Goal: Information Seeking & Learning: Find specific fact

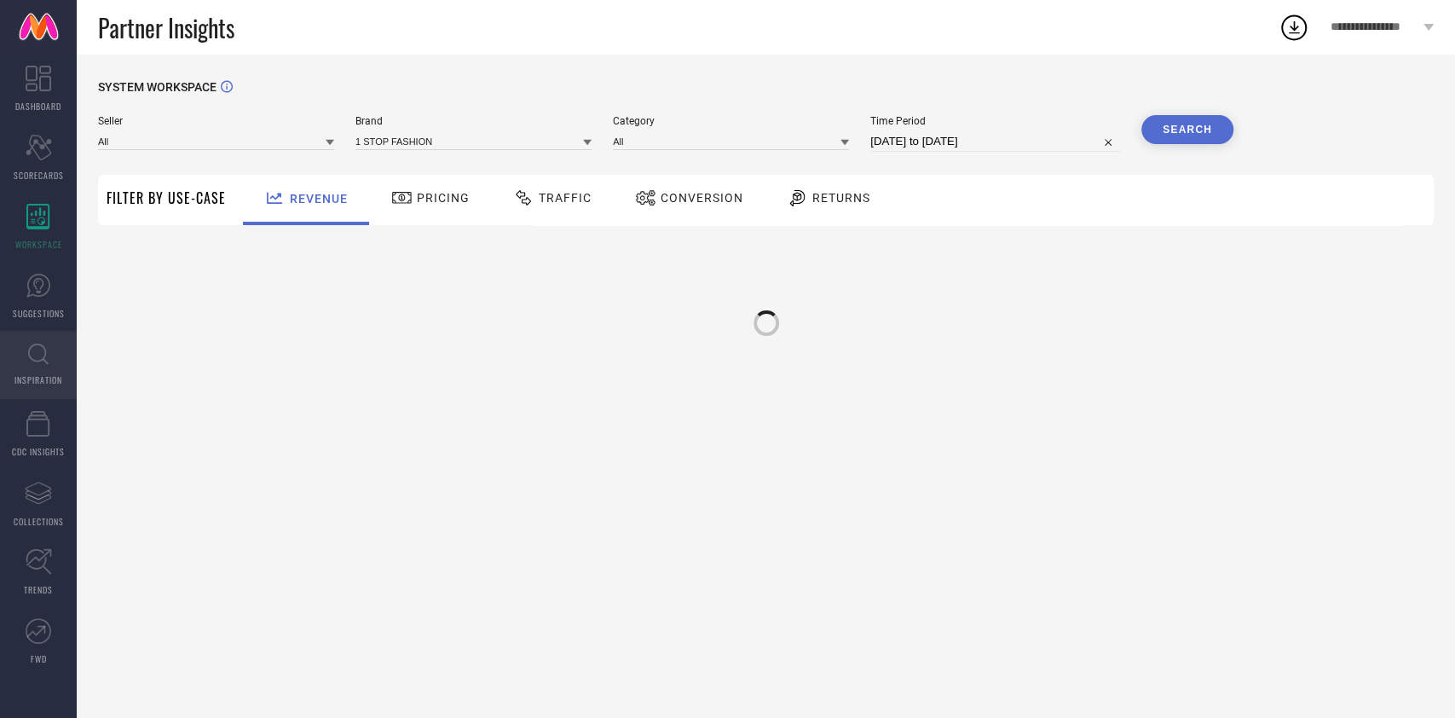
click at [57, 365] on link "INSPIRATION" at bounding box center [38, 365] width 77 height 68
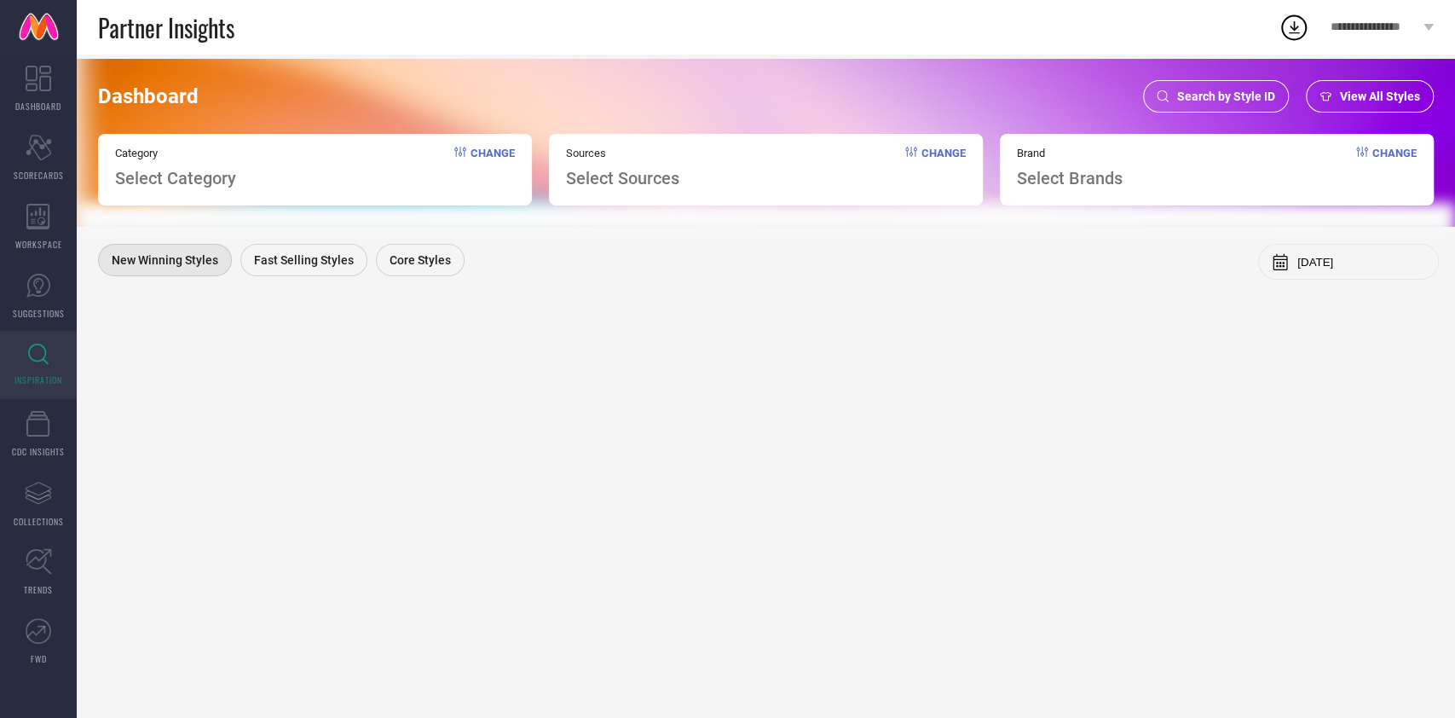
click at [1195, 92] on span "Search by Style ID" at bounding box center [1226, 96] width 98 height 14
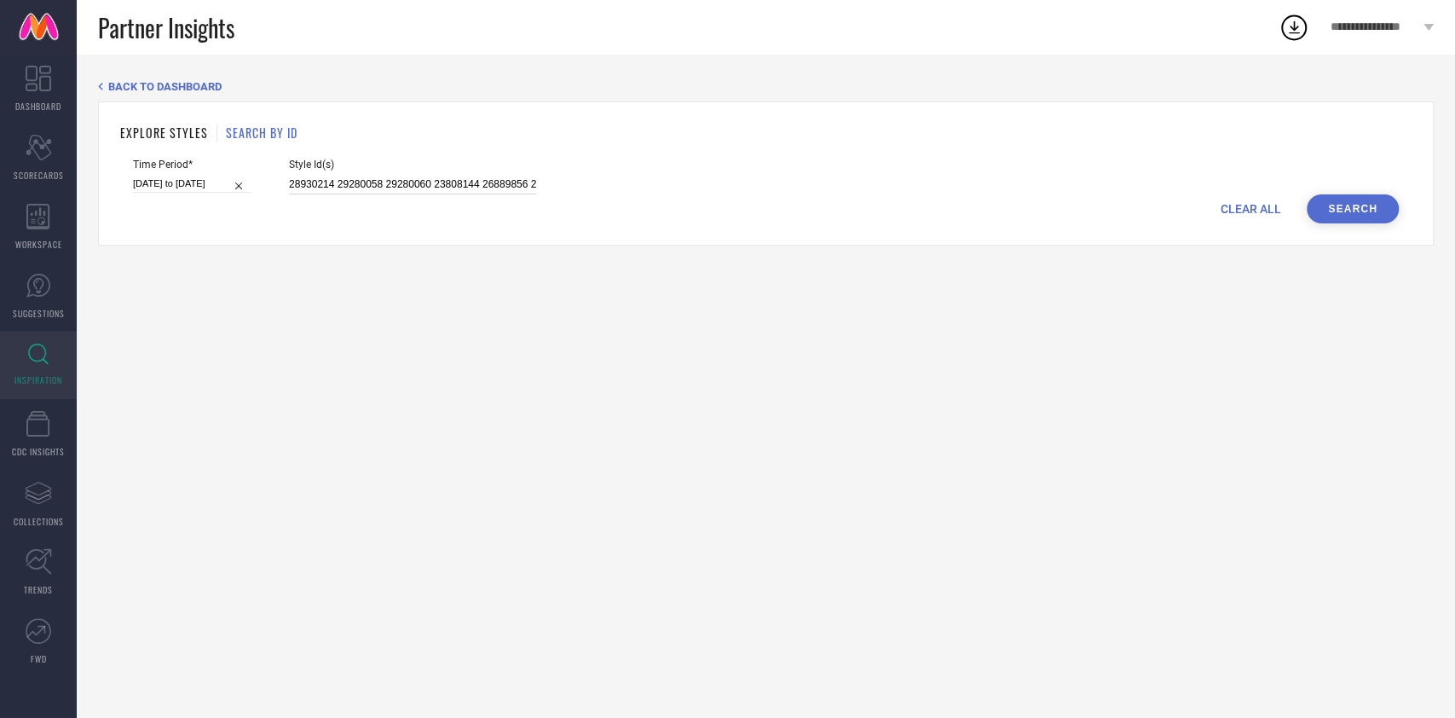
click at [396, 188] on input "28930214 29280058 29280060 23808144 26889856 29553912 28979434 25598296 2918926…" at bounding box center [412, 185] width 247 height 20
paste input "34464328 34464326 34464317 34463164 34464323 34464324 35040897 35040899 3504090…"
type input "34464328 34464326 34464317 34463164 34464323 34464324 35040897 35040899 3504090…"
click at [209, 182] on input "22-08-2025 to 20-09-2025" at bounding box center [192, 184] width 118 height 18
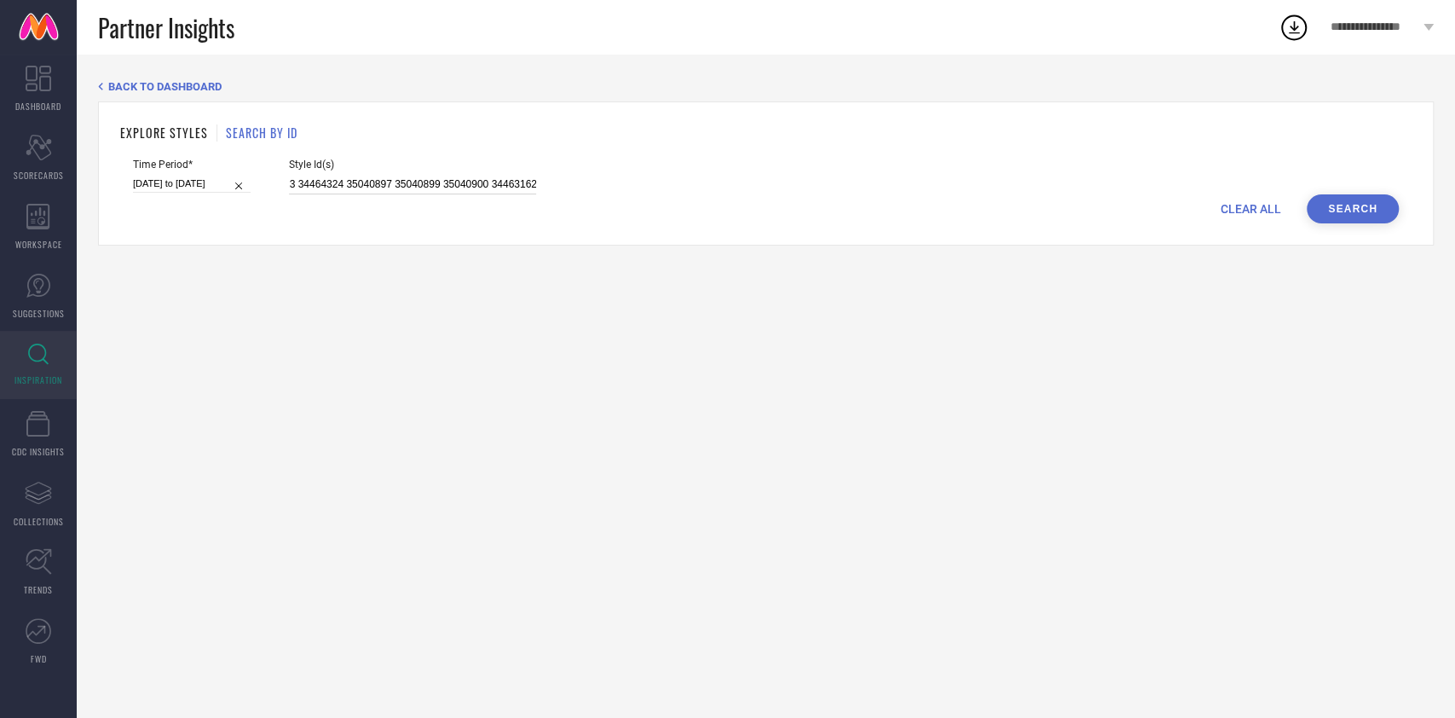
select select "7"
select select "2025"
select select "8"
select select "2025"
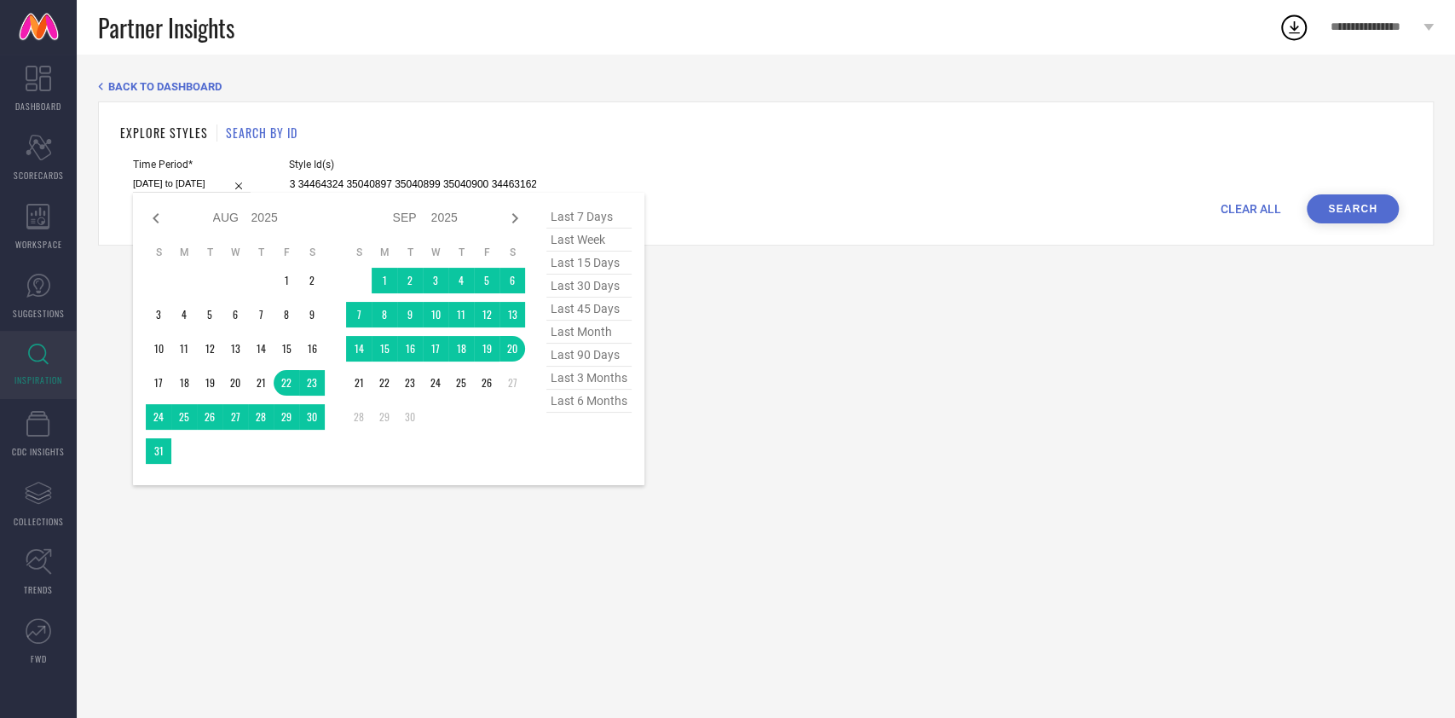
type input "34464328 34464326 34464317 34463164 34464323 34464324 35040897 35040899 3504090…"
click at [600, 382] on span "last 3 months" at bounding box center [588, 377] width 85 height 23
type input "01-06-2025 to 31-08-2025"
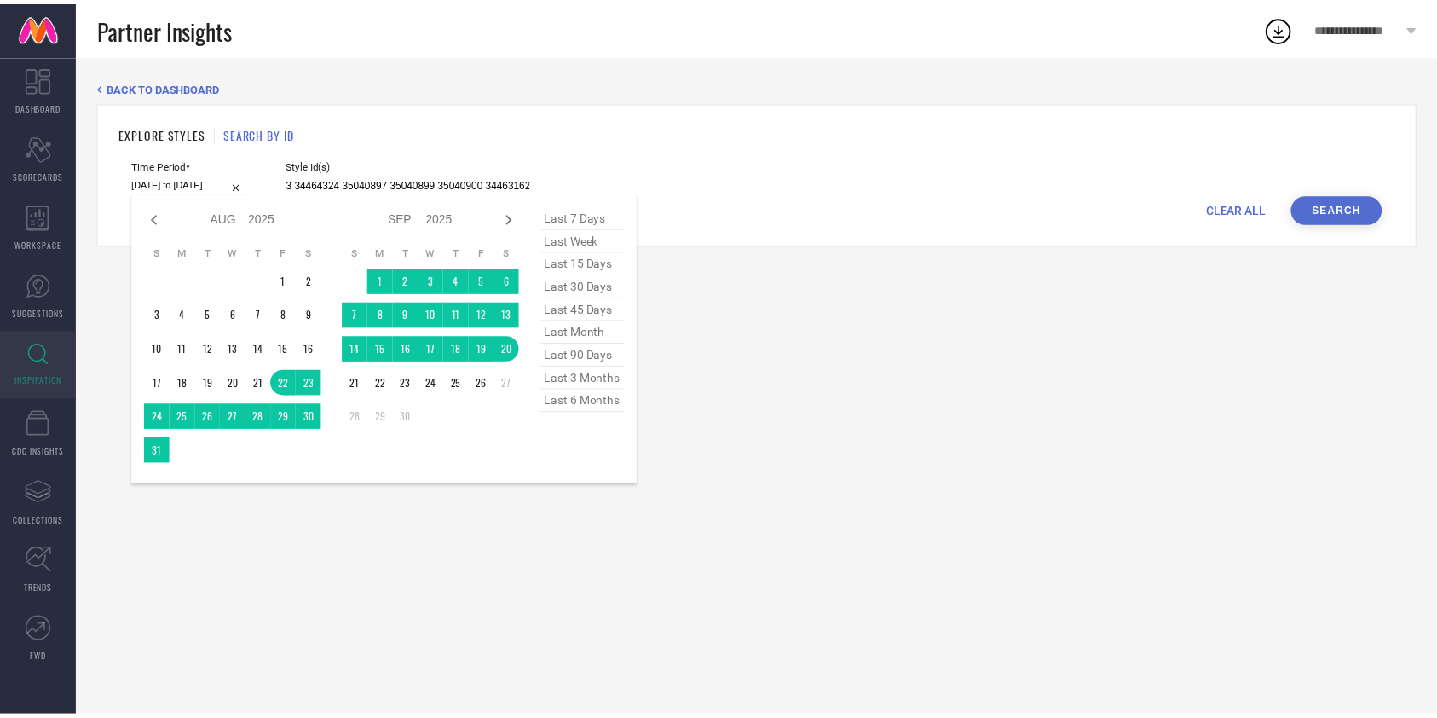
scroll to position [0, 0]
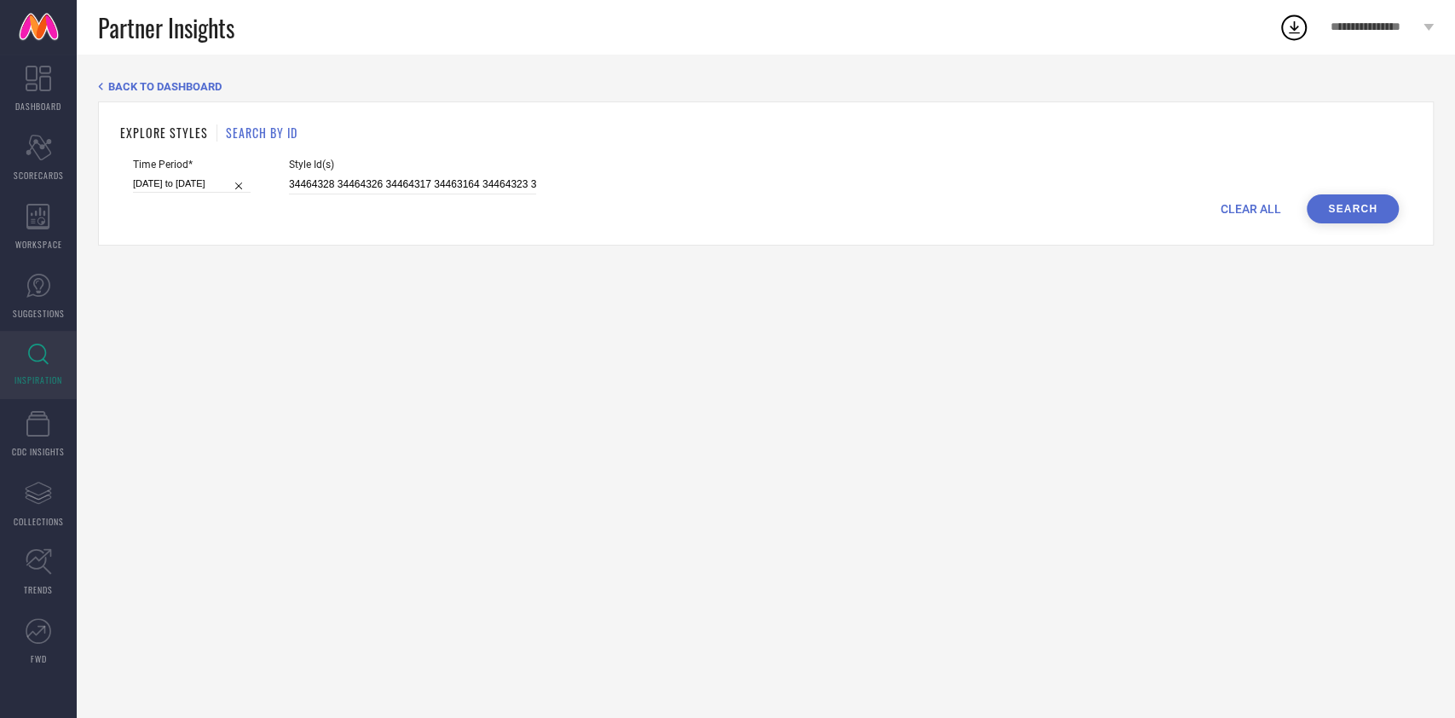
click at [1353, 210] on button "Search" at bounding box center [1353, 208] width 92 height 29
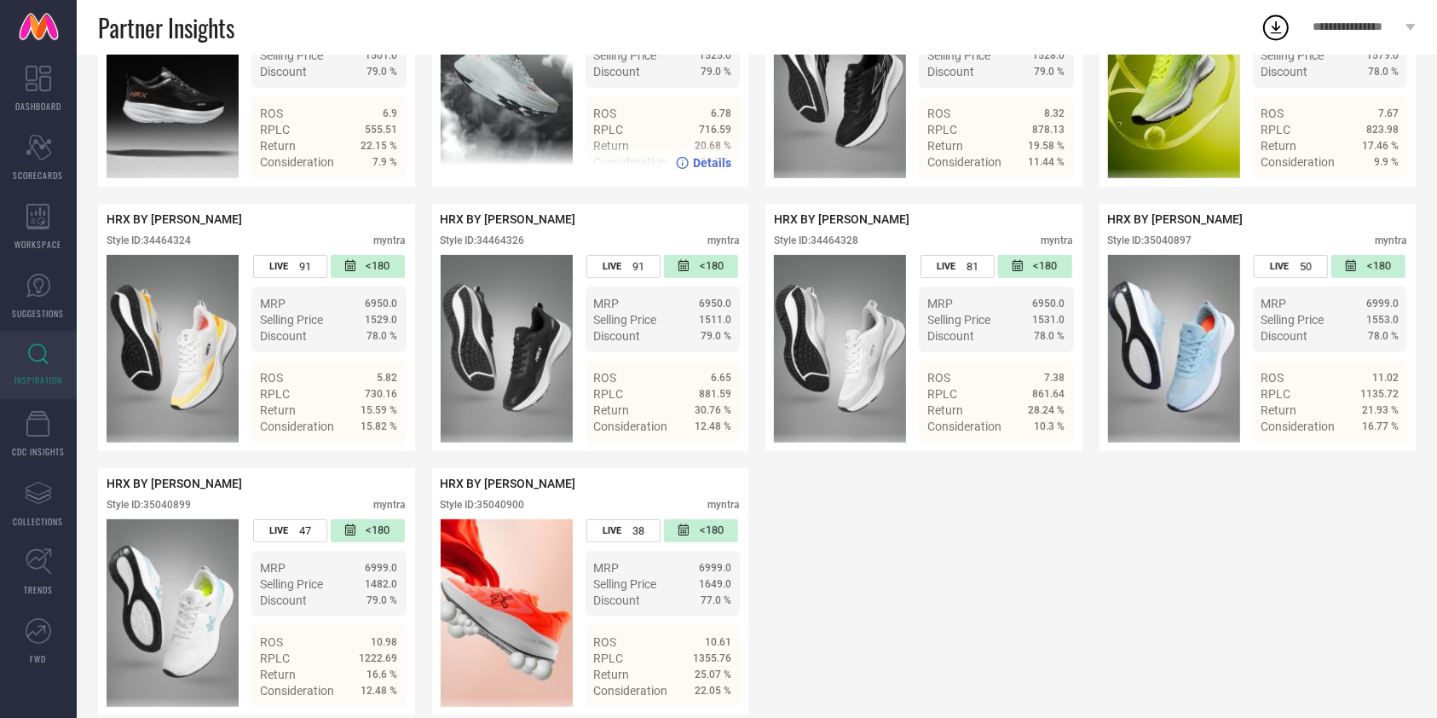
scroll to position [491, 0]
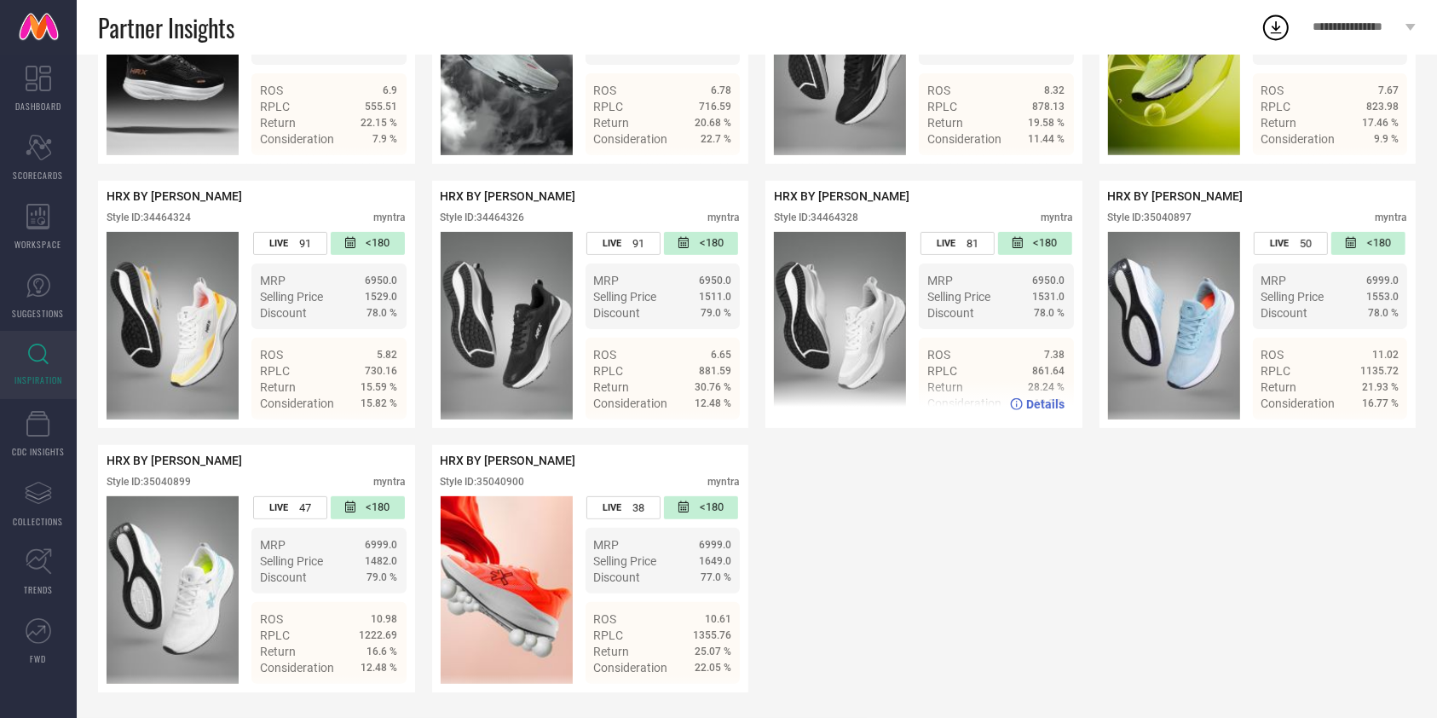
click at [838, 333] on img at bounding box center [840, 326] width 132 height 188
click at [1055, 405] on span "Details" at bounding box center [1046, 404] width 38 height 14
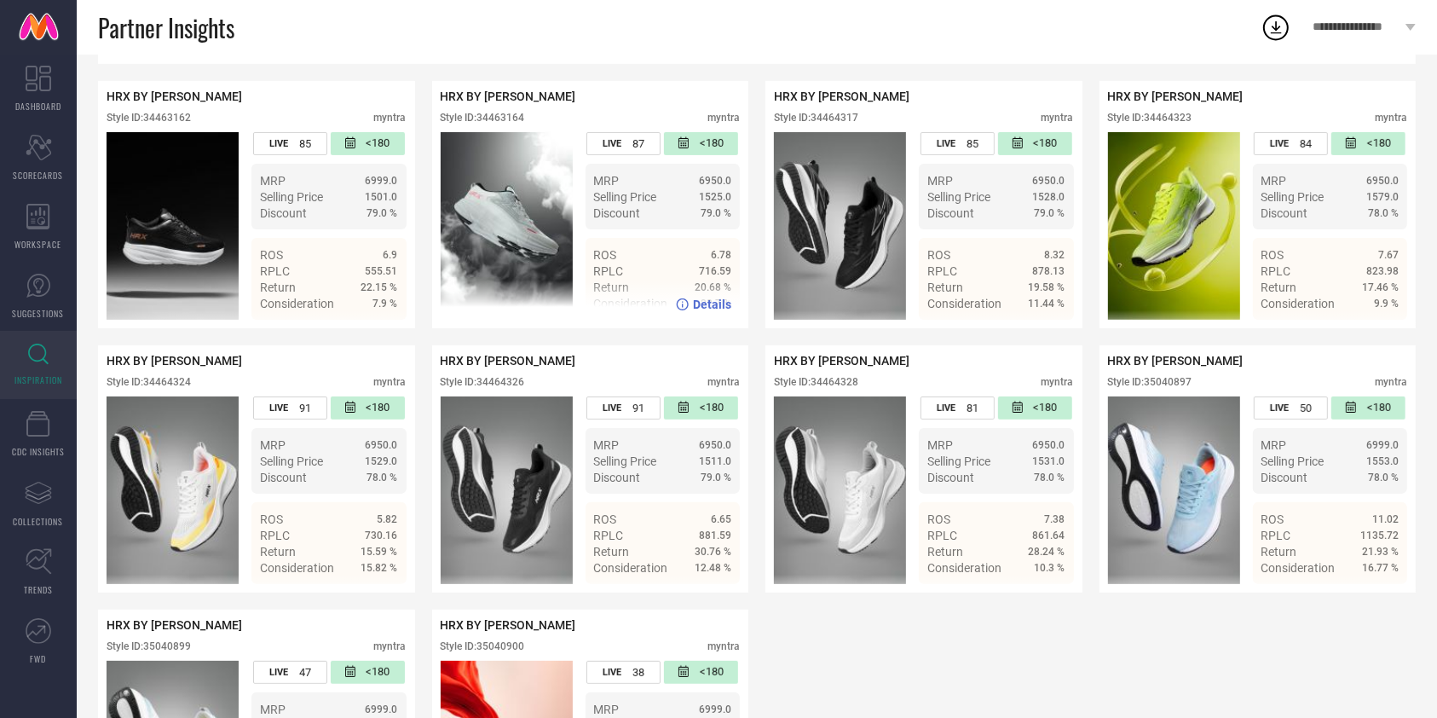
scroll to position [314, 0]
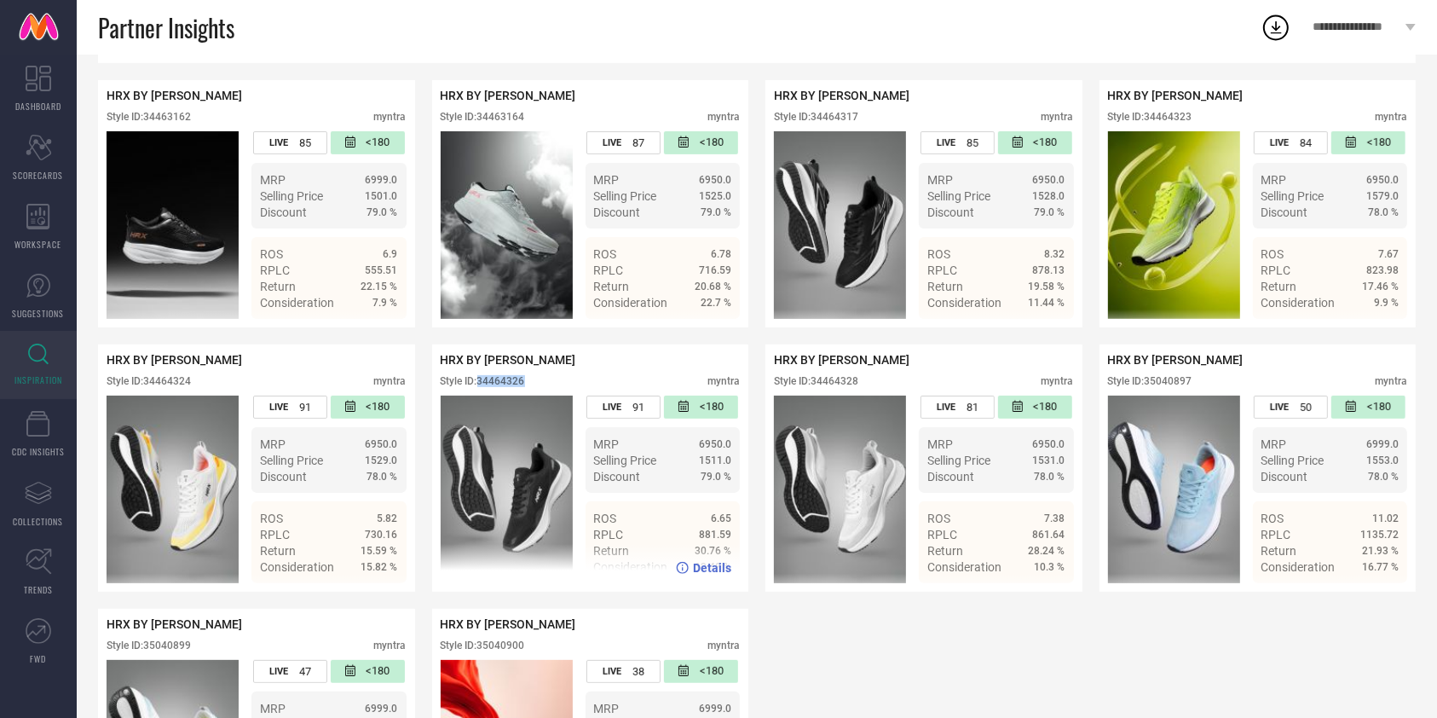
click at [548, 514] on img at bounding box center [507, 489] width 132 height 188
click at [713, 574] on span "Details" at bounding box center [712, 568] width 38 height 14
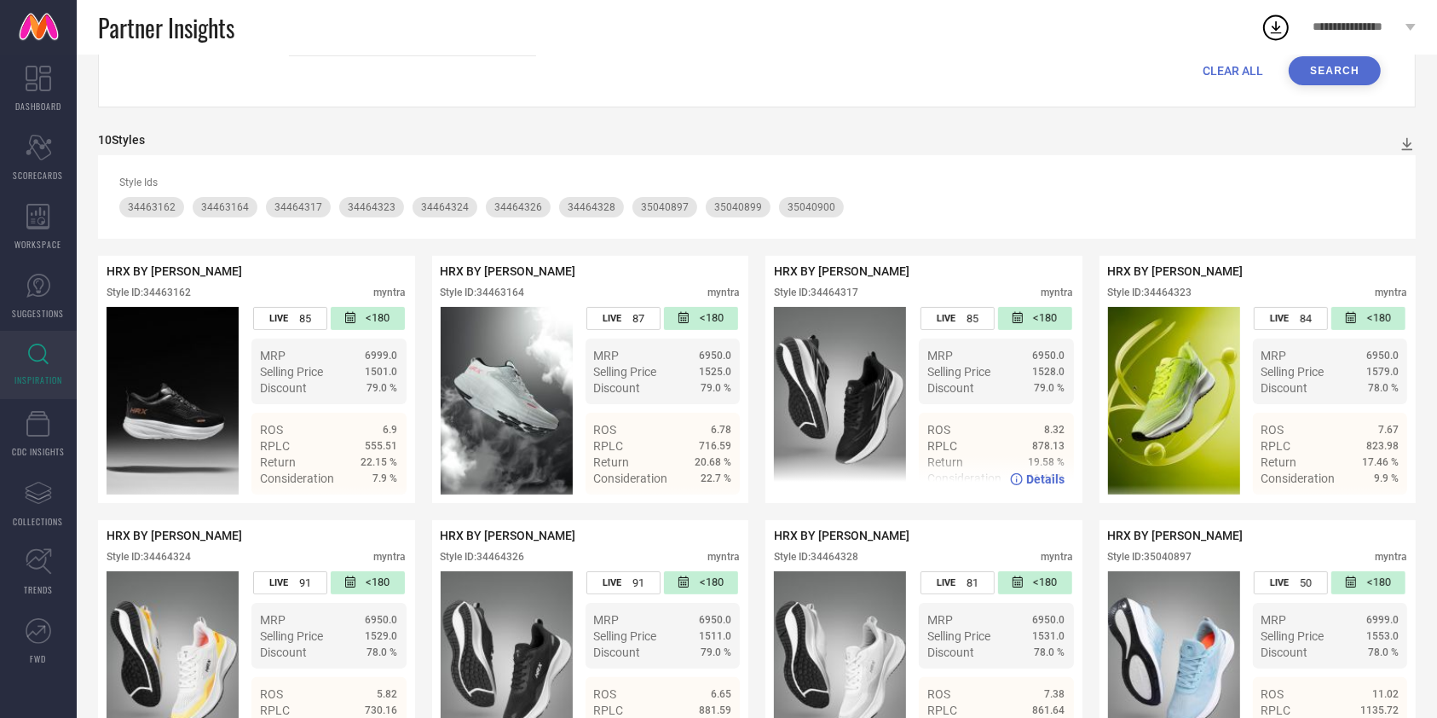
scroll to position [141, 0]
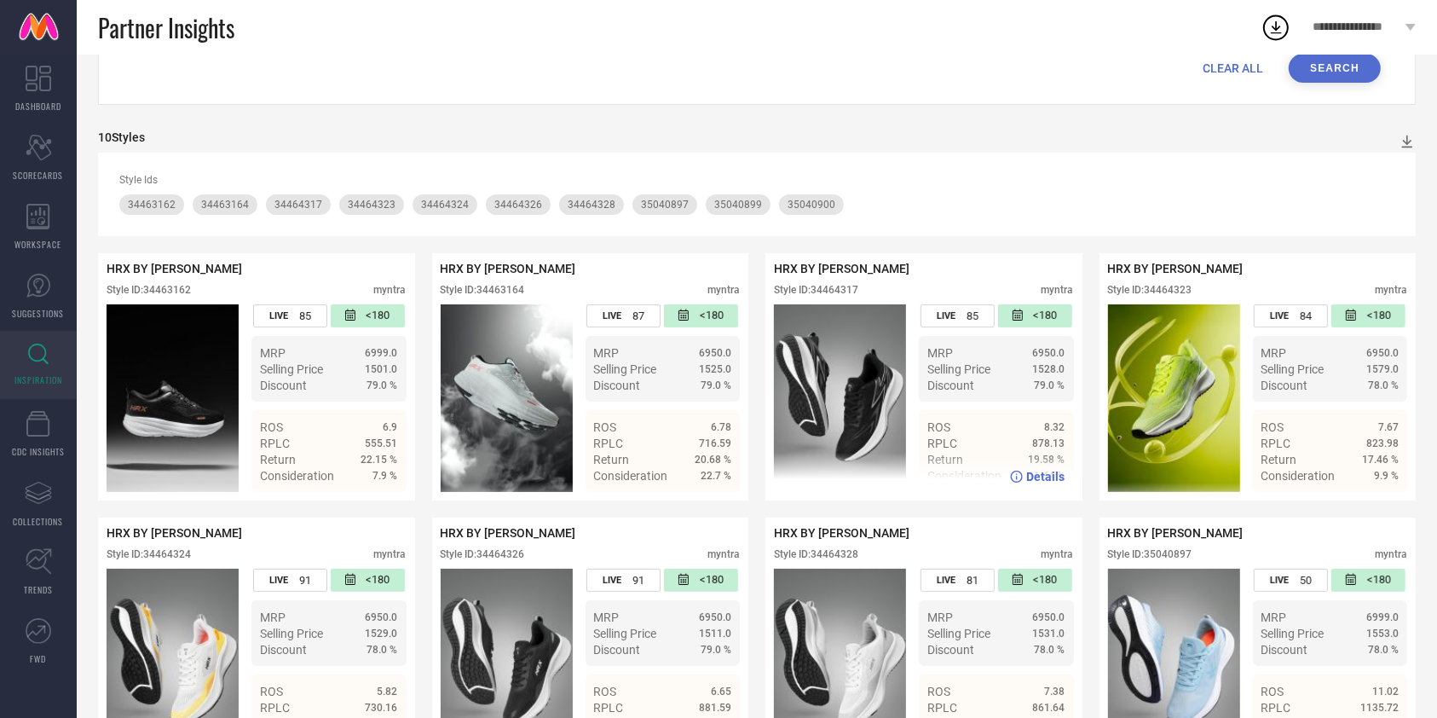
click at [1037, 482] on span "Details" at bounding box center [1046, 477] width 38 height 14
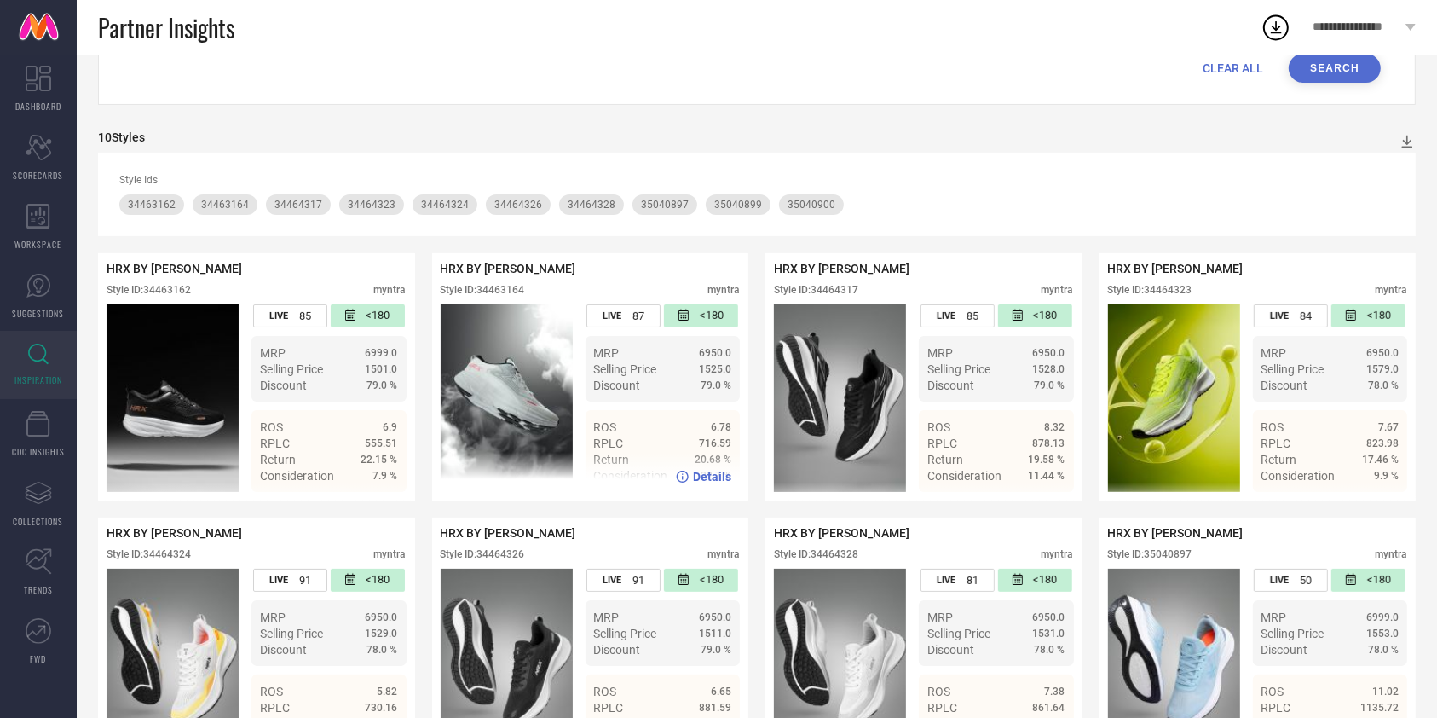
click at [716, 482] on span "Details" at bounding box center [712, 477] width 38 height 14
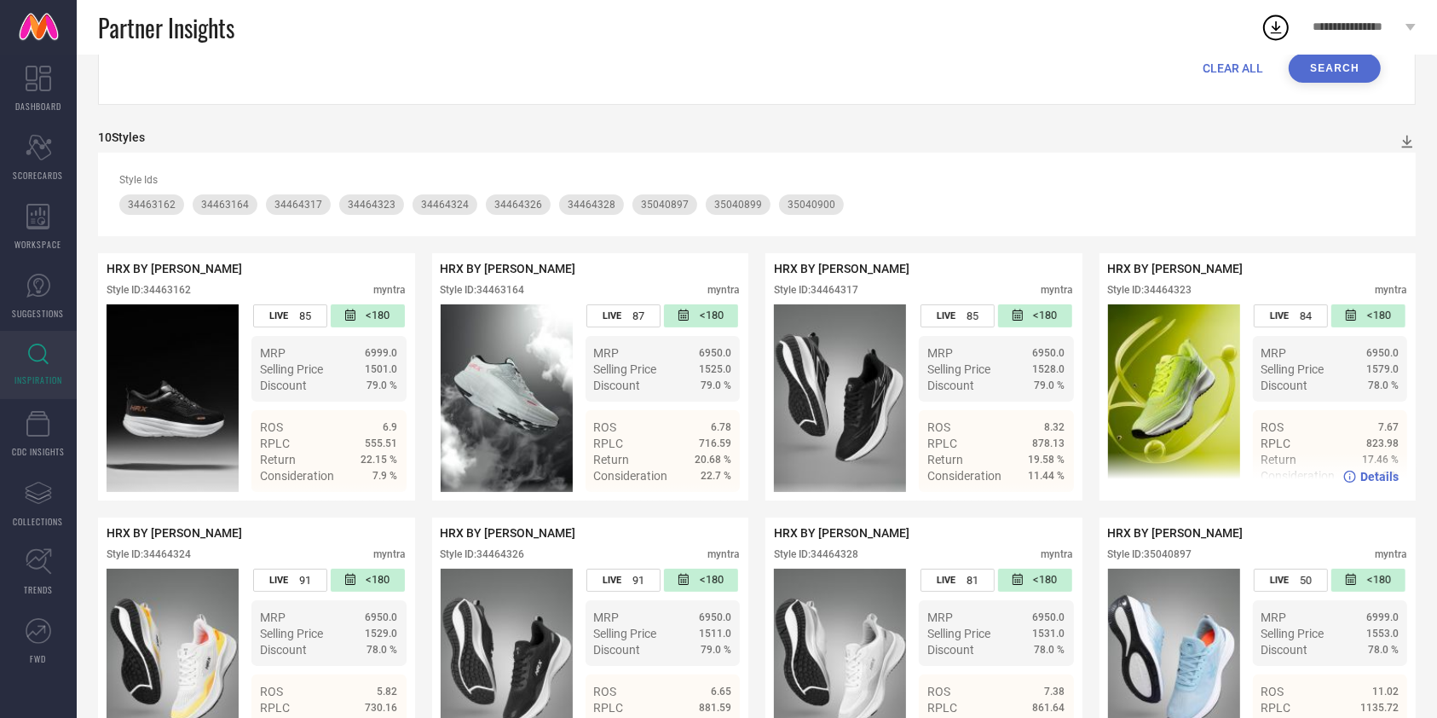
click at [1390, 480] on span "Details" at bounding box center [1379, 477] width 38 height 14
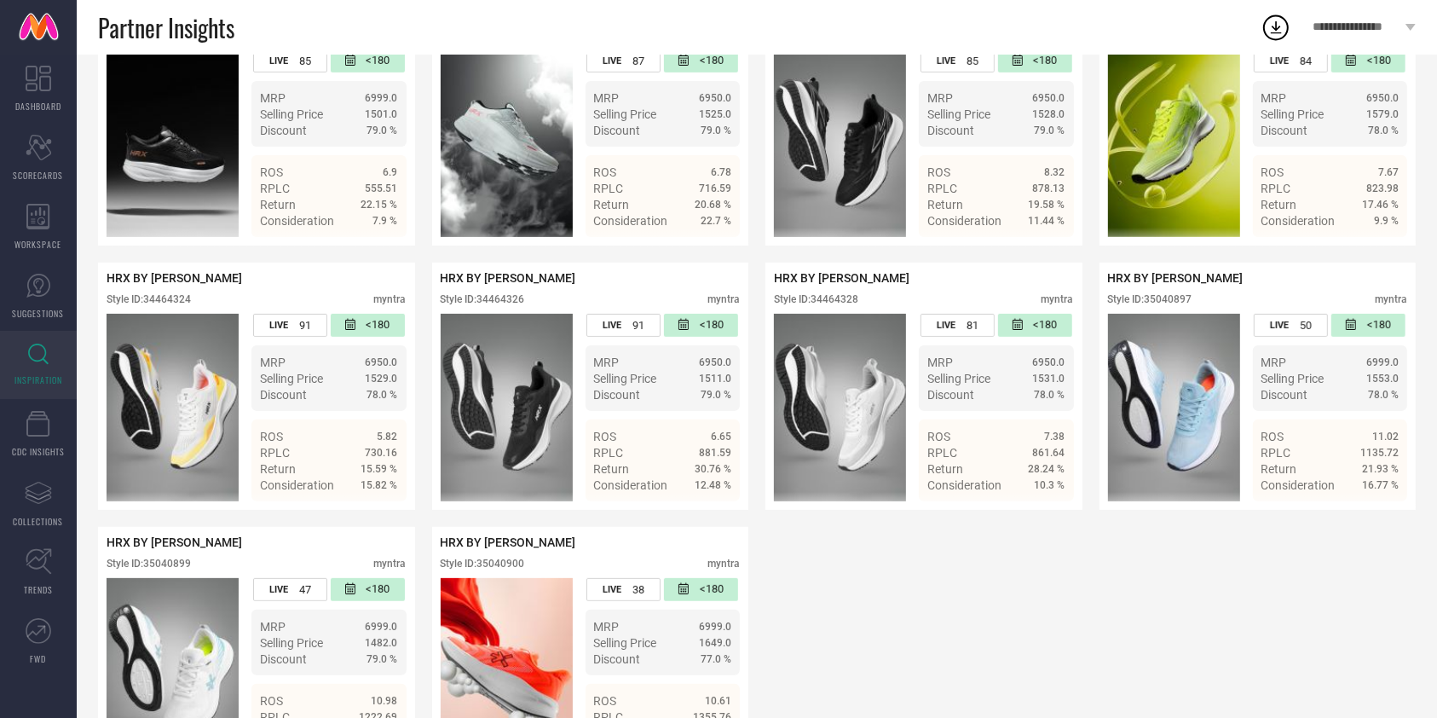
scroll to position [397, 0]
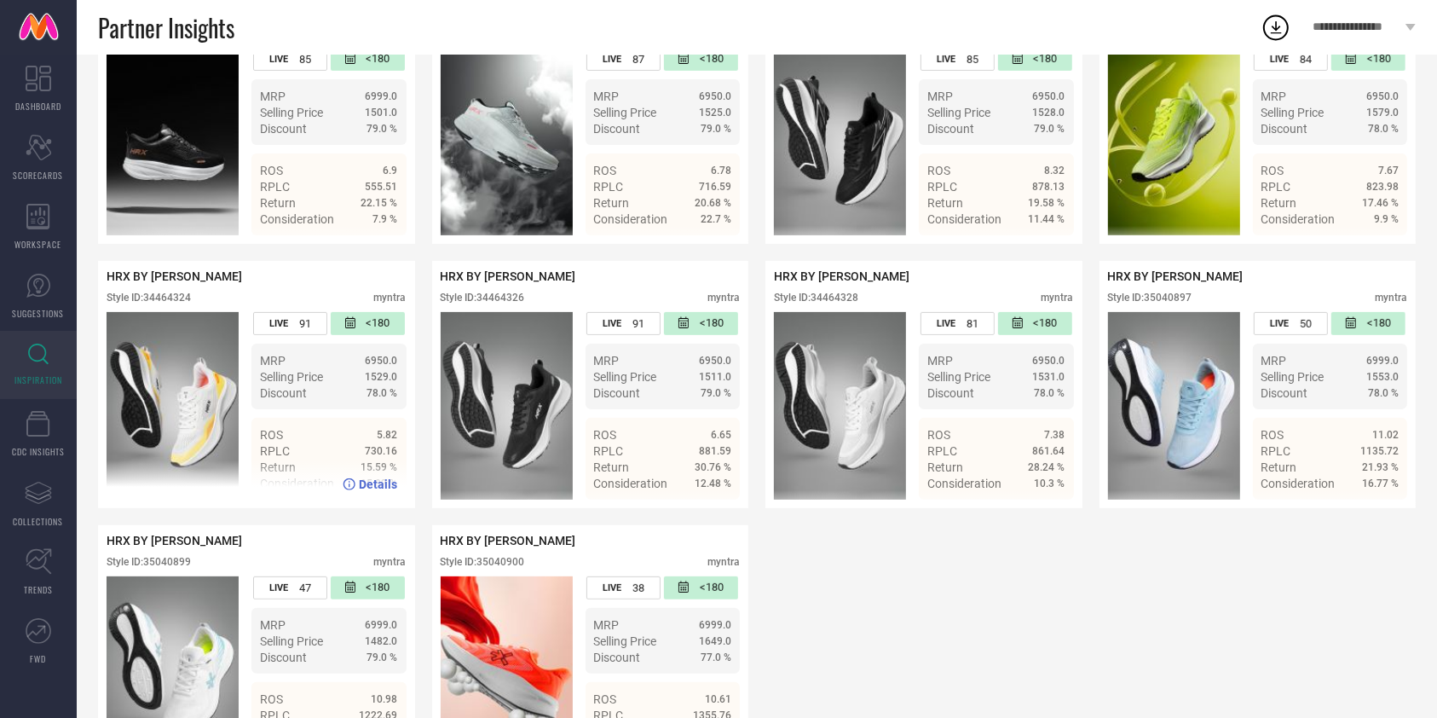
click at [378, 491] on span "Details" at bounding box center [379, 484] width 38 height 14
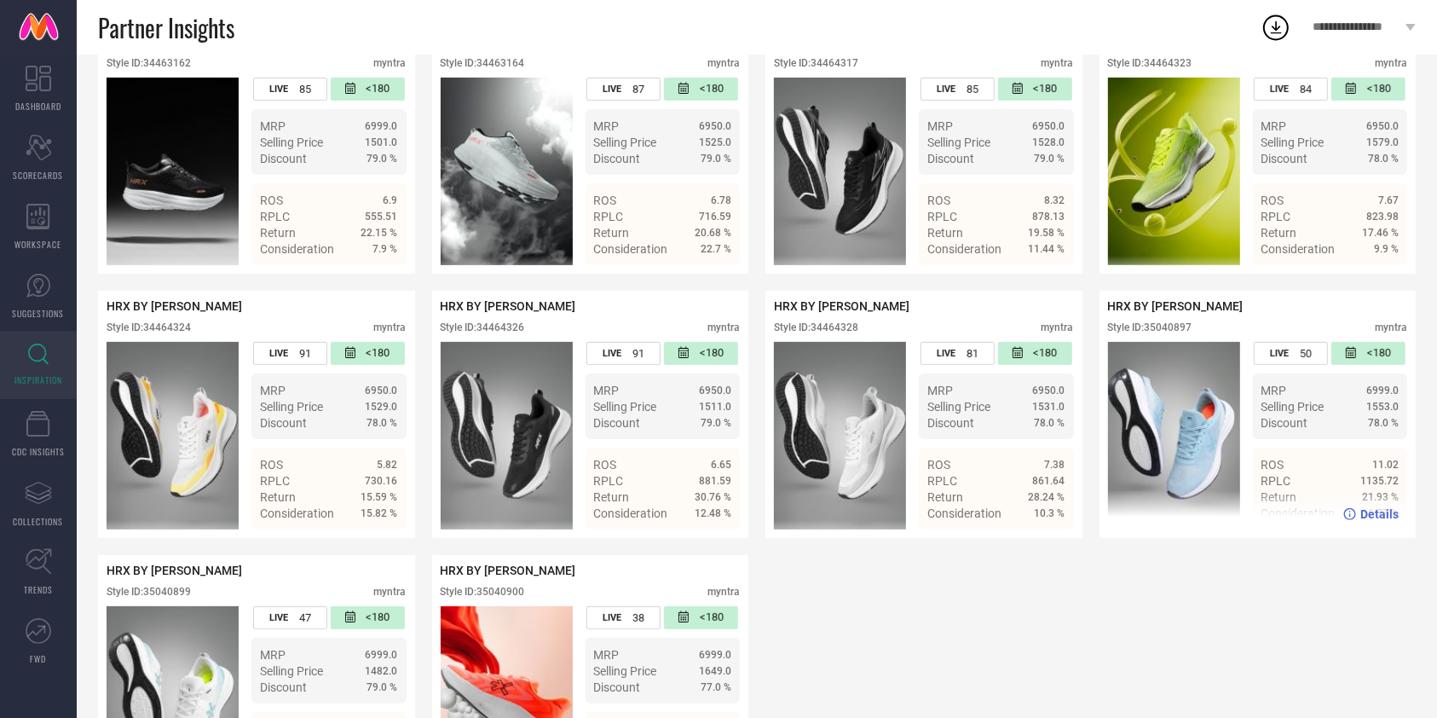
scroll to position [368, 0]
click at [1202, 430] on img at bounding box center [1174, 435] width 132 height 188
click at [1376, 520] on span "Details" at bounding box center [1379, 513] width 38 height 14
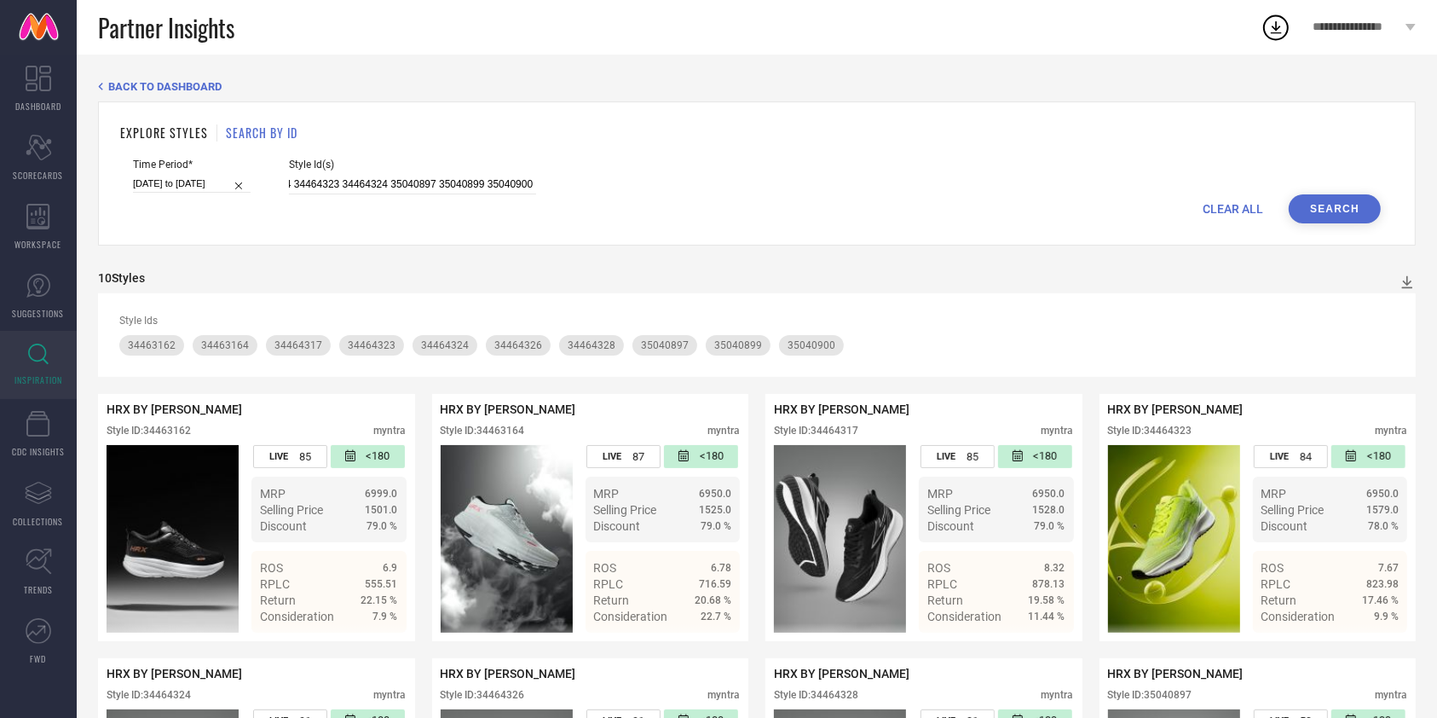
scroll to position [493, 0]
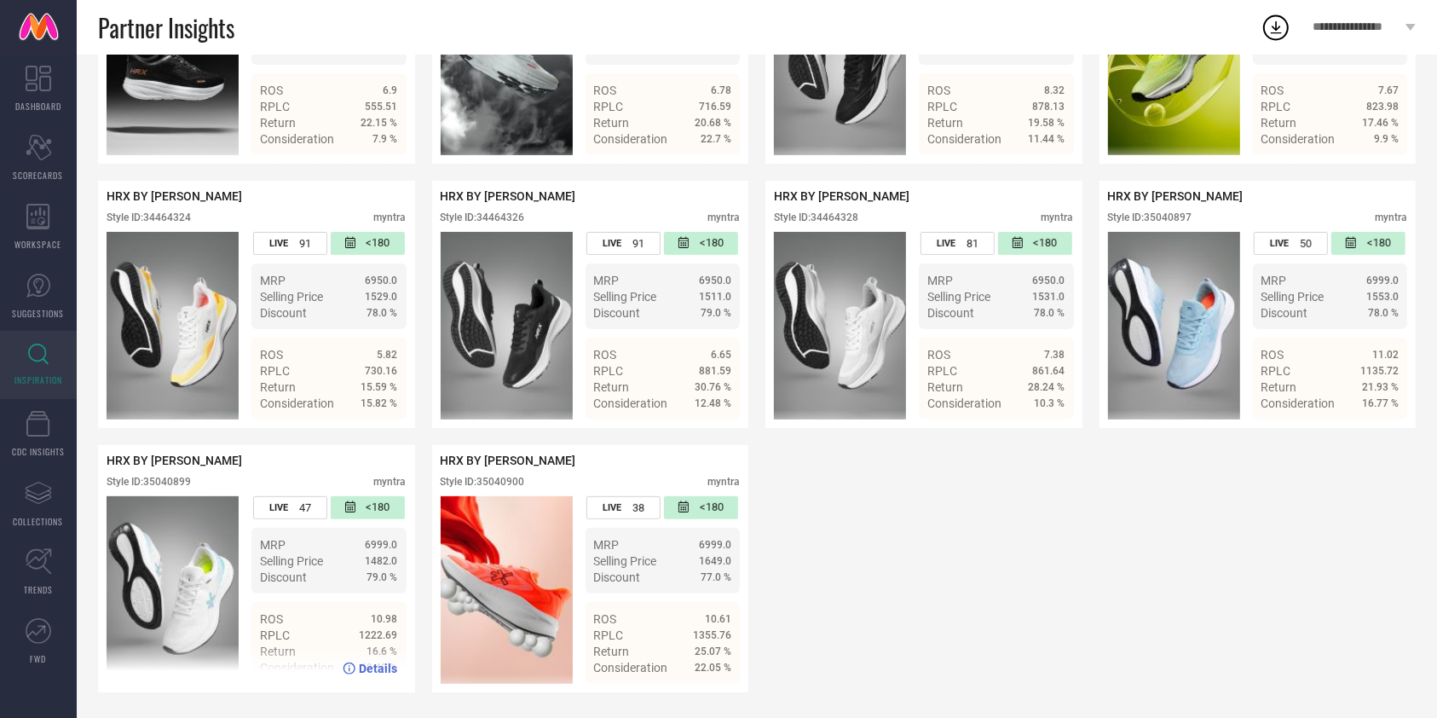
click at [370, 665] on span "Details" at bounding box center [379, 668] width 38 height 14
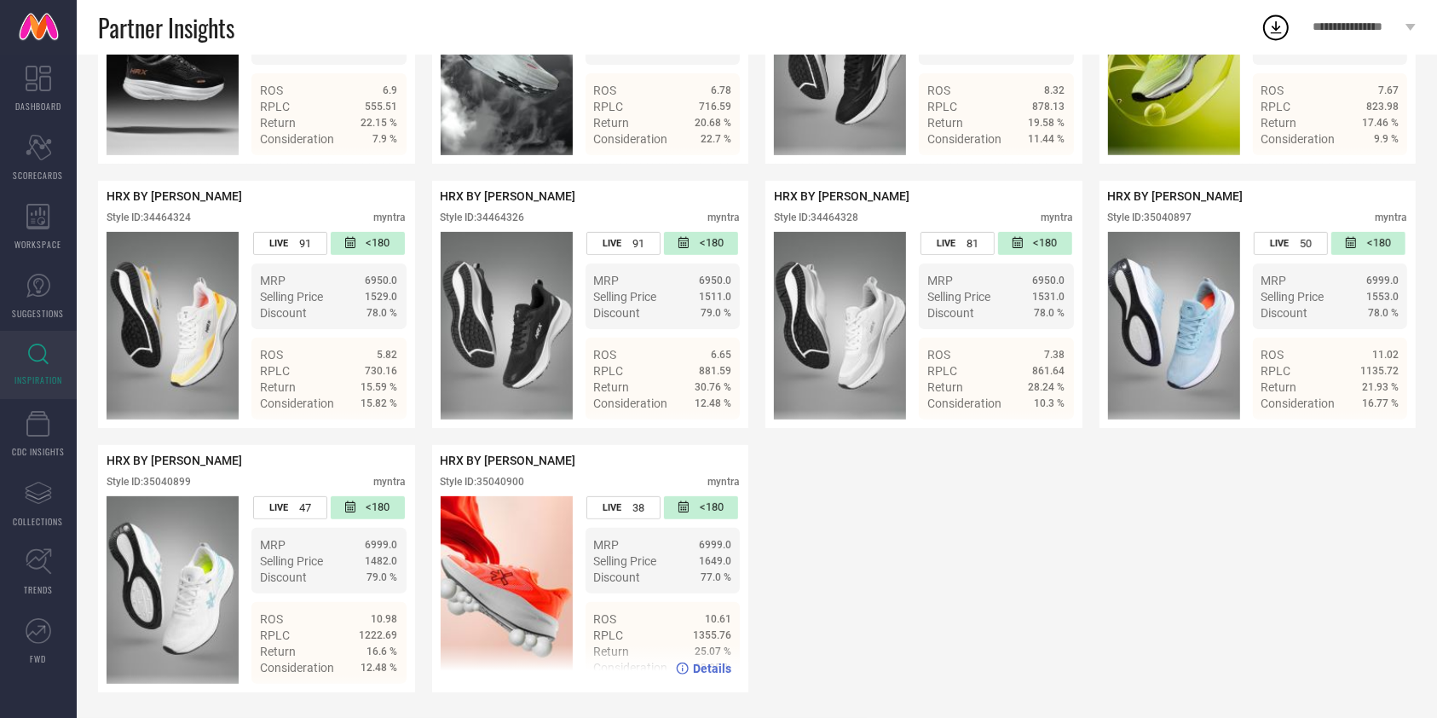
click at [714, 666] on span "Details" at bounding box center [712, 668] width 38 height 14
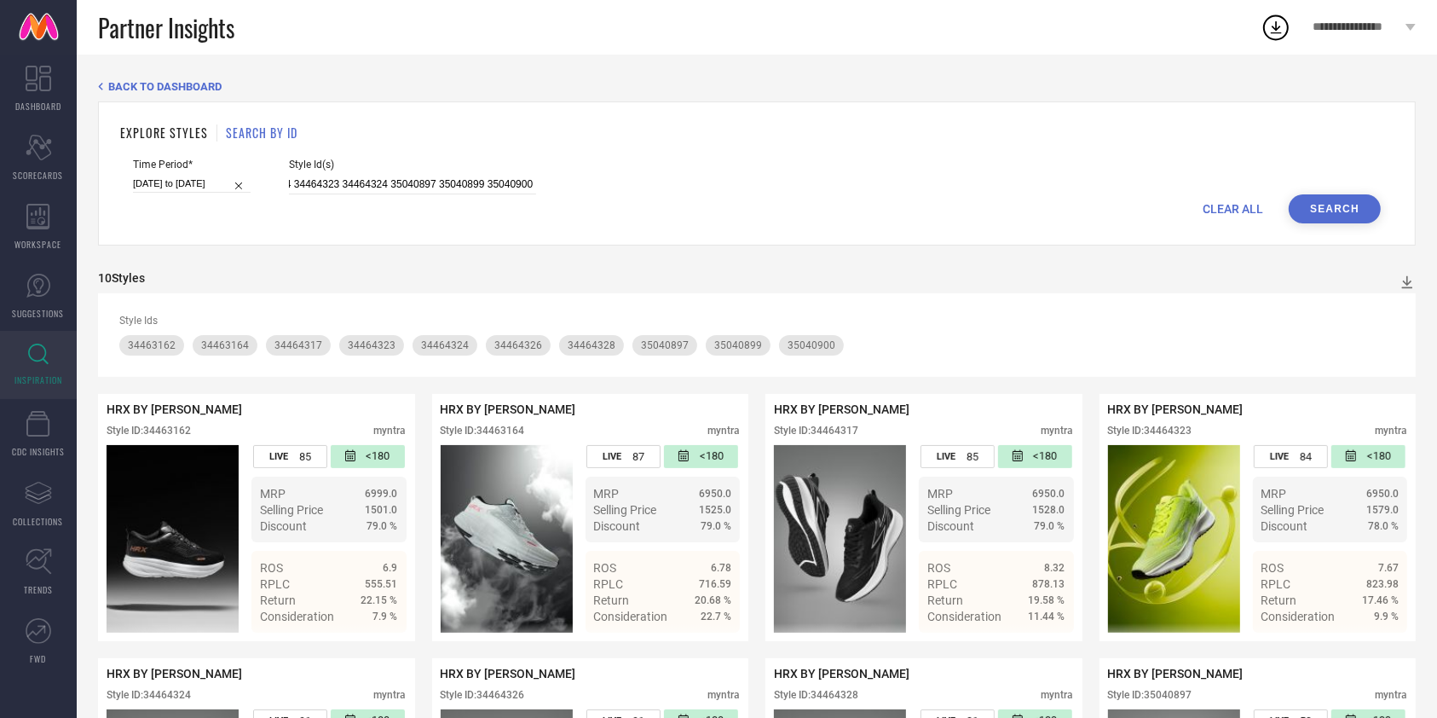
scroll to position [0, 233]
click at [373, 622] on span "Details" at bounding box center [379, 617] width 38 height 14
click at [477, 181] on input "34464328 34464326 34464317 34463164 34464323 34464324 35040897 35040899 3504090…" at bounding box center [412, 185] width 247 height 20
paste input "5040914 35040907 34463168 35040917 34024359 35040905 34464330 33908399 35040913…"
type input "35040914 35040907 34463168 35040917 34024359 35040905 34464330 33908399 3504091…"
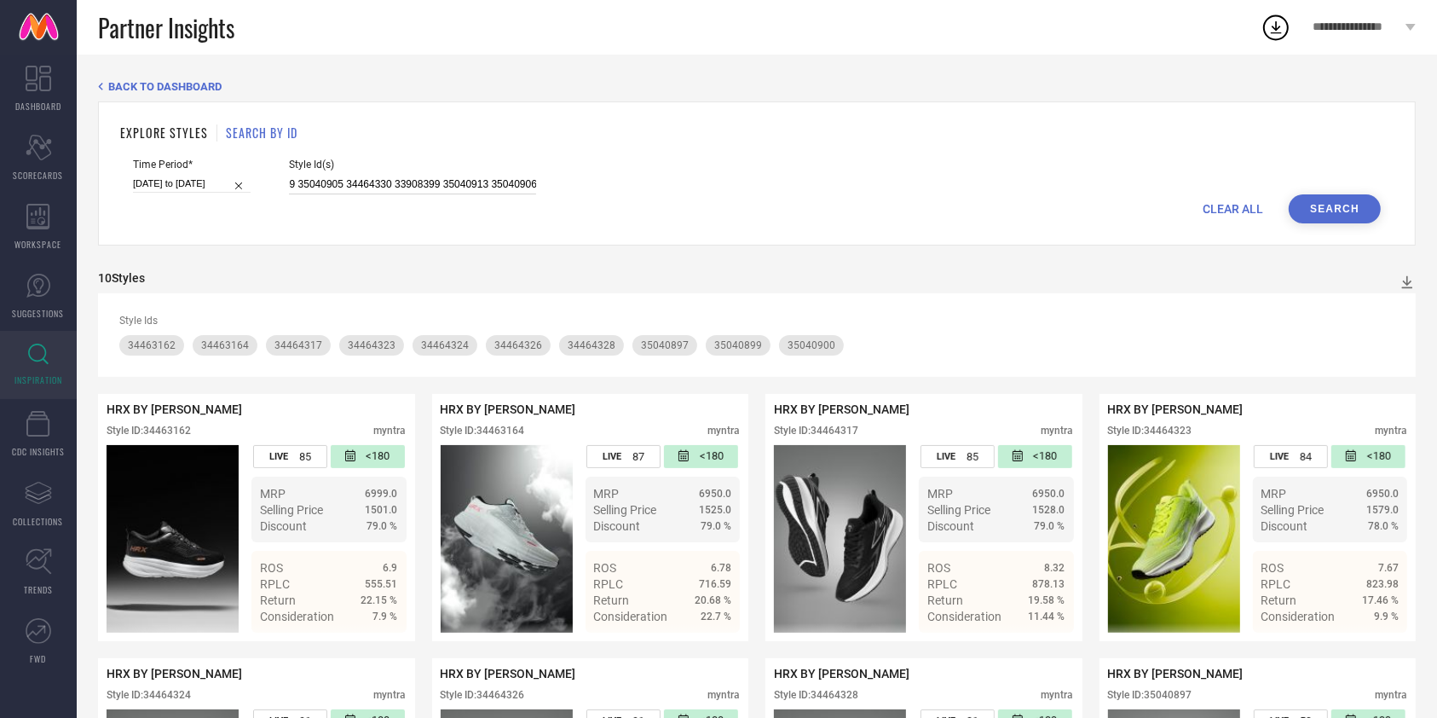
scroll to position [0, 0]
click at [1342, 217] on button "Search" at bounding box center [1335, 208] width 92 height 29
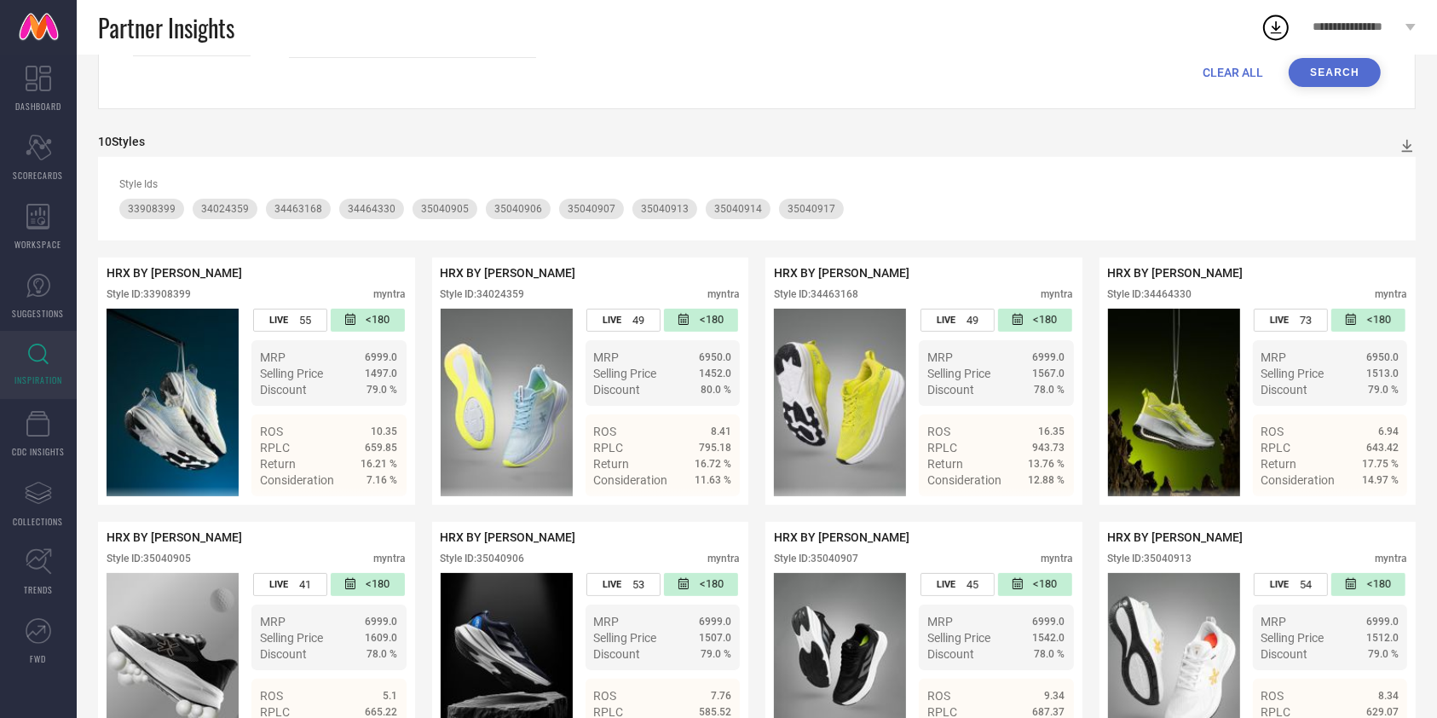
scroll to position [493, 0]
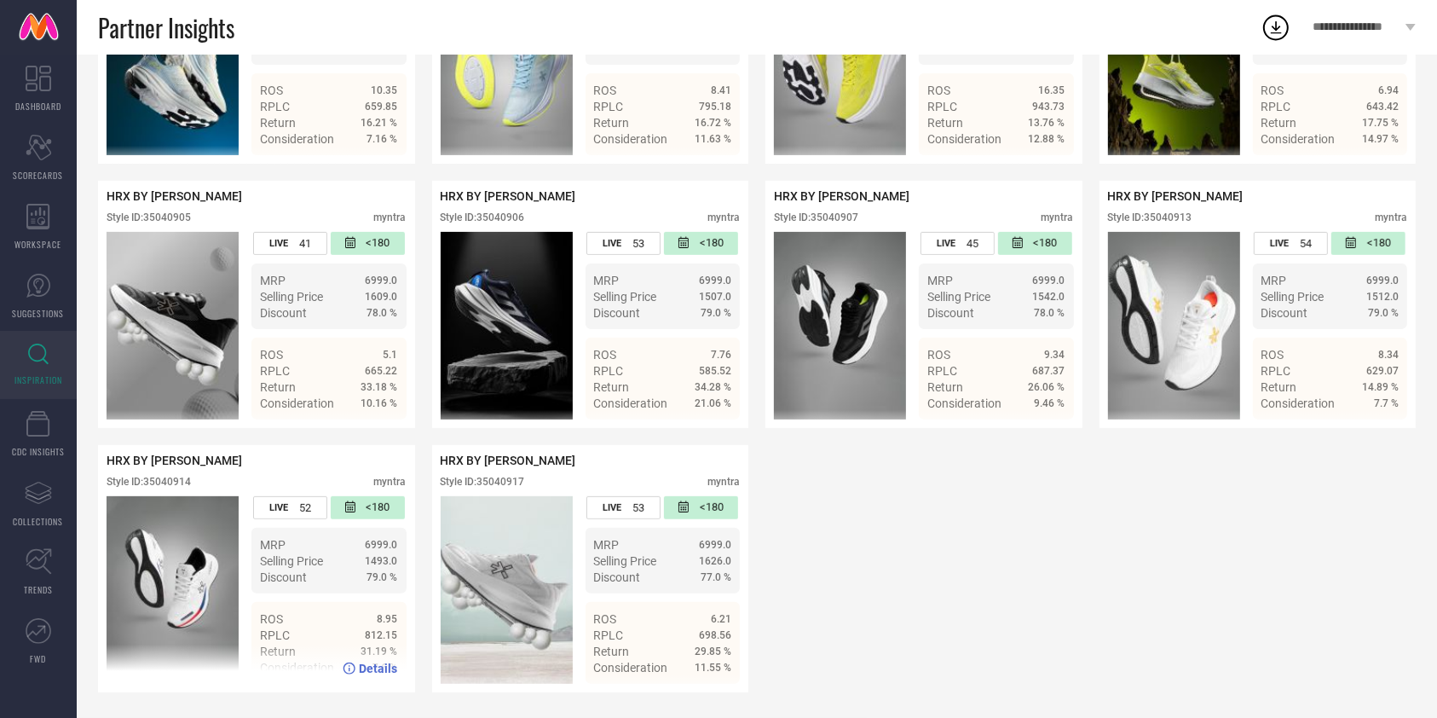
click at [369, 671] on span "Details" at bounding box center [379, 668] width 38 height 14
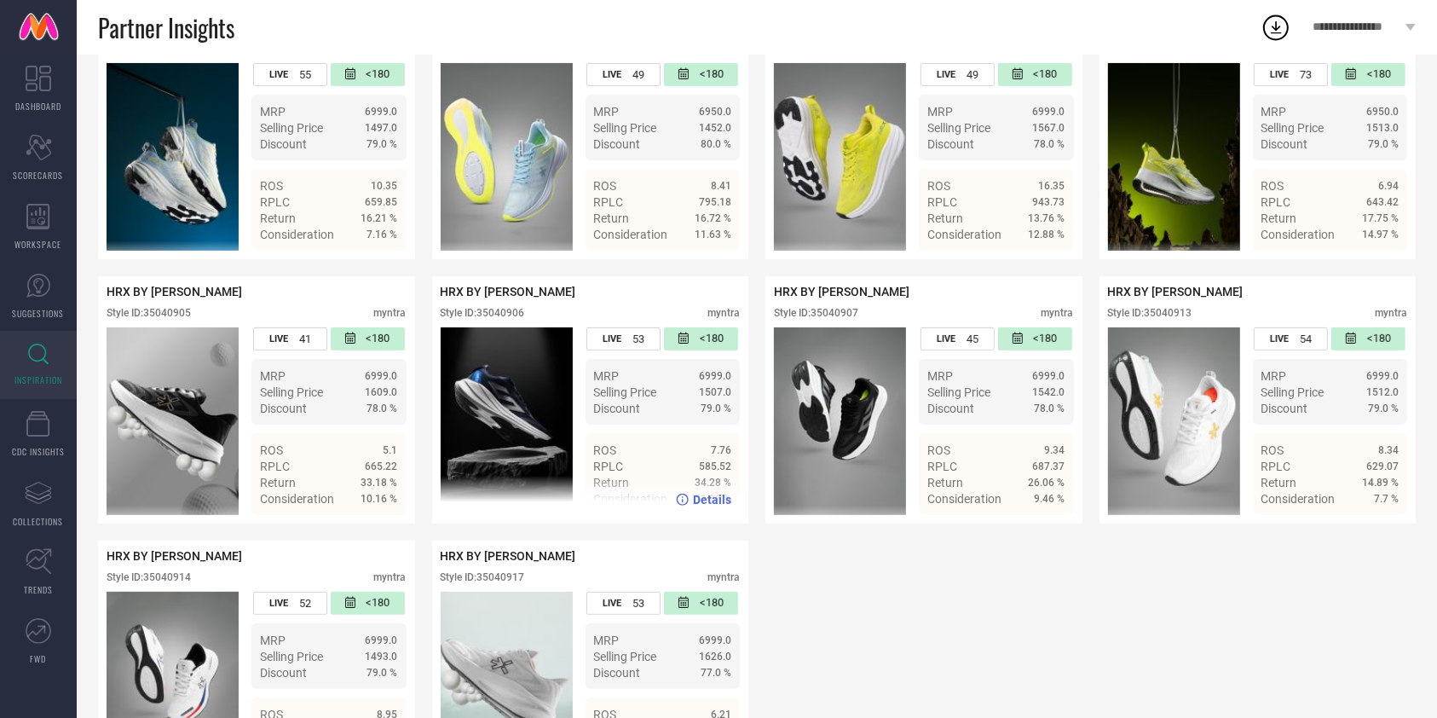
scroll to position [386, 0]
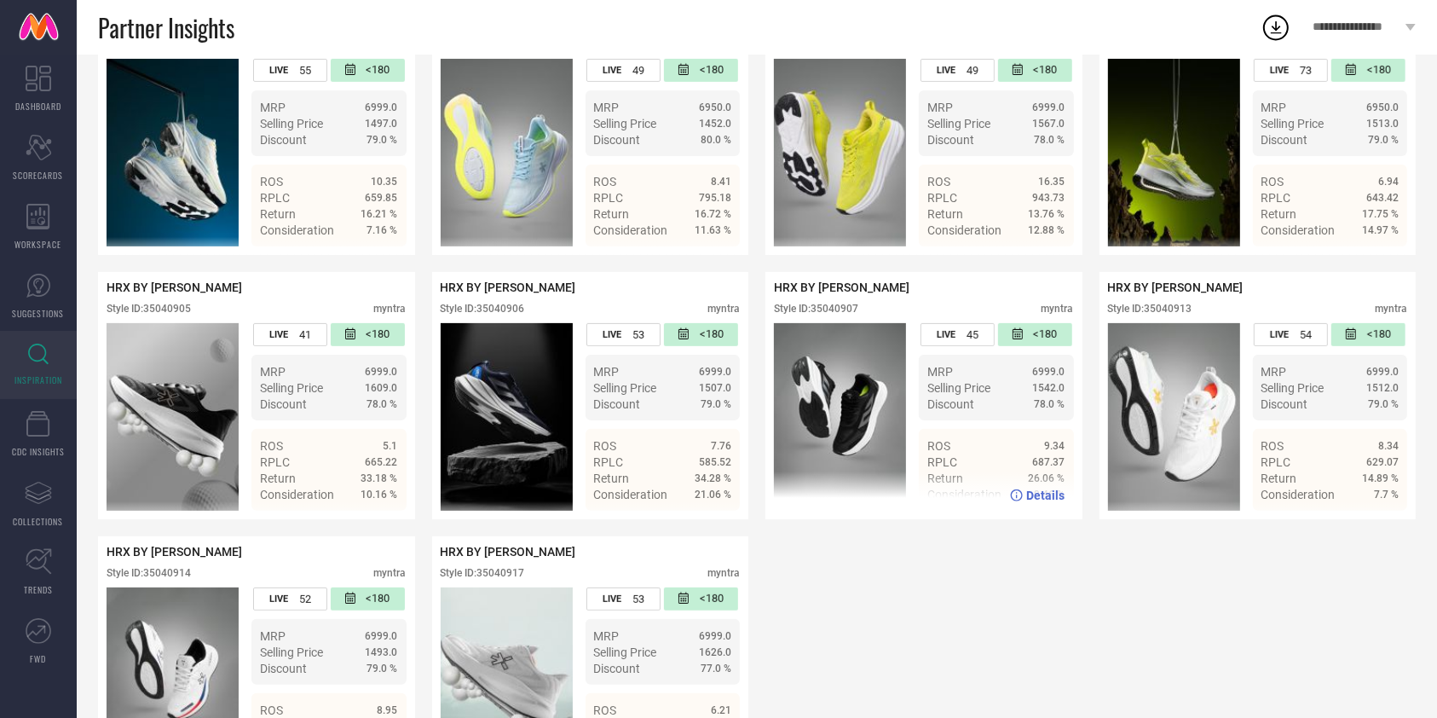
click at [1042, 502] on span "Details" at bounding box center [1046, 495] width 38 height 14
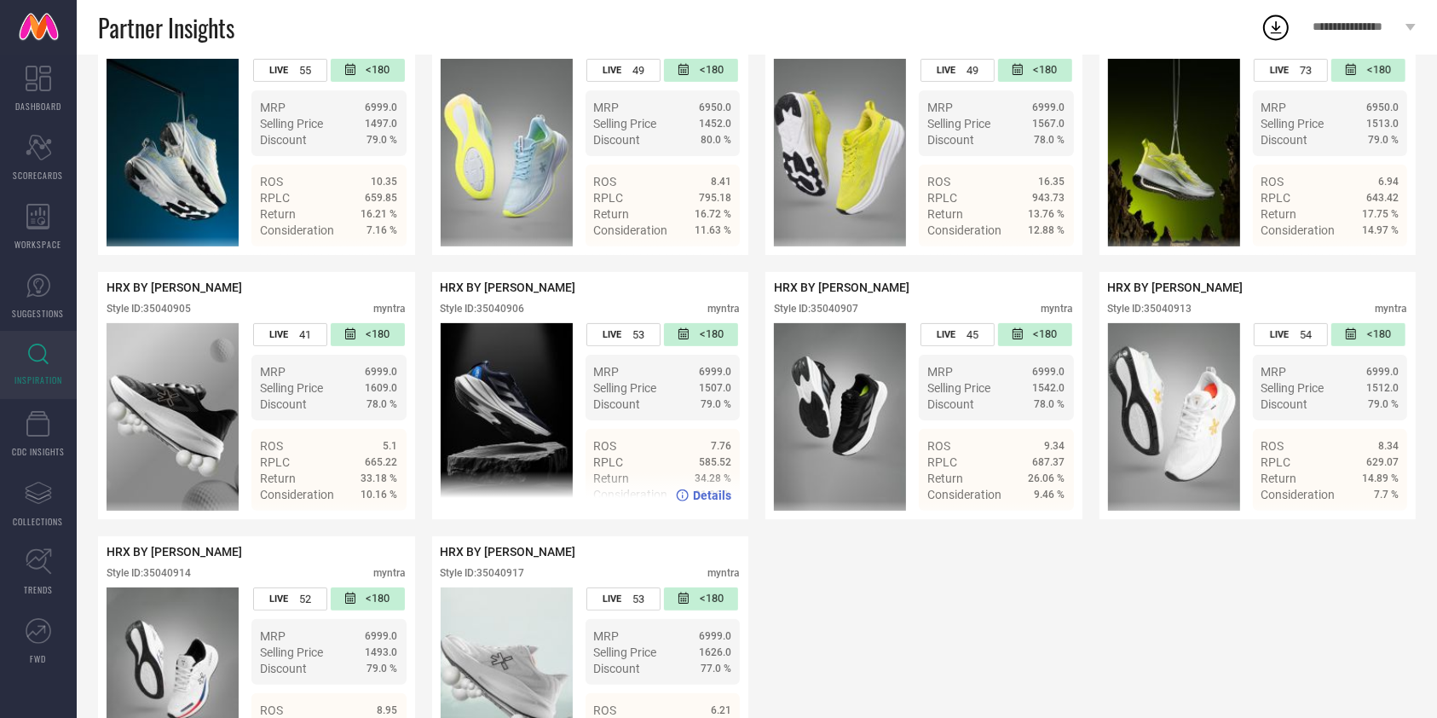
click at [549, 318] on div "Style ID: 35040906 myntra" at bounding box center [591, 313] width 300 height 20
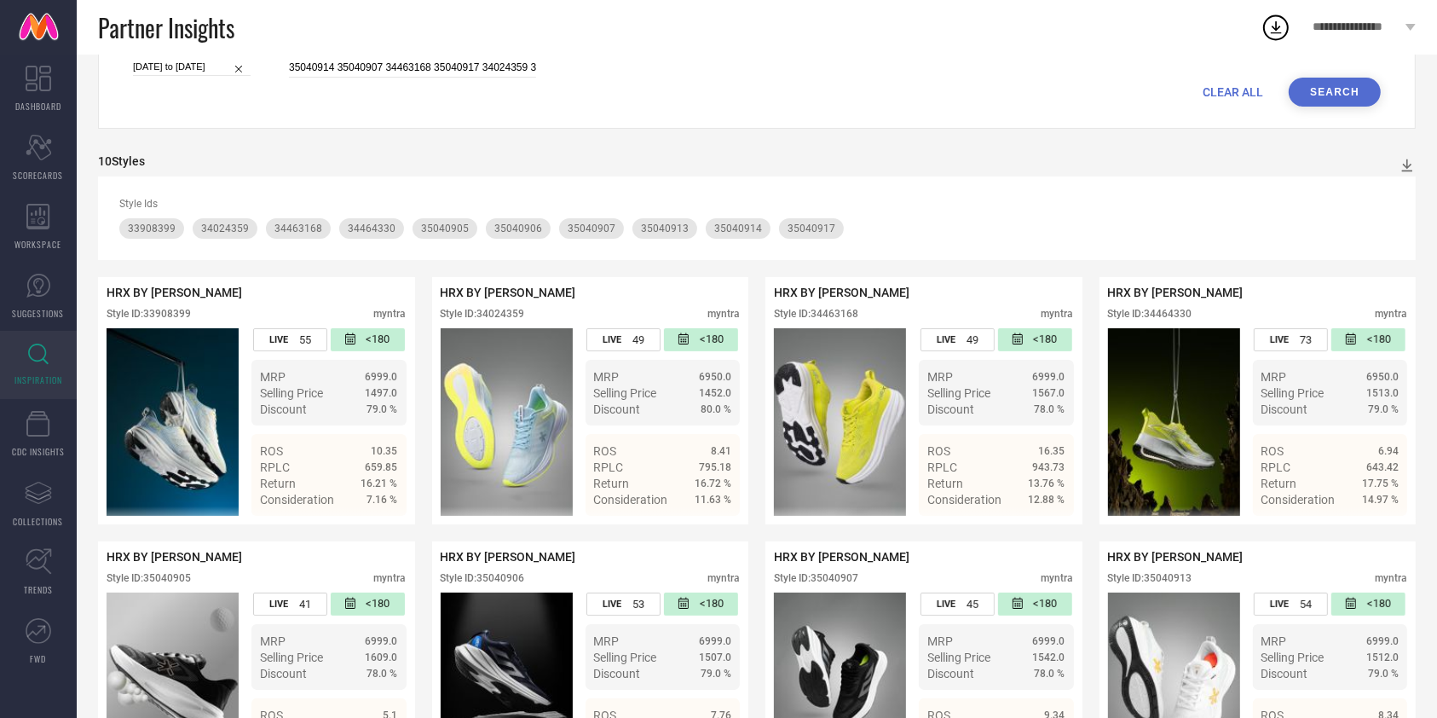
scroll to position [118, 0]
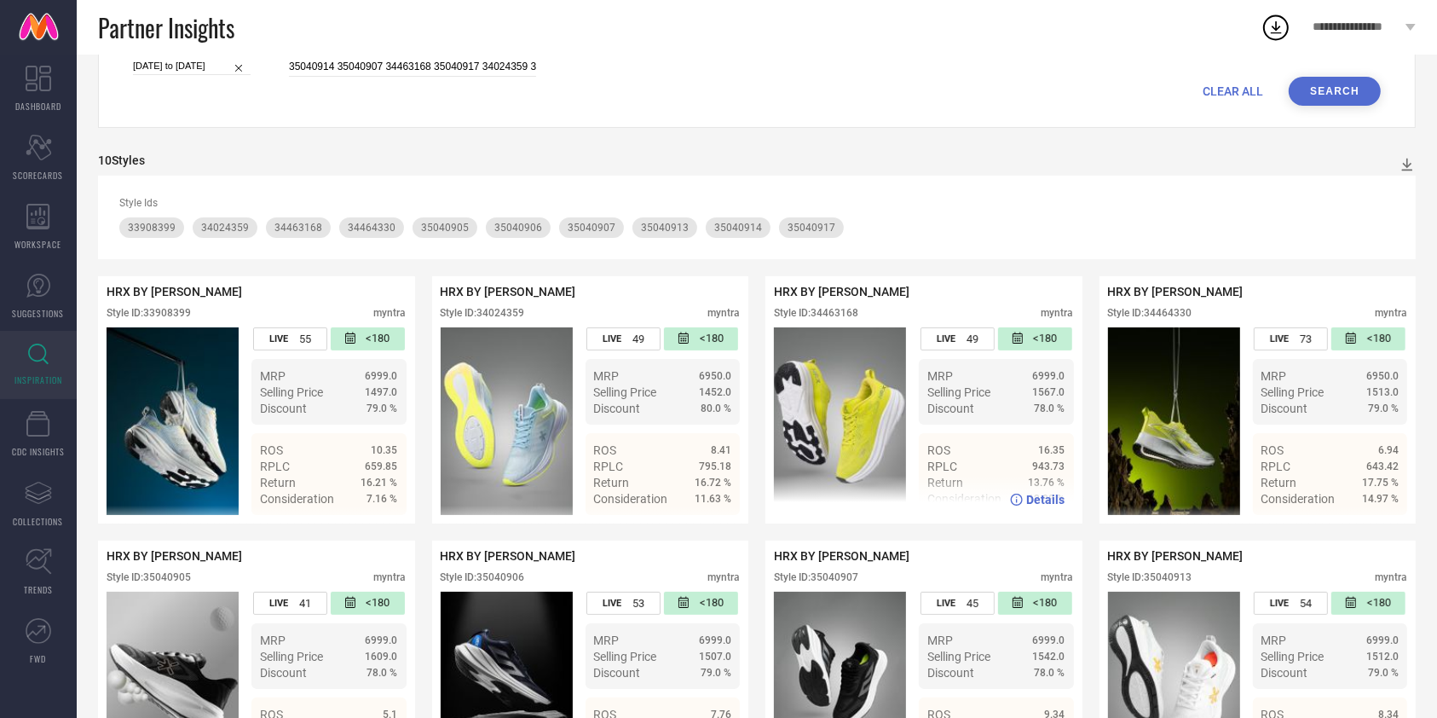
click at [1030, 499] on span "Details" at bounding box center [1046, 500] width 38 height 14
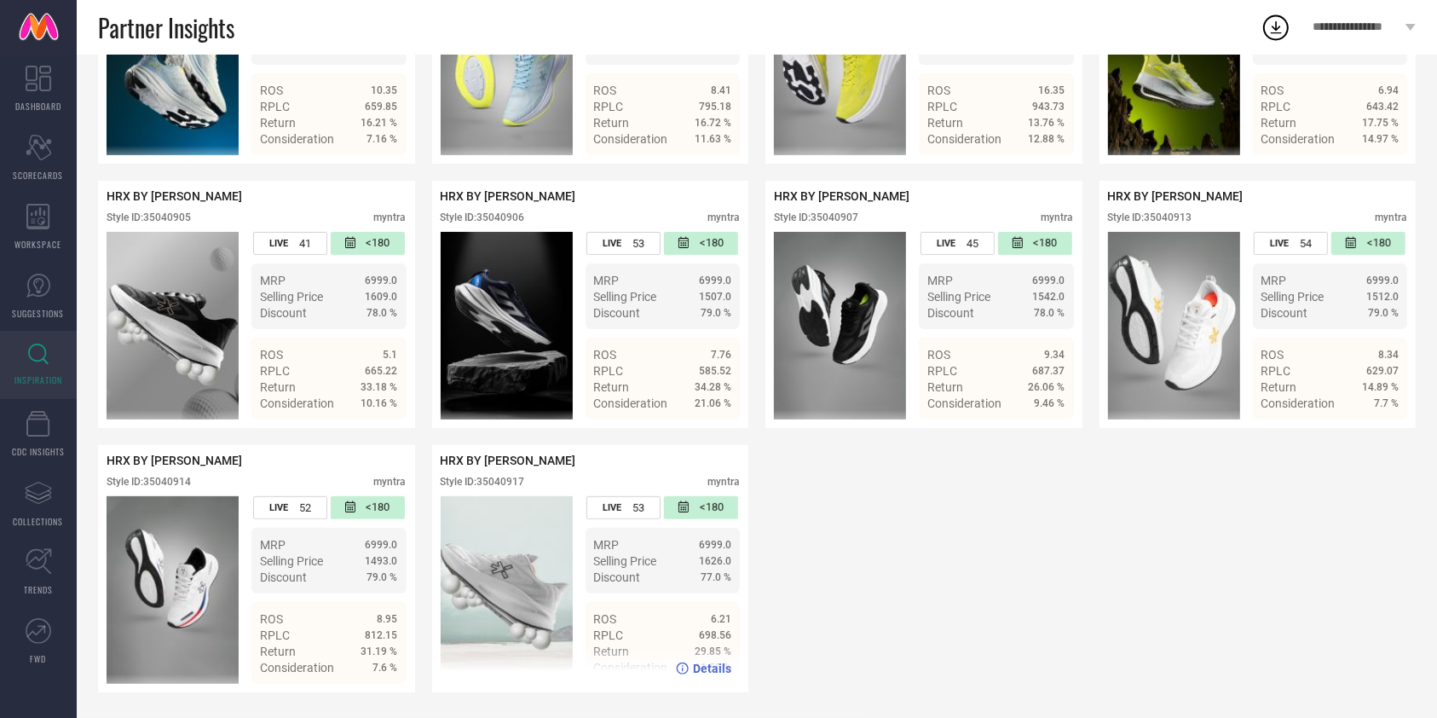
click at [692, 668] on div "Details" at bounding box center [703, 668] width 55 height 14
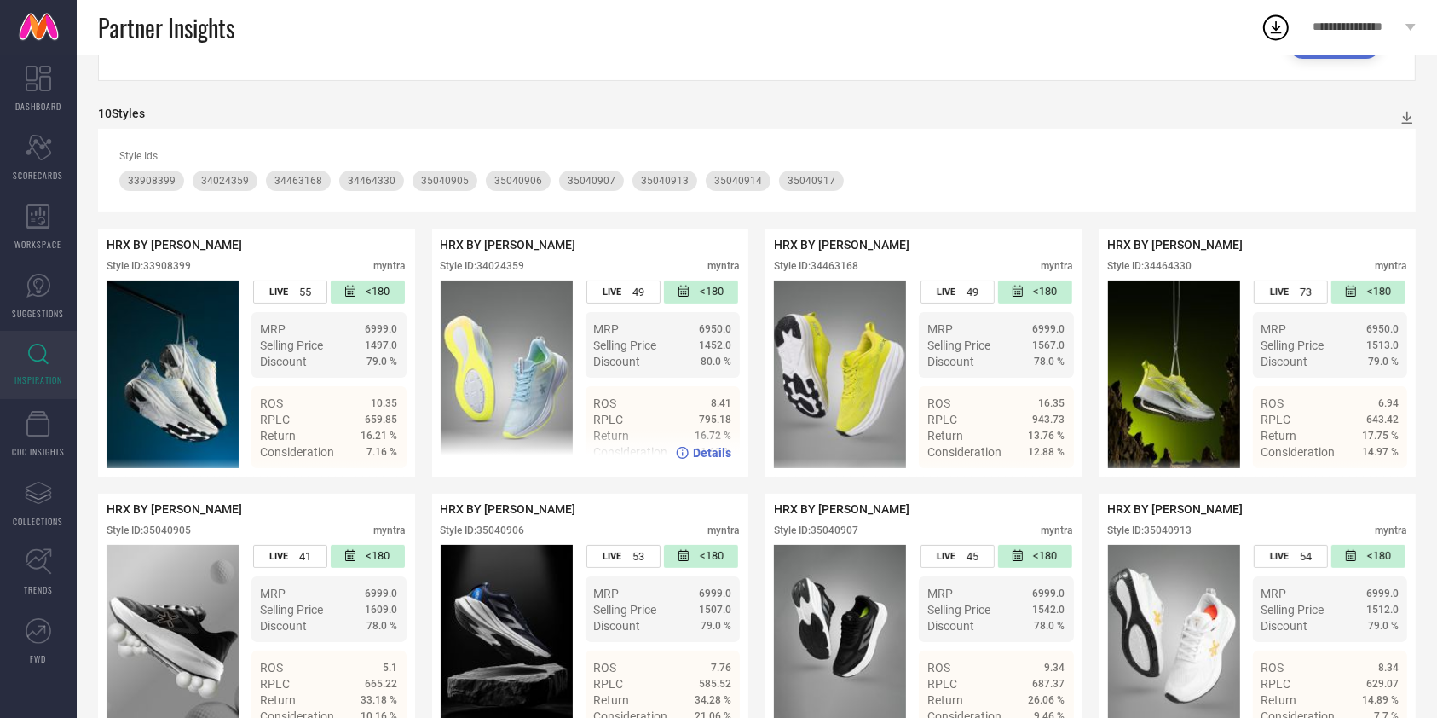
scroll to position [171, 0]
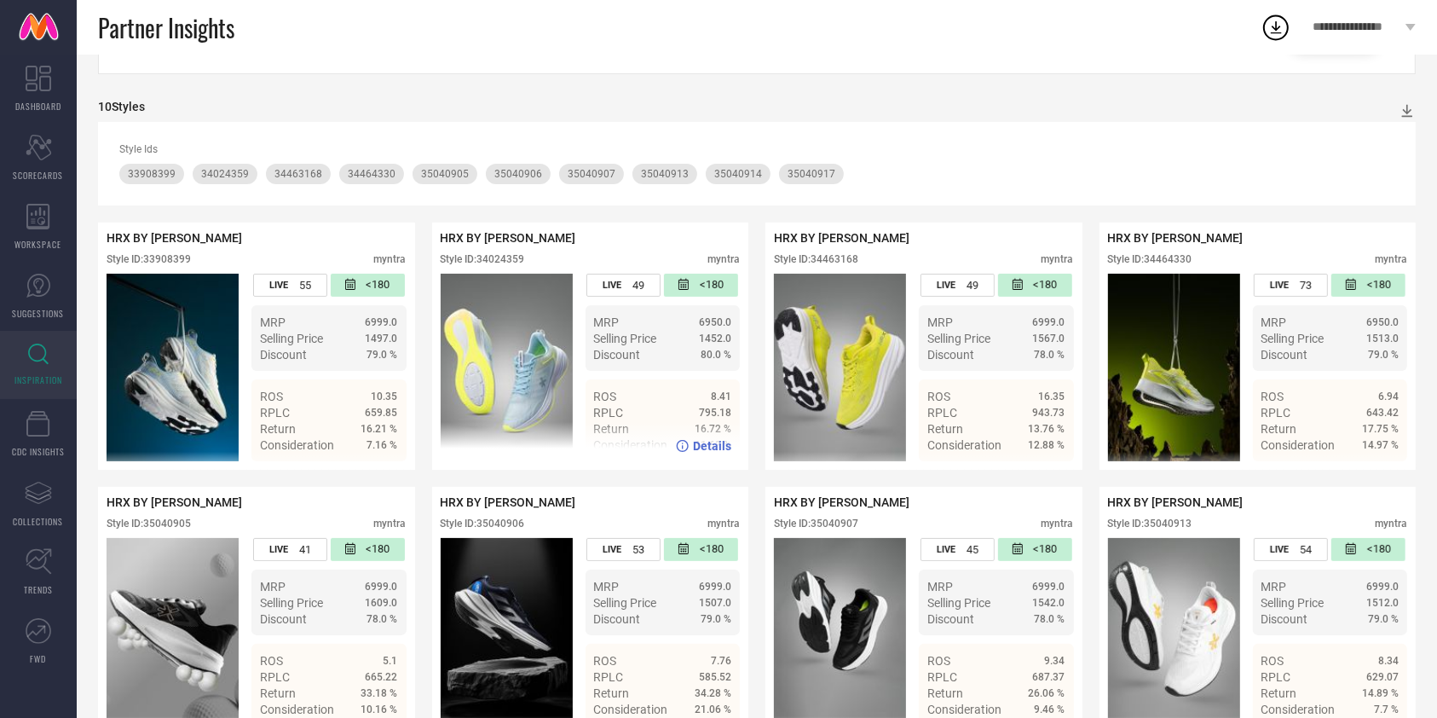
click at [710, 453] on span "Details" at bounding box center [712, 446] width 38 height 14
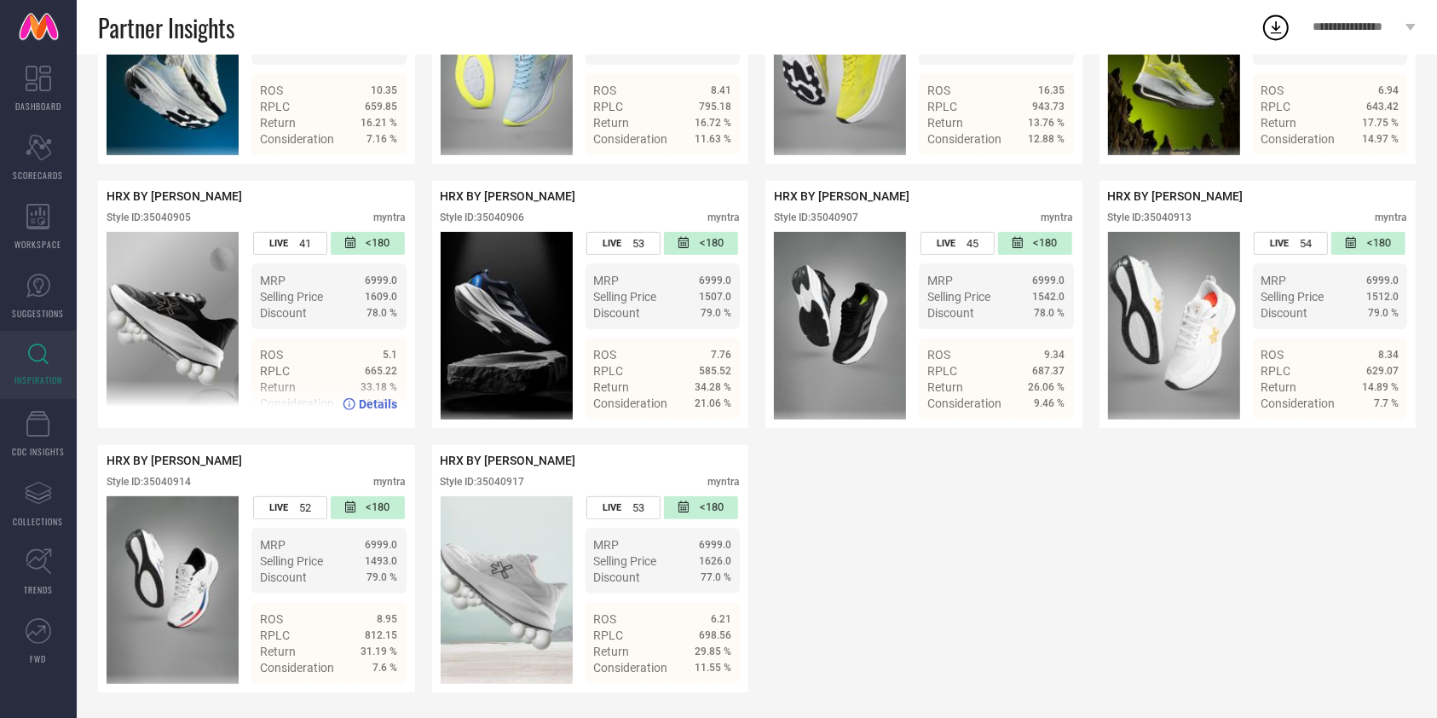
click at [370, 399] on span "Details" at bounding box center [379, 404] width 38 height 14
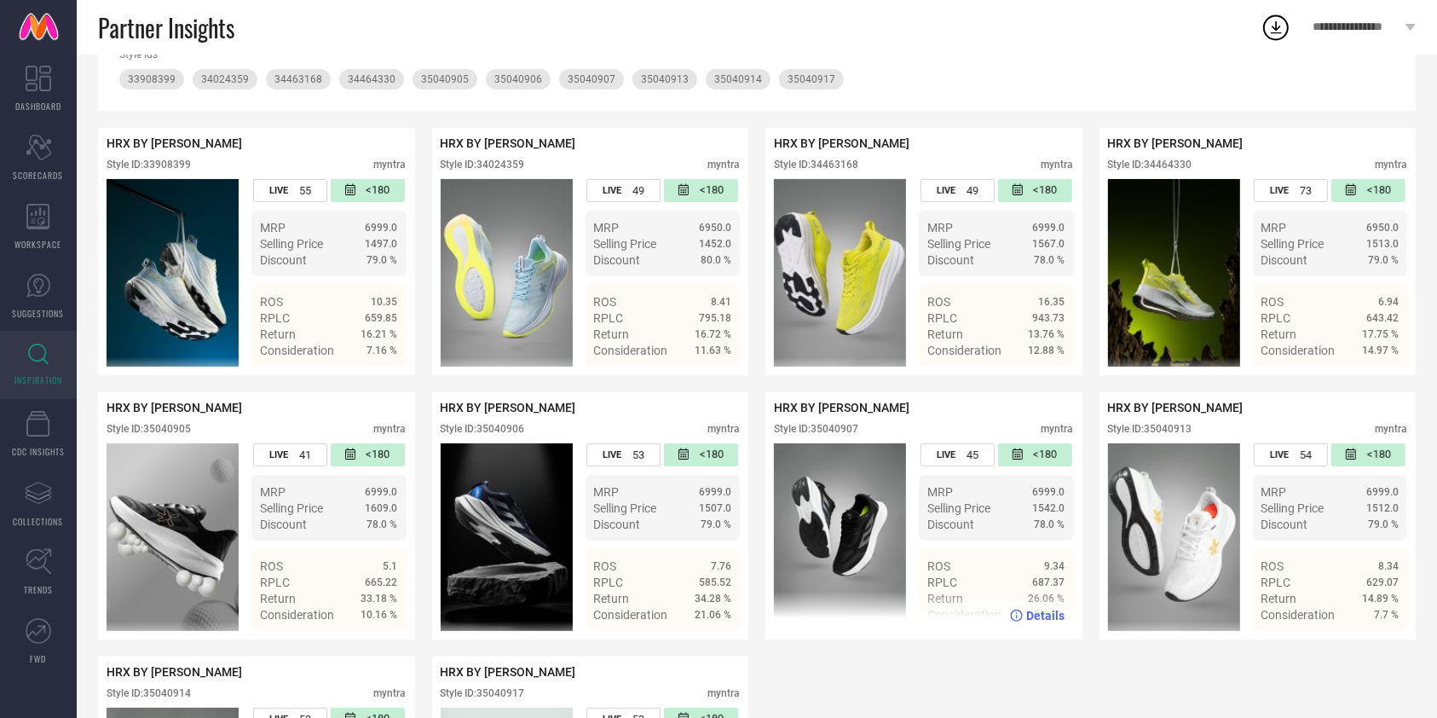
scroll to position [270, 0]
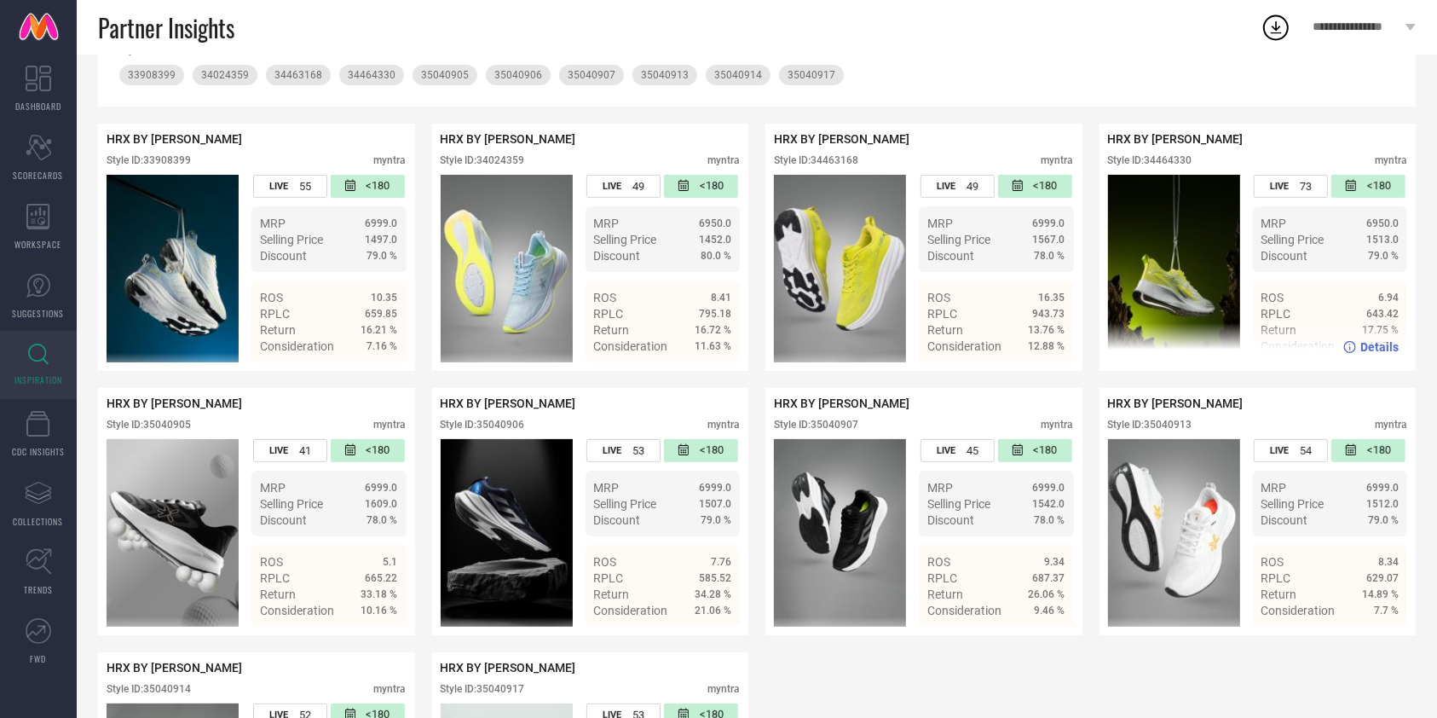
click at [1377, 354] on span "Details" at bounding box center [1379, 347] width 38 height 14
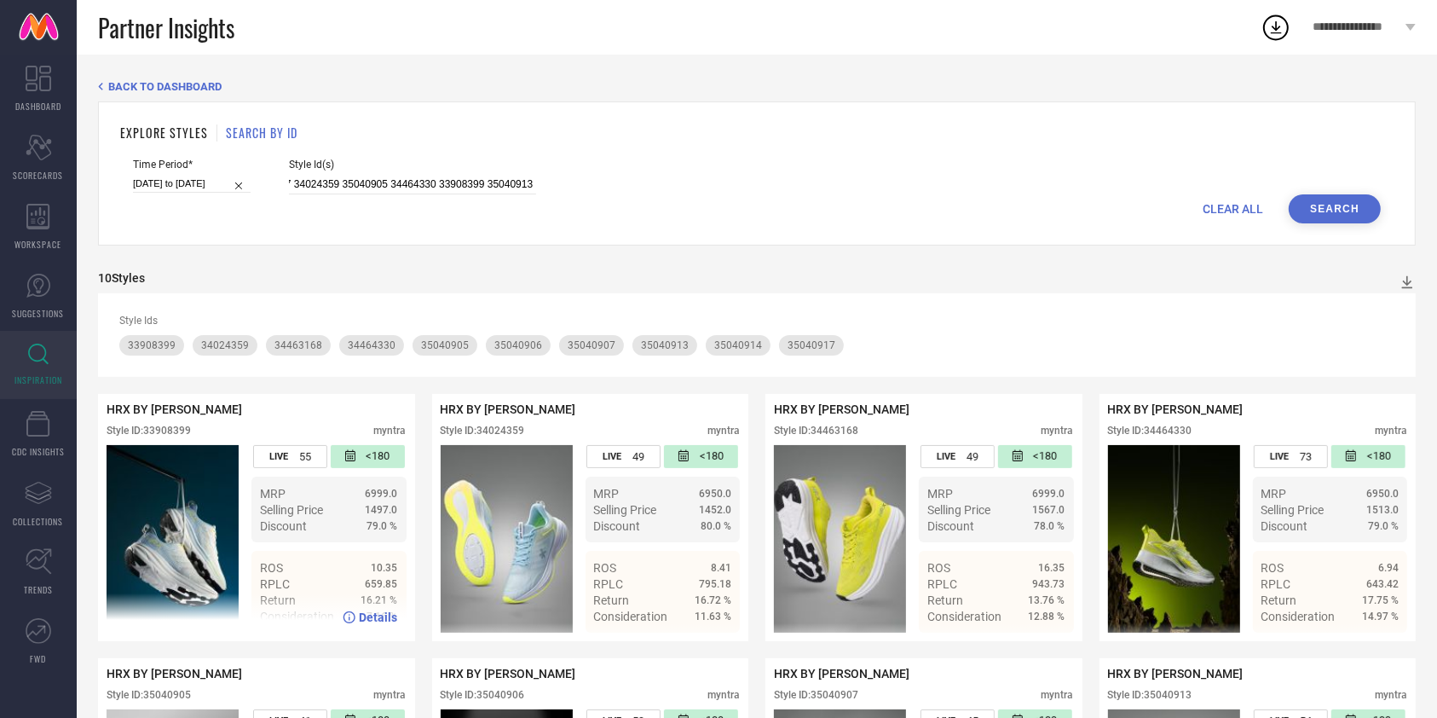
click at [364, 618] on span "Details" at bounding box center [379, 617] width 38 height 14
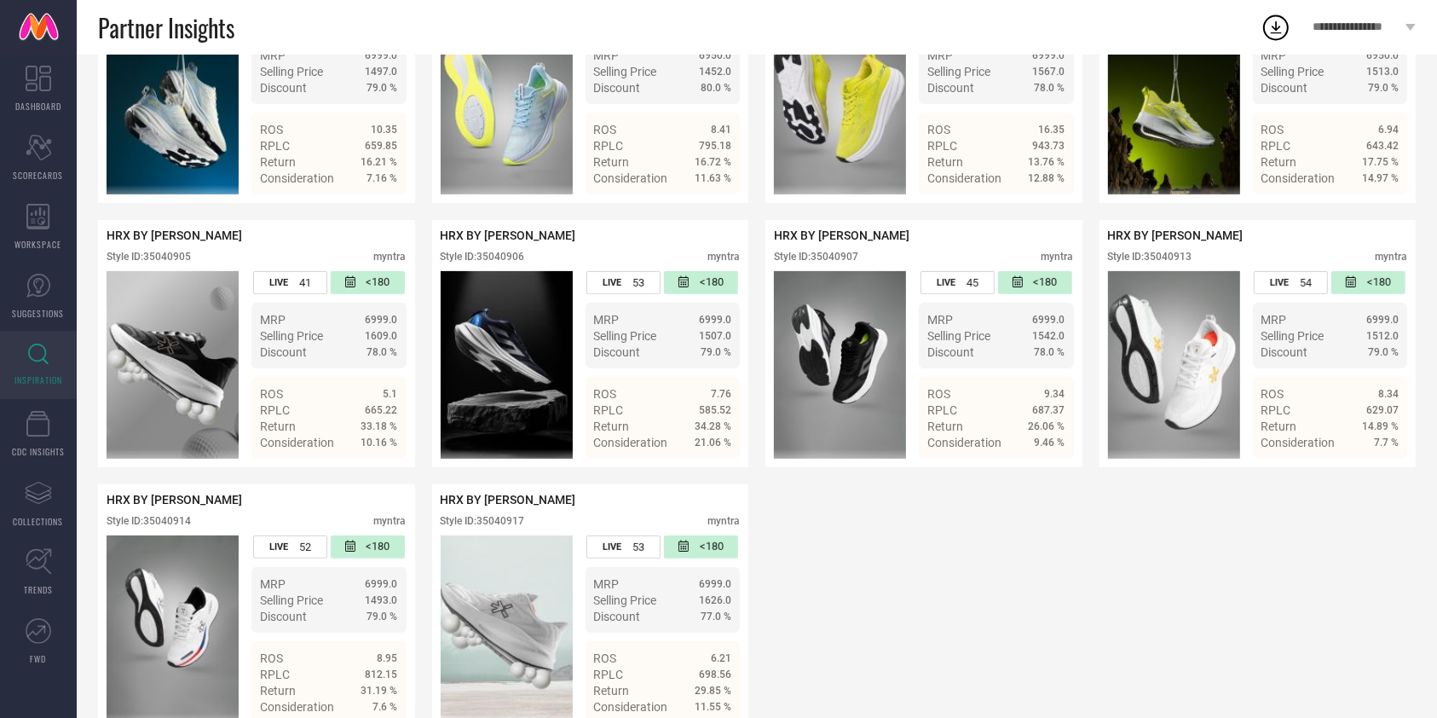
scroll to position [440, 0]
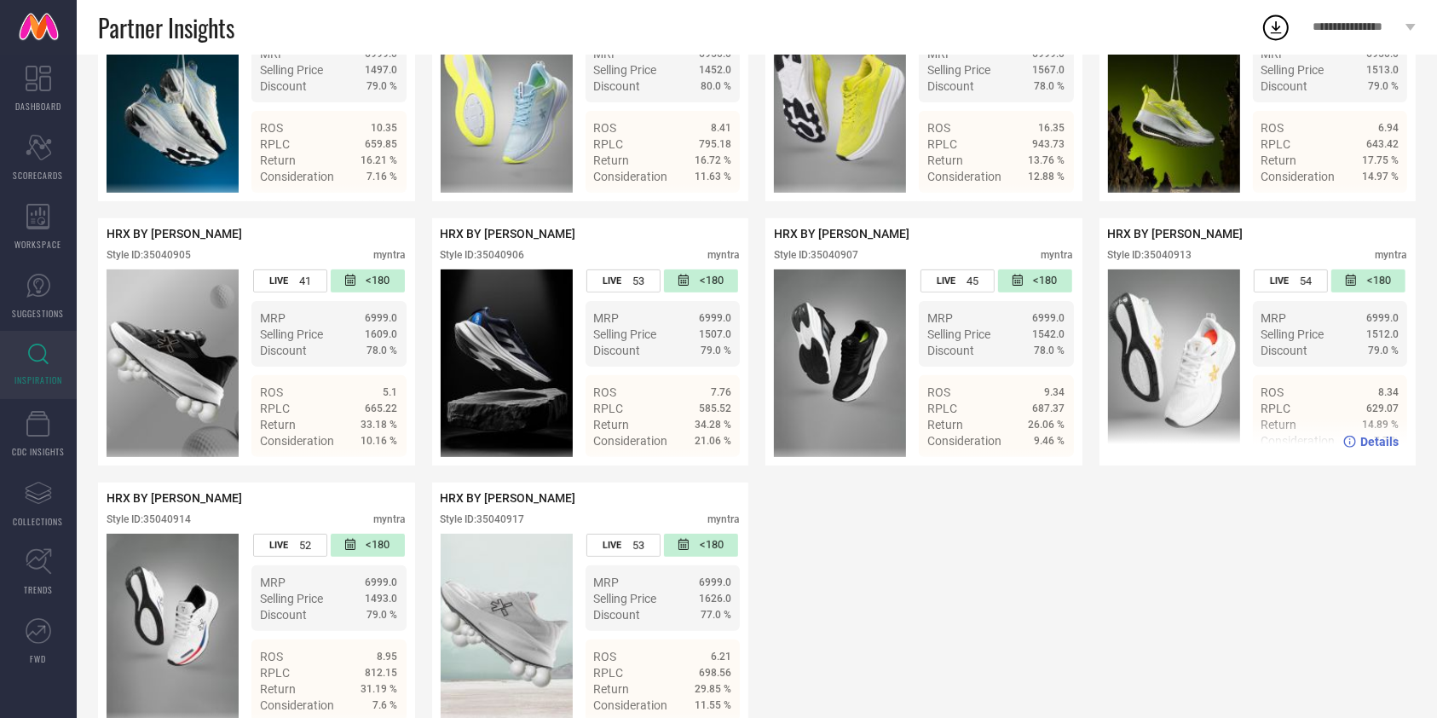
click at [1382, 444] on span "Details" at bounding box center [1379, 442] width 38 height 14
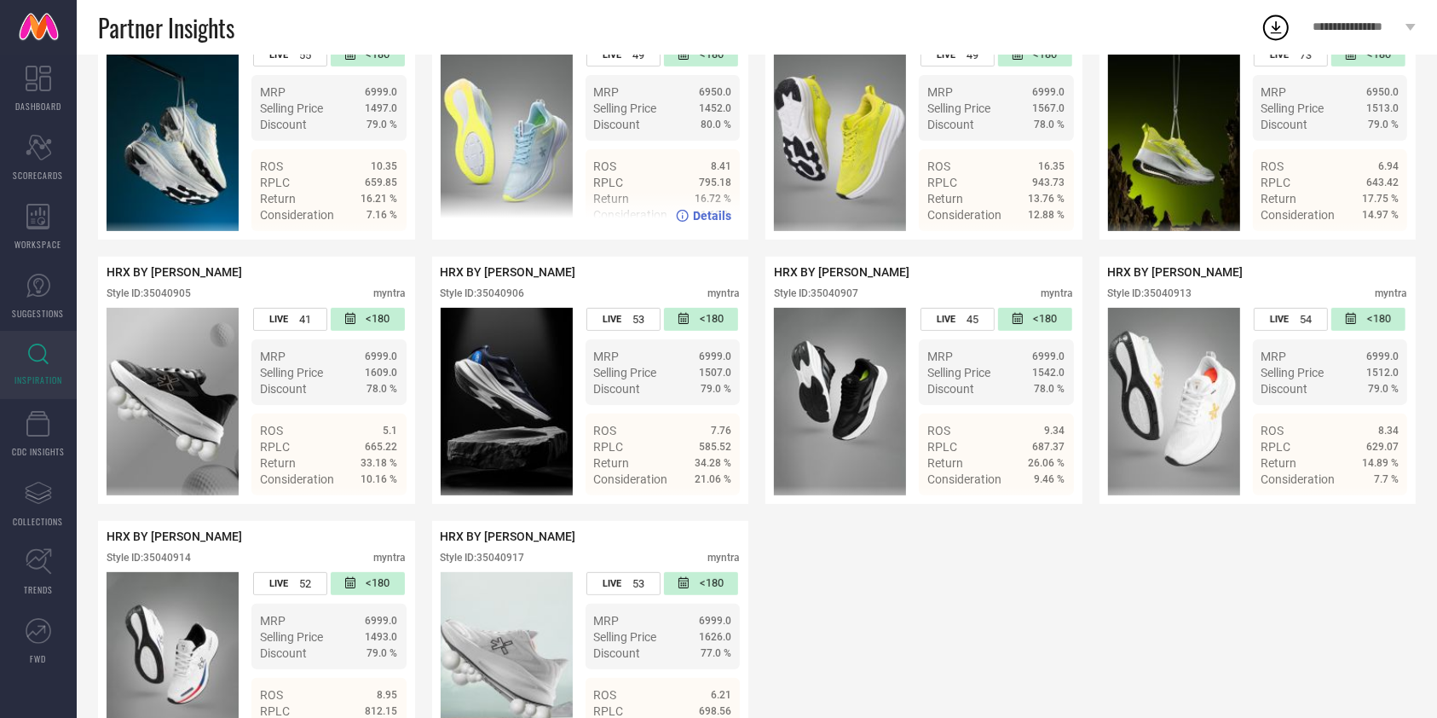
scroll to position [402, 0]
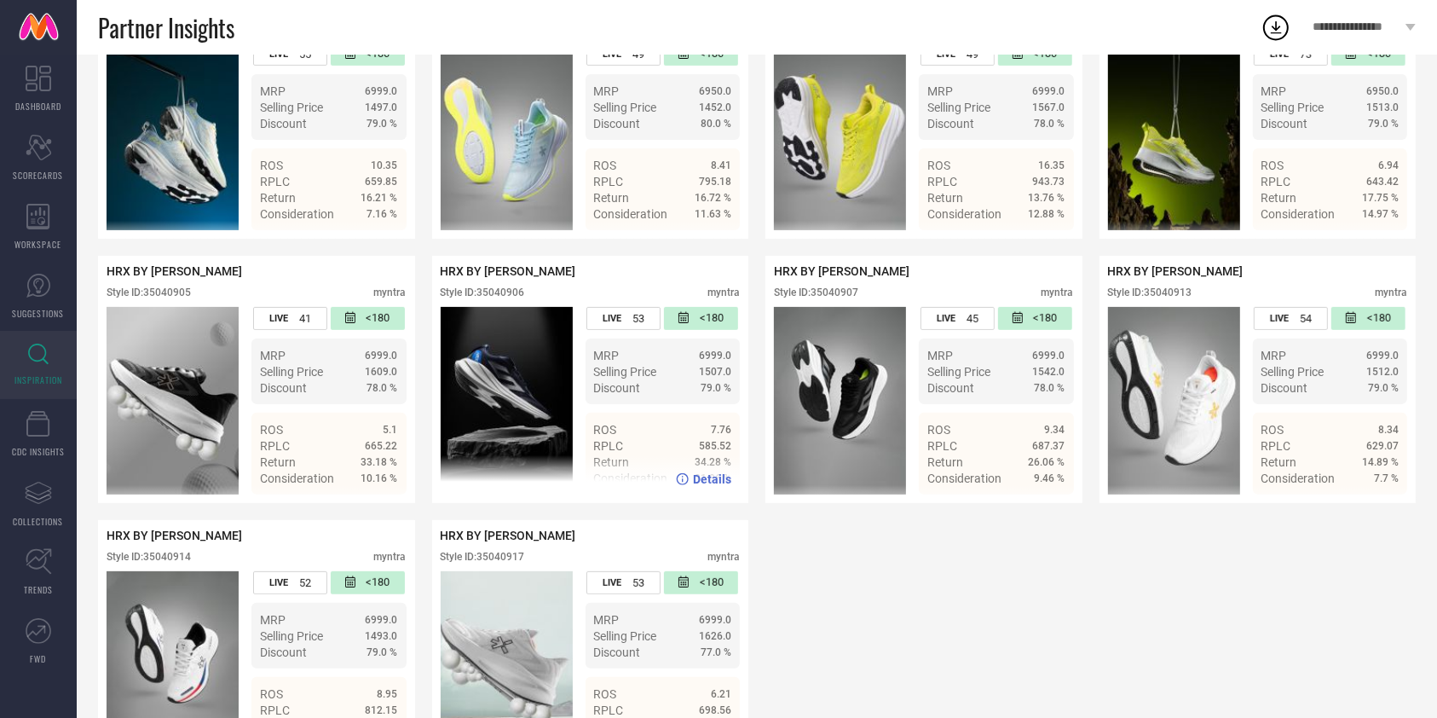
click at [702, 486] on span "Details" at bounding box center [712, 479] width 38 height 14
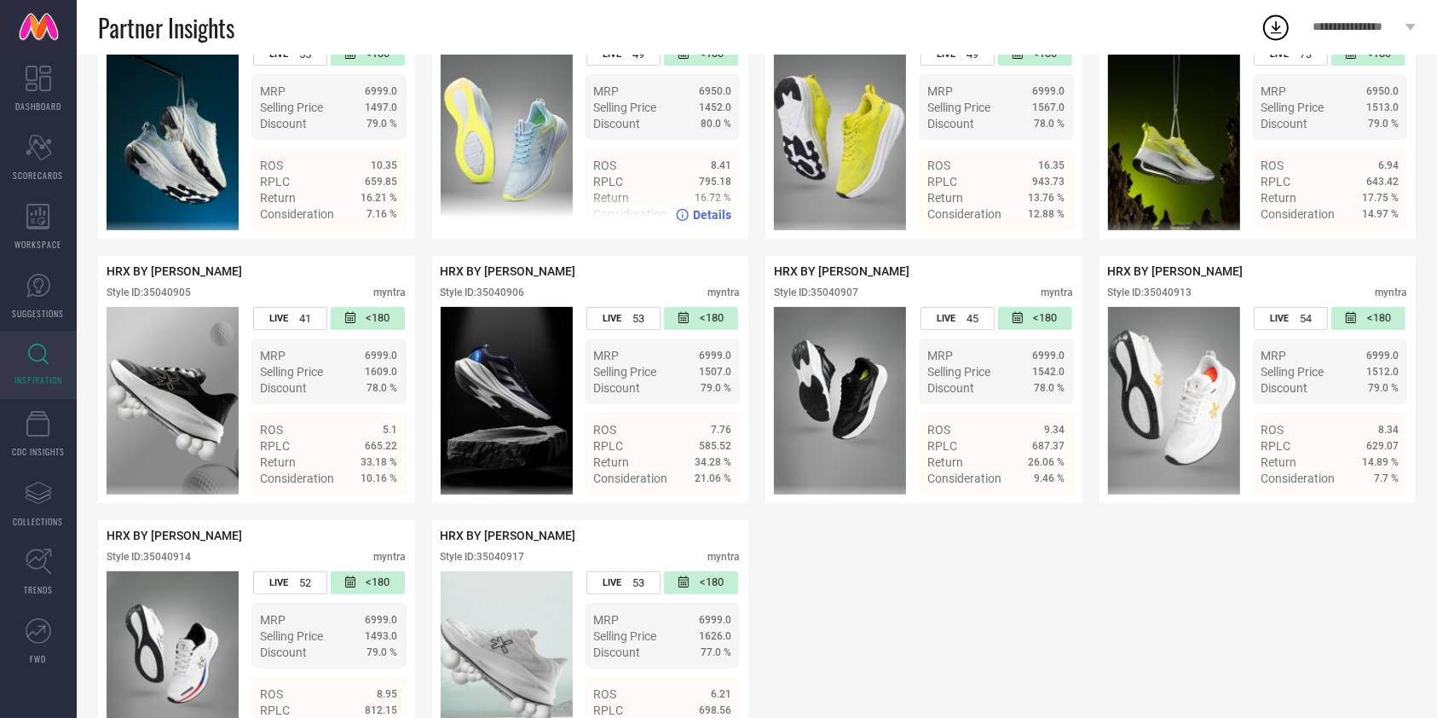
scroll to position [0, 0]
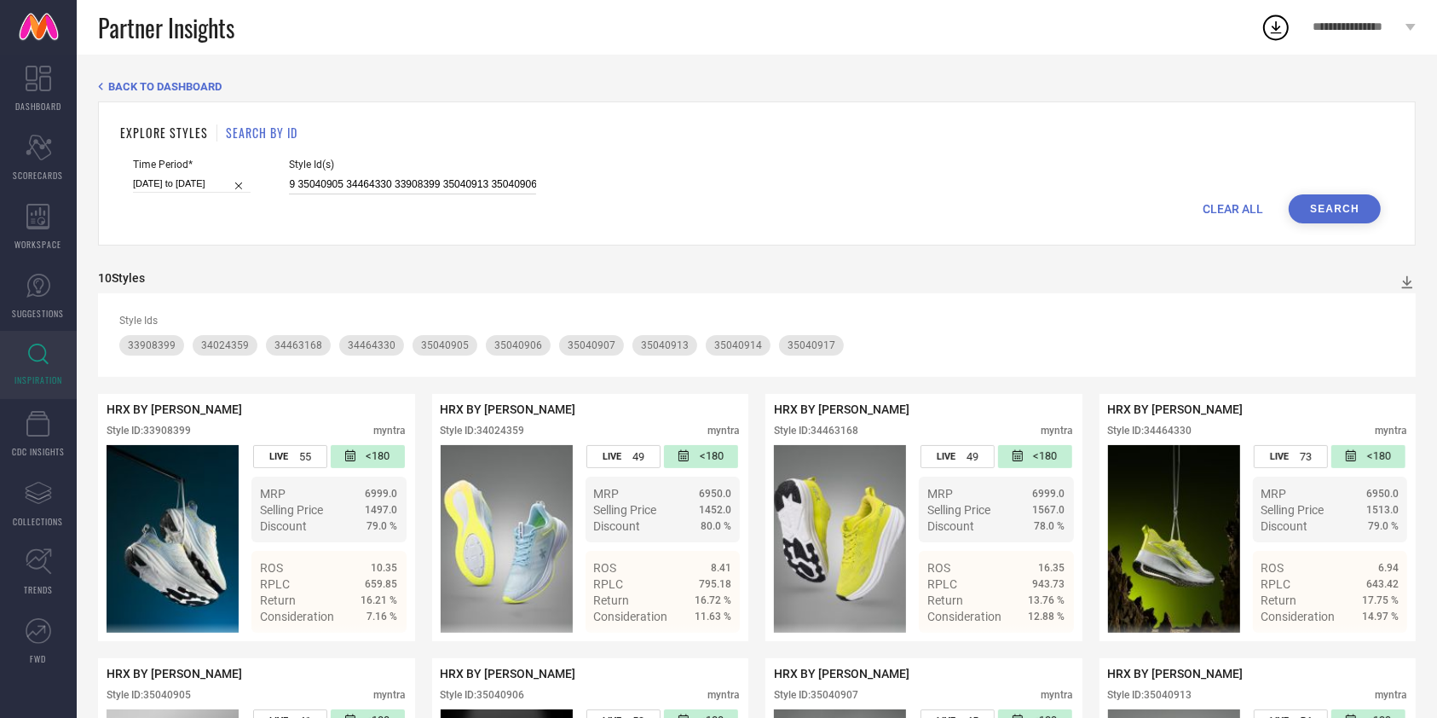
click at [426, 192] on input "35040914 35040907 34463168 35040917 34024359 35040905 34464330 33908399 3504091…" at bounding box center [412, 185] width 247 height 20
paste input "4464321 34024532 35281783 35281872 35281775 34464318 35040916 35040902 35040910…"
type input "34464321 34024532 35281783 35281872 35281775 34464318 35040916 35040902 3504091…"
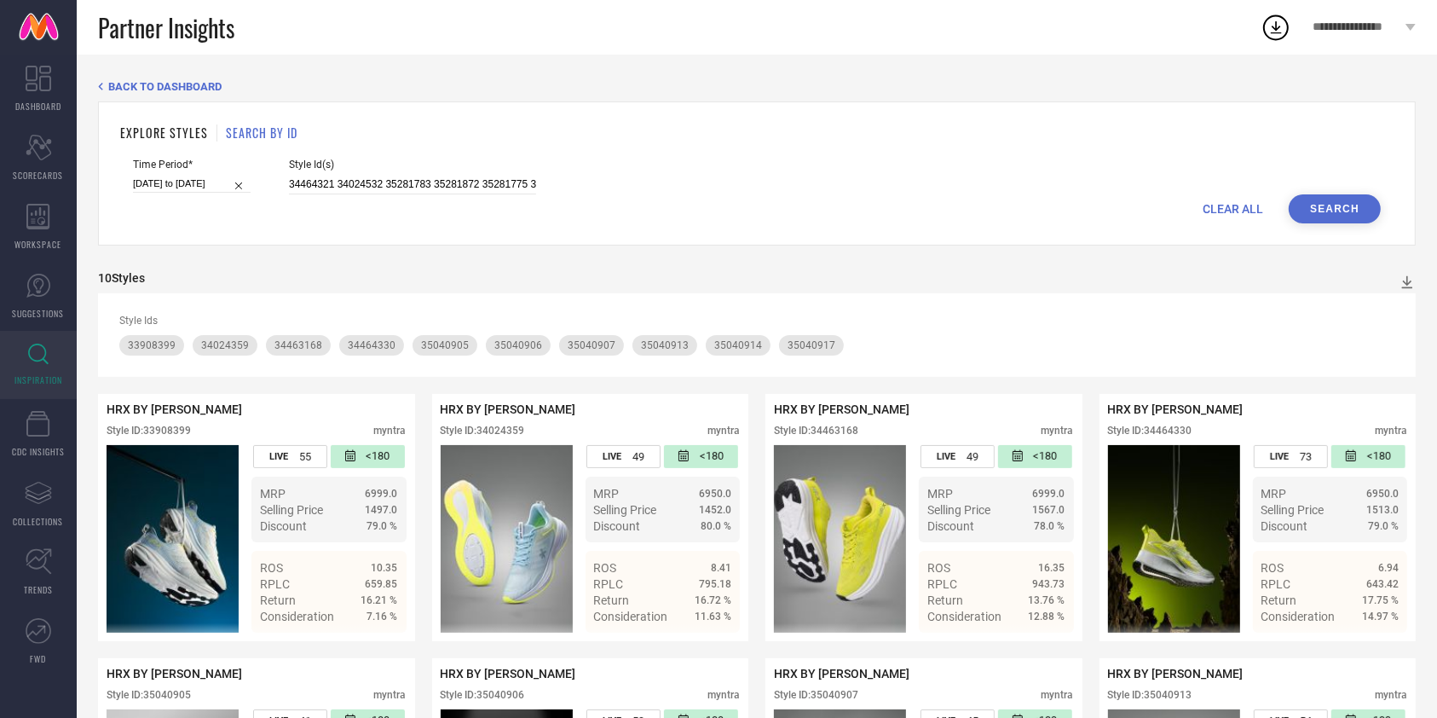
click at [1376, 211] on button "Search" at bounding box center [1335, 208] width 92 height 29
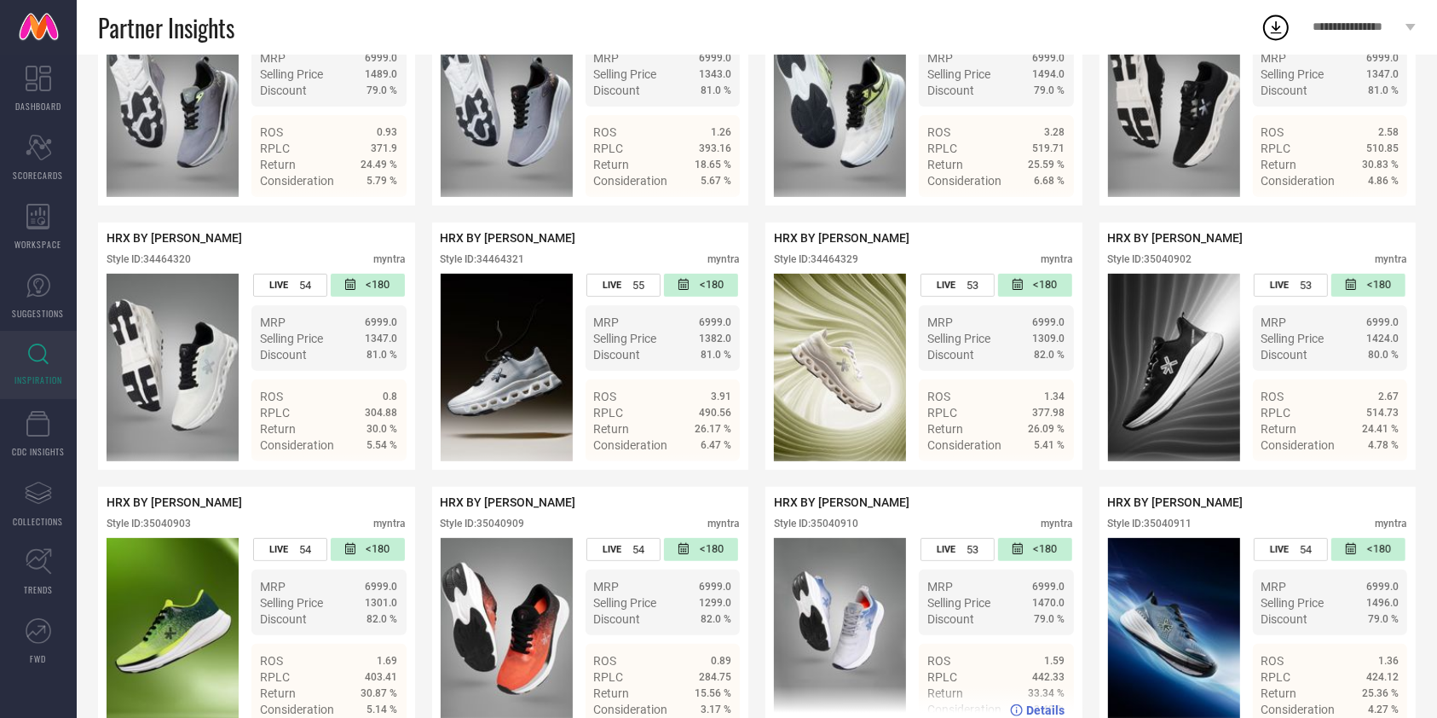
scroll to position [457, 0]
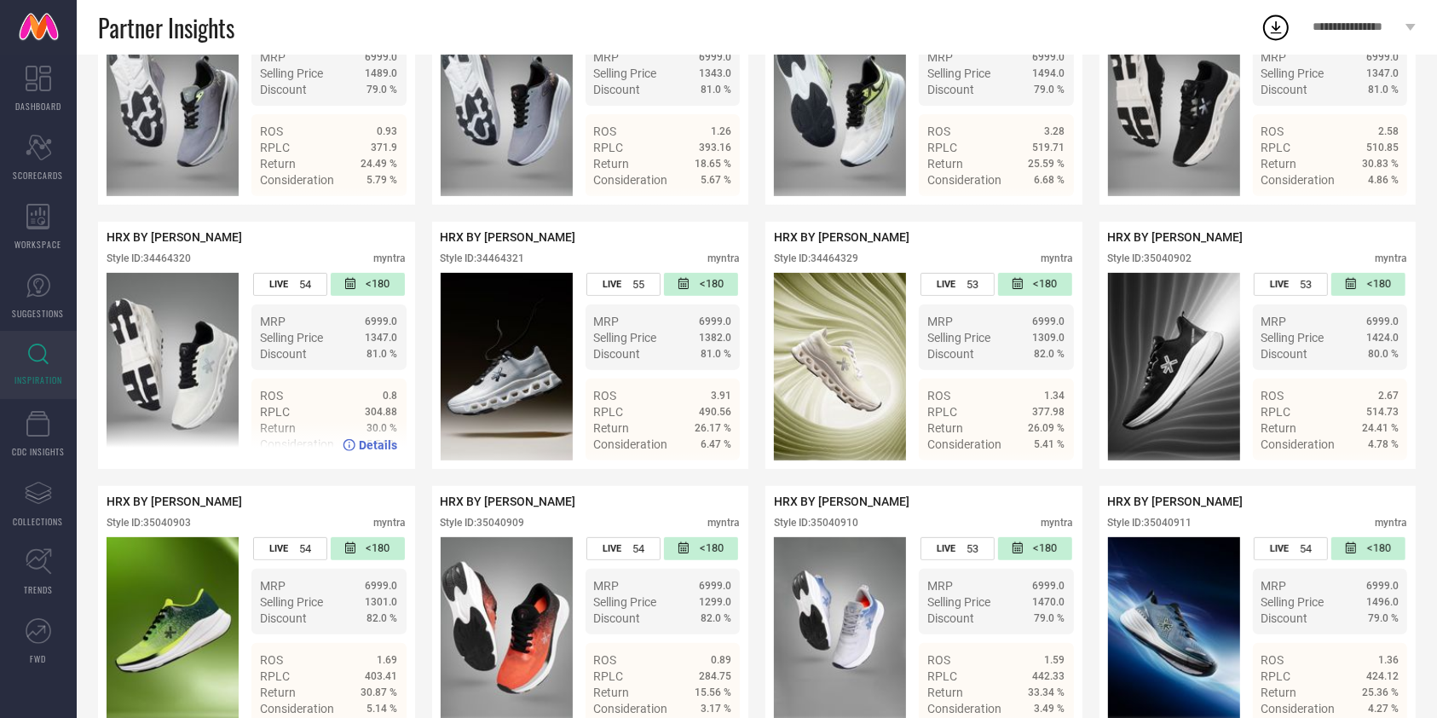
click at [359, 452] on div "Details" at bounding box center [370, 445] width 55 height 14
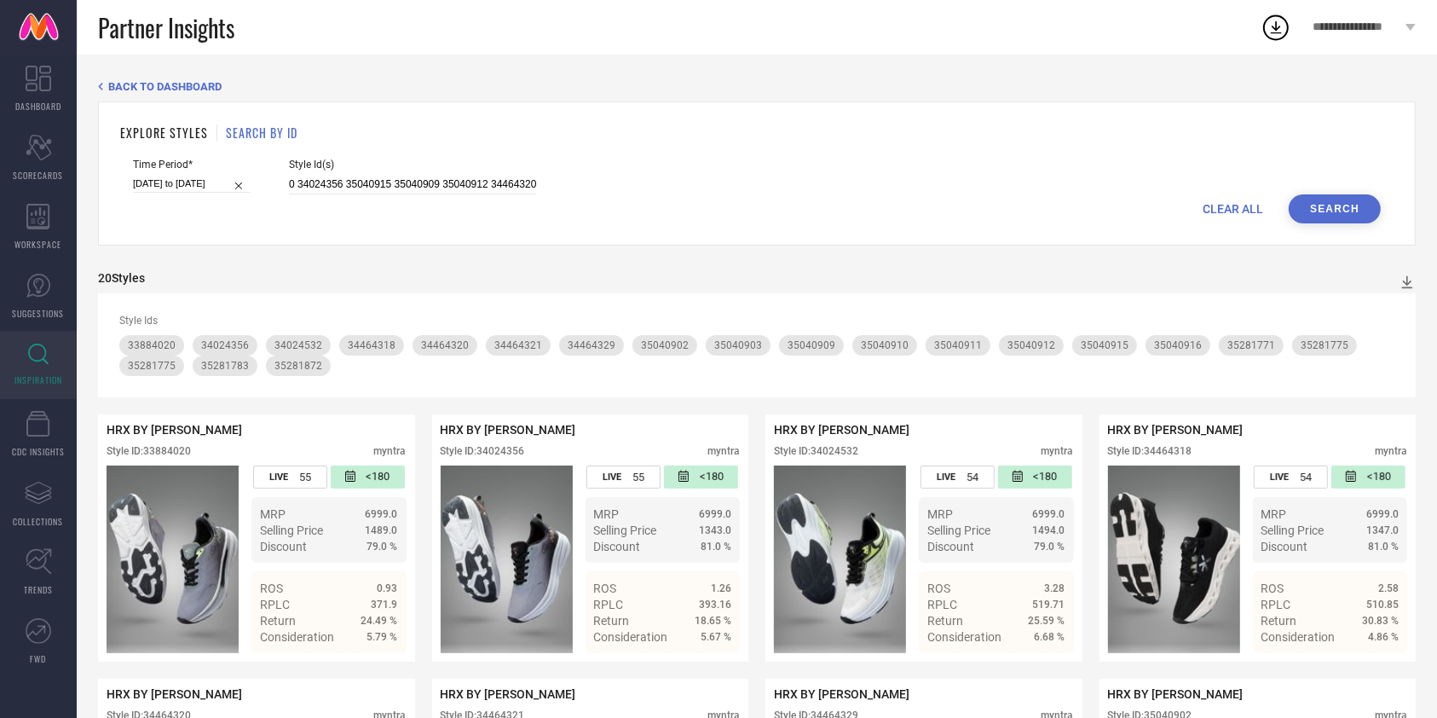
scroll to position [902, 0]
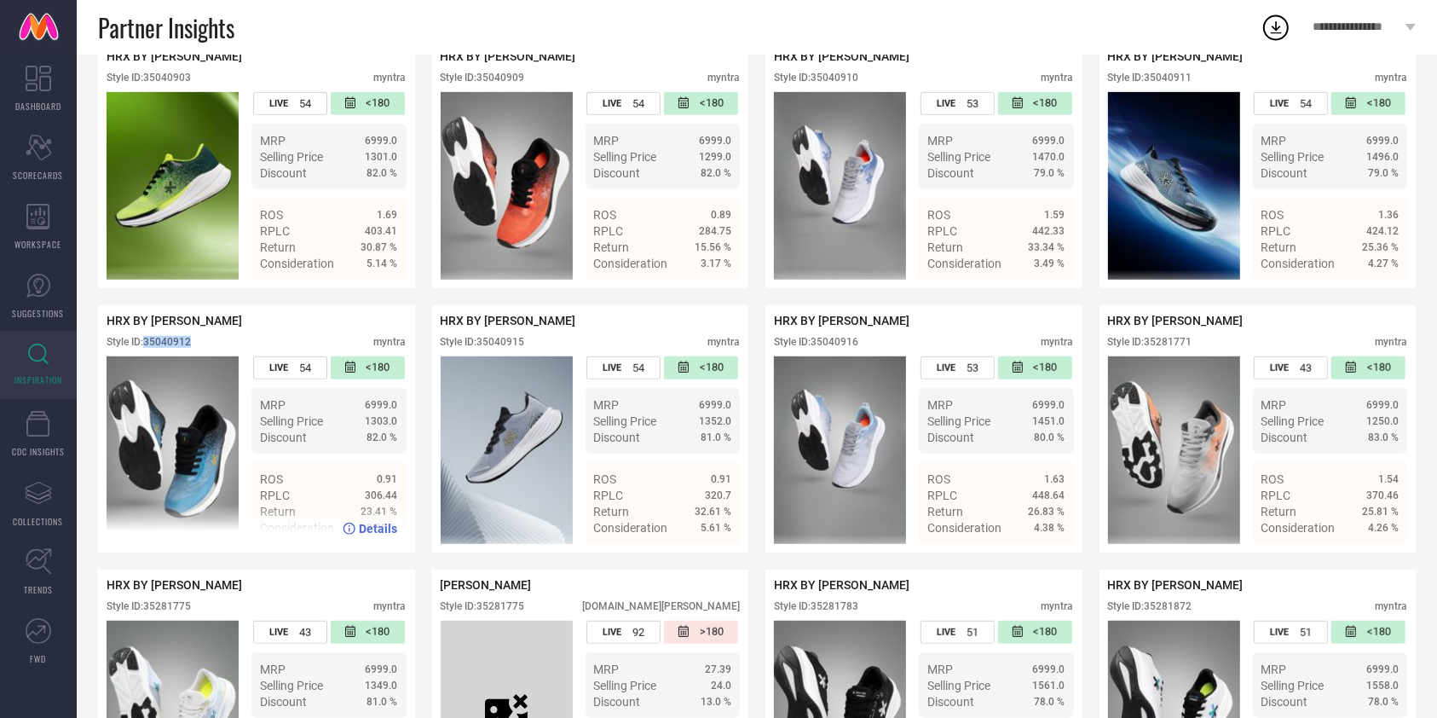
click at [372, 535] on span "Details" at bounding box center [379, 529] width 38 height 14
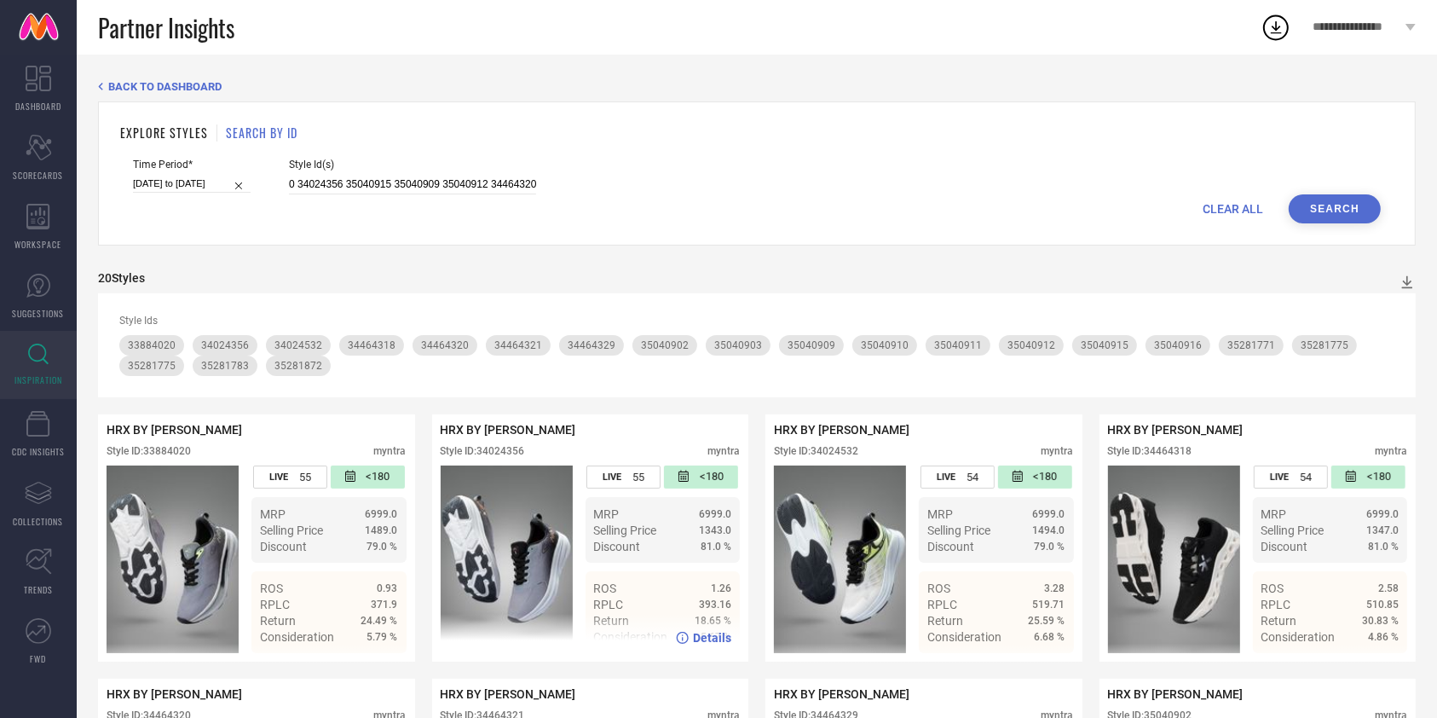
scroll to position [632, 0]
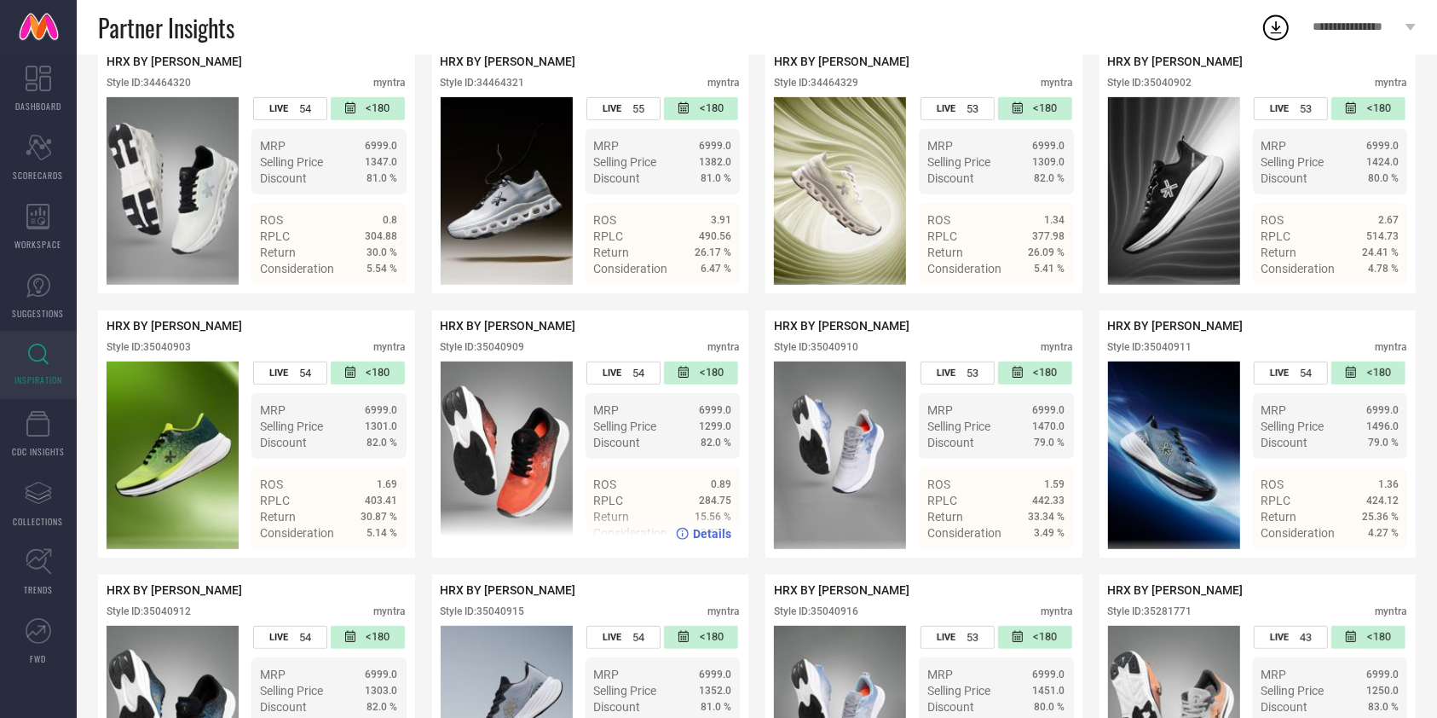
click at [712, 540] on span "Details" at bounding box center [712, 534] width 38 height 14
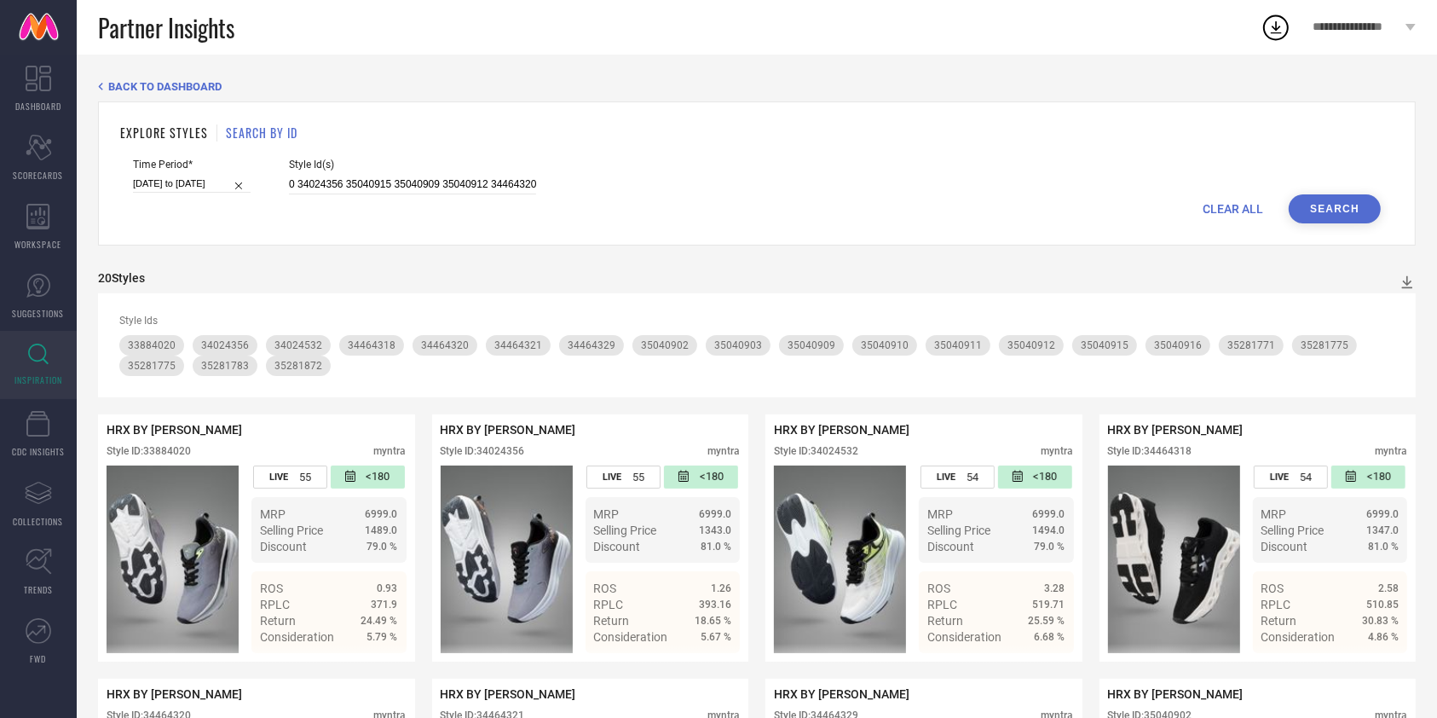
scroll to position [902, 0]
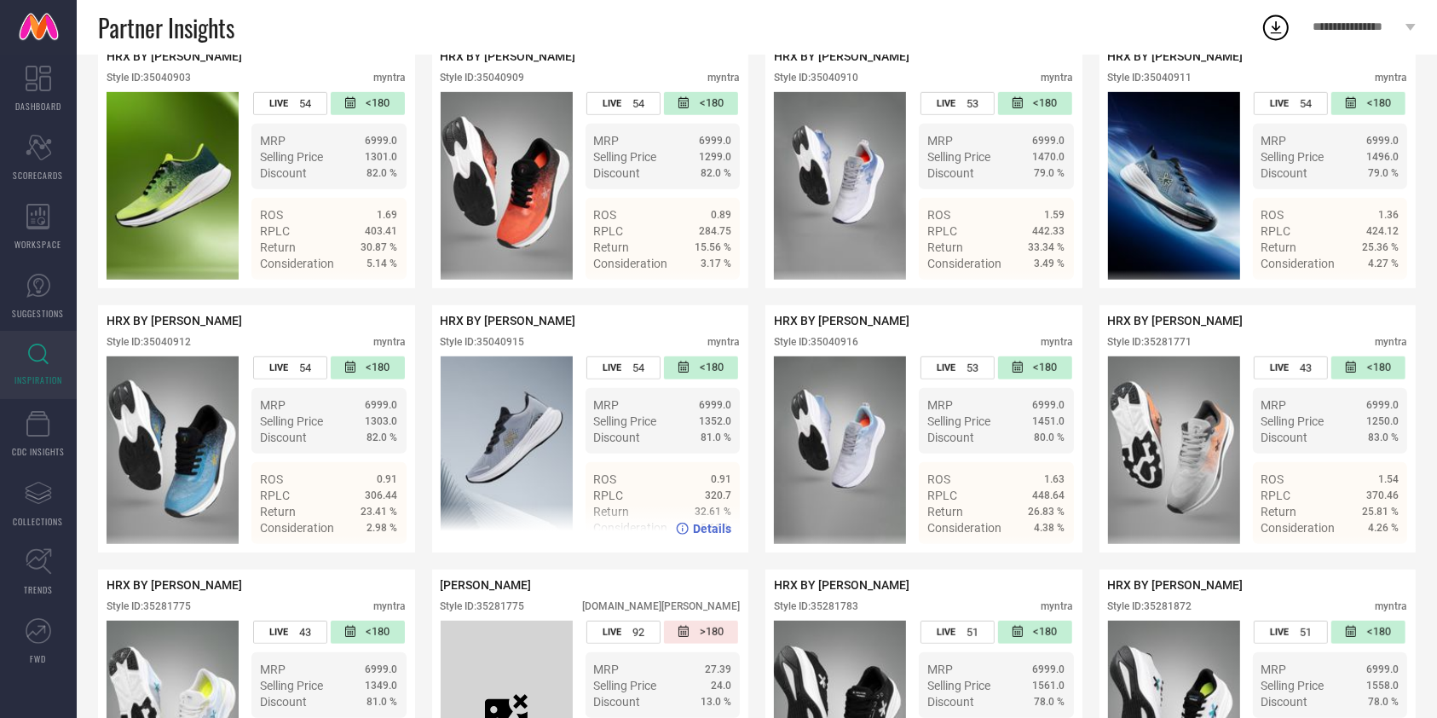
click at [704, 535] on span "Details" at bounding box center [712, 529] width 38 height 14
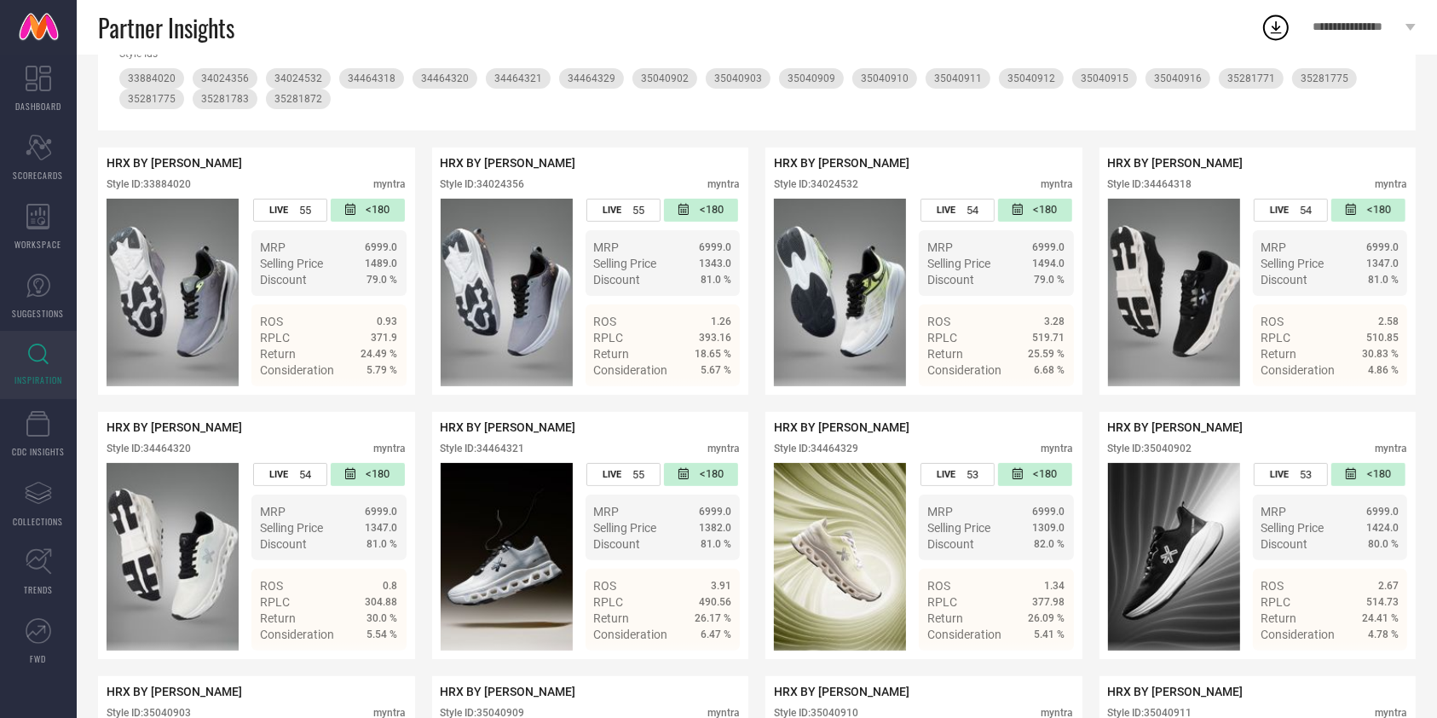
scroll to position [268, 0]
click at [710, 372] on span "Details" at bounding box center [712, 370] width 38 height 14
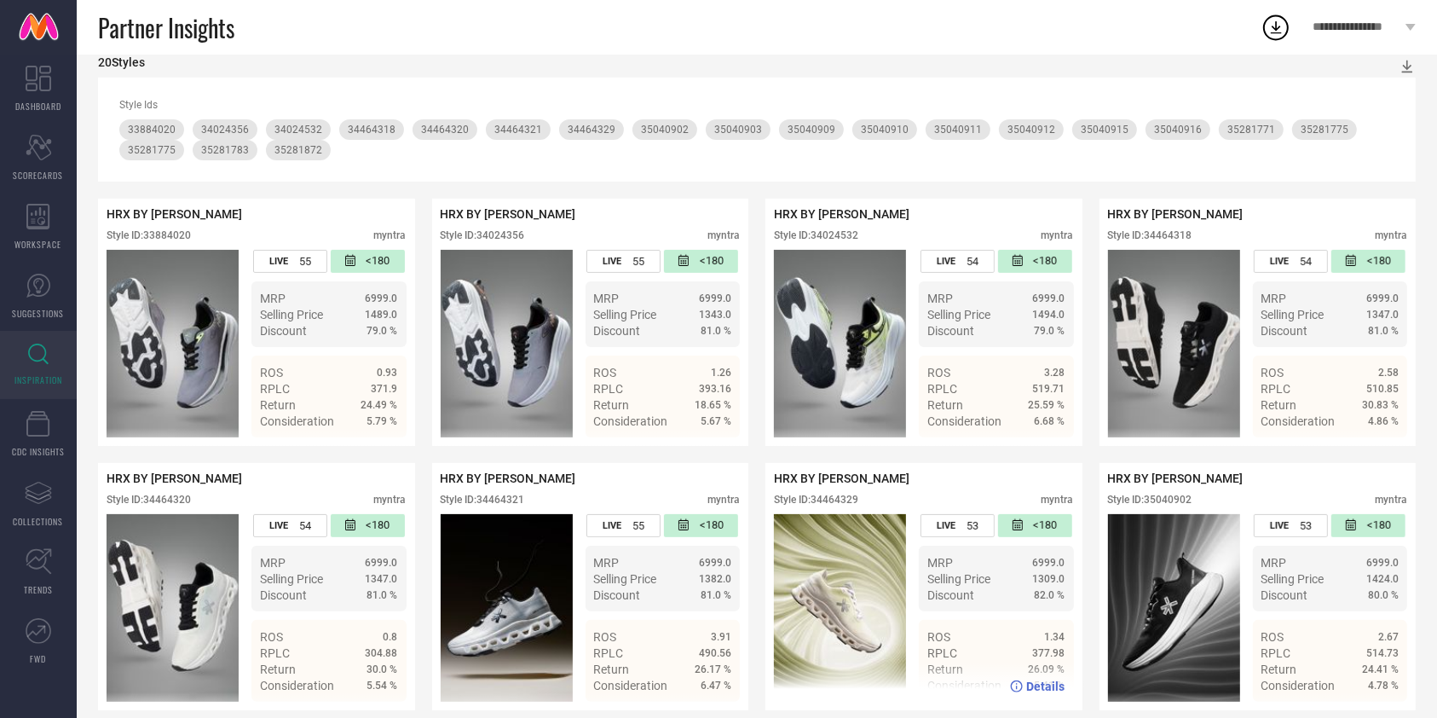
scroll to position [252, 0]
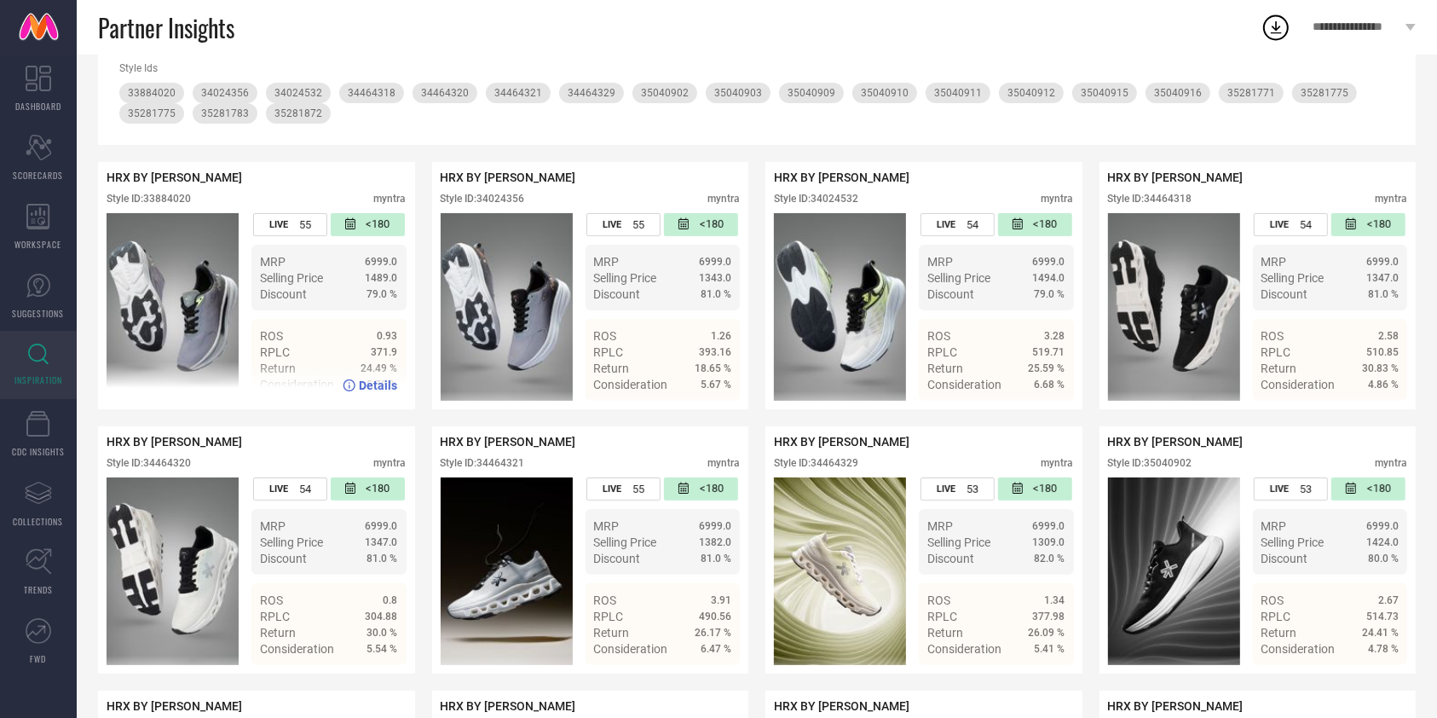
click at [361, 392] on span "Details" at bounding box center [379, 385] width 38 height 14
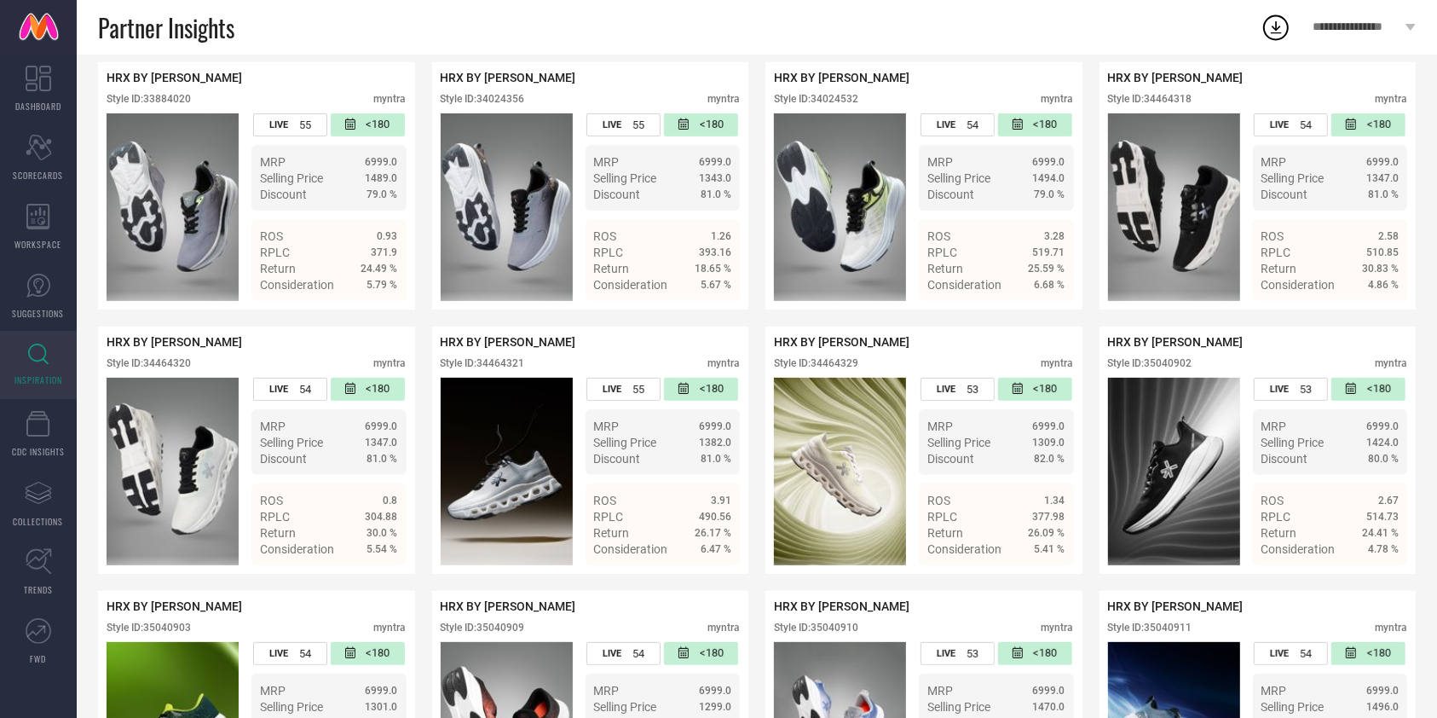
scroll to position [355, 0]
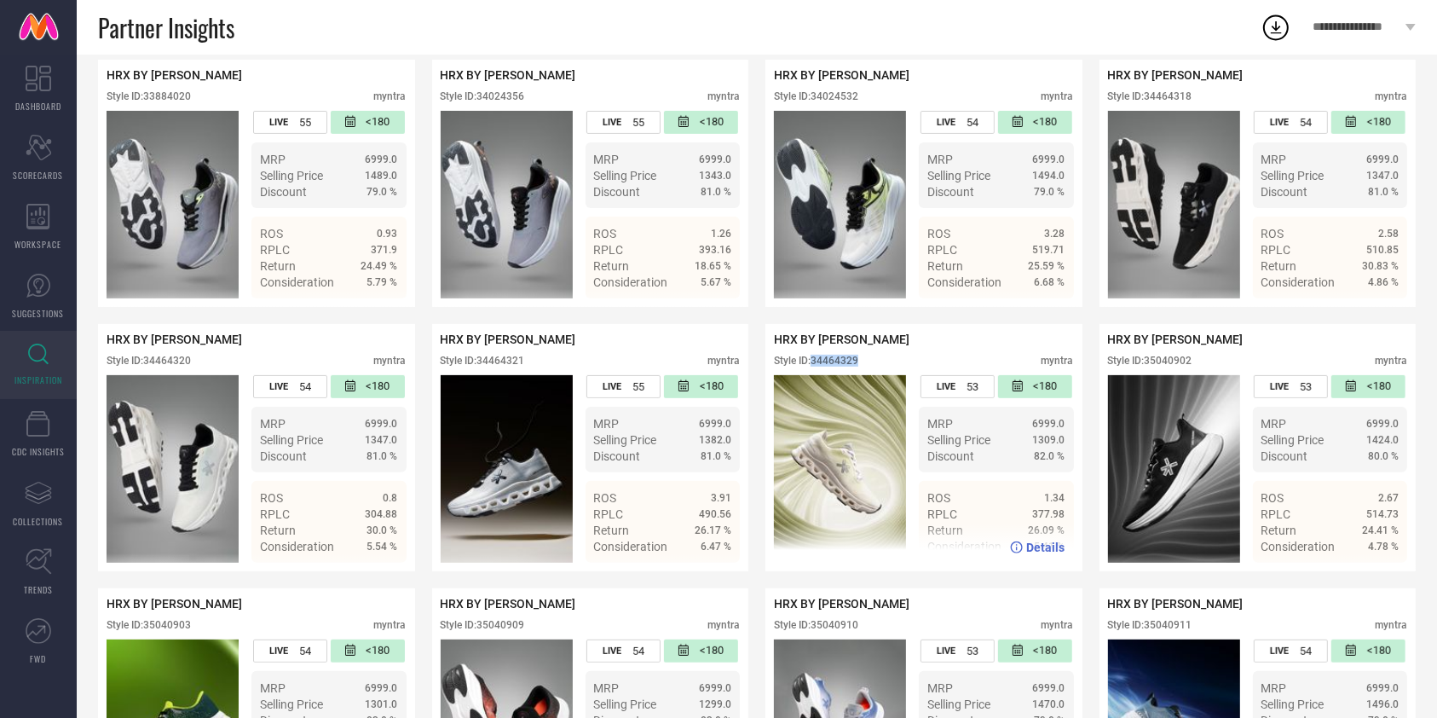
click at [1041, 550] on span "Details" at bounding box center [1046, 547] width 38 height 14
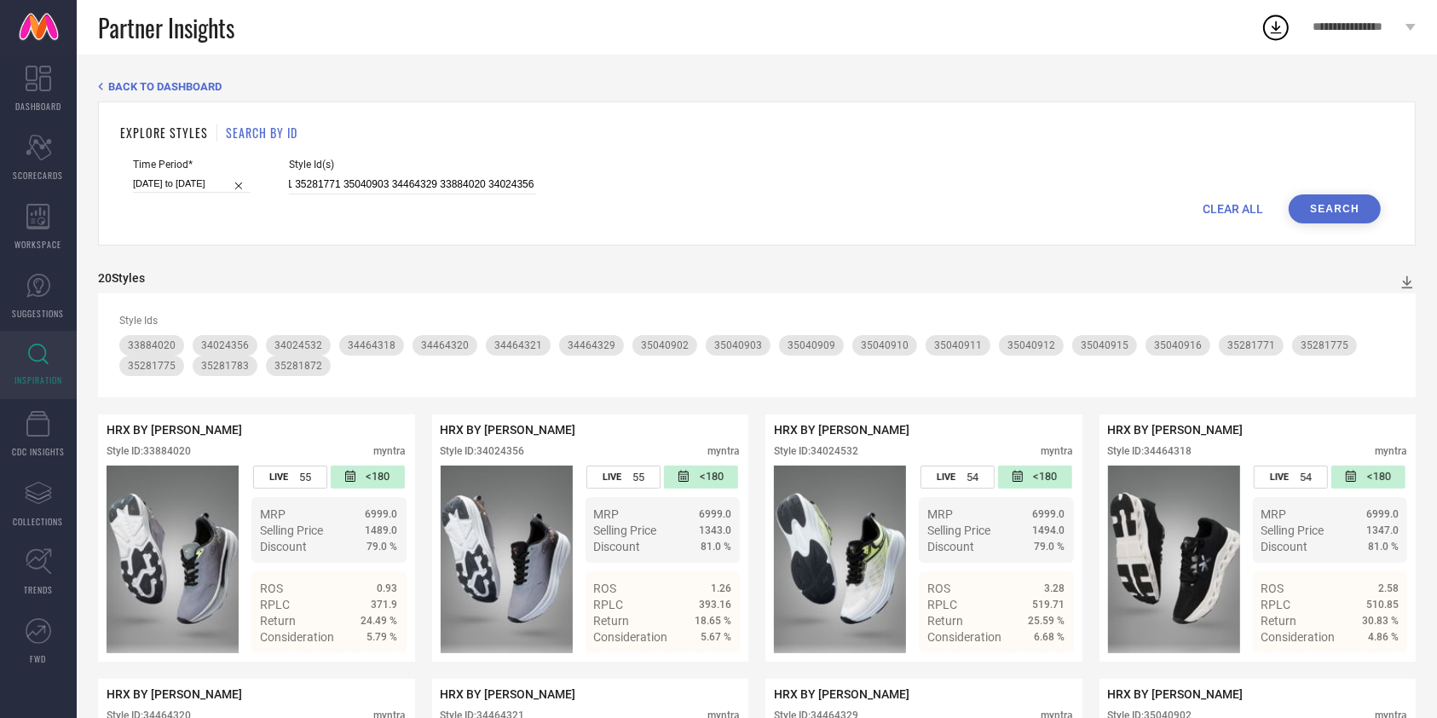
scroll to position [902, 0]
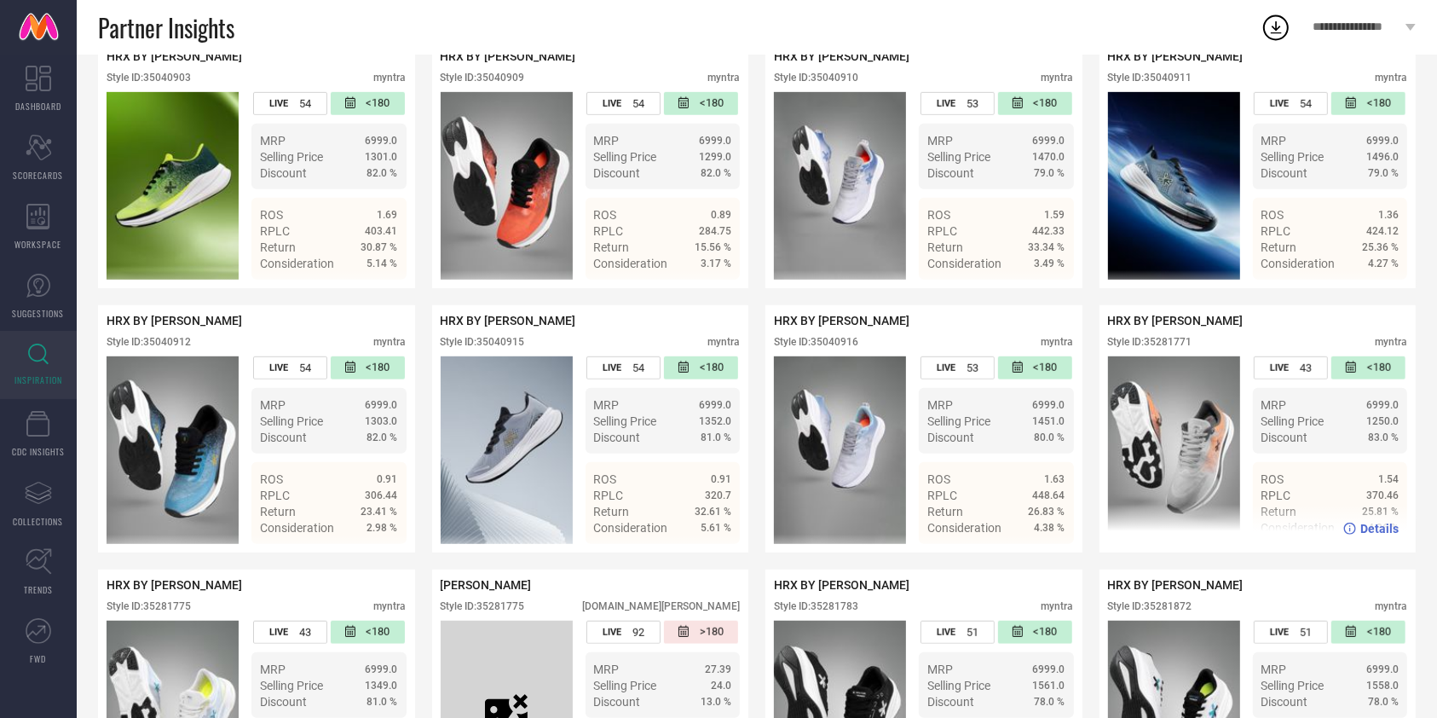
click at [1373, 535] on span "Details" at bounding box center [1379, 529] width 38 height 14
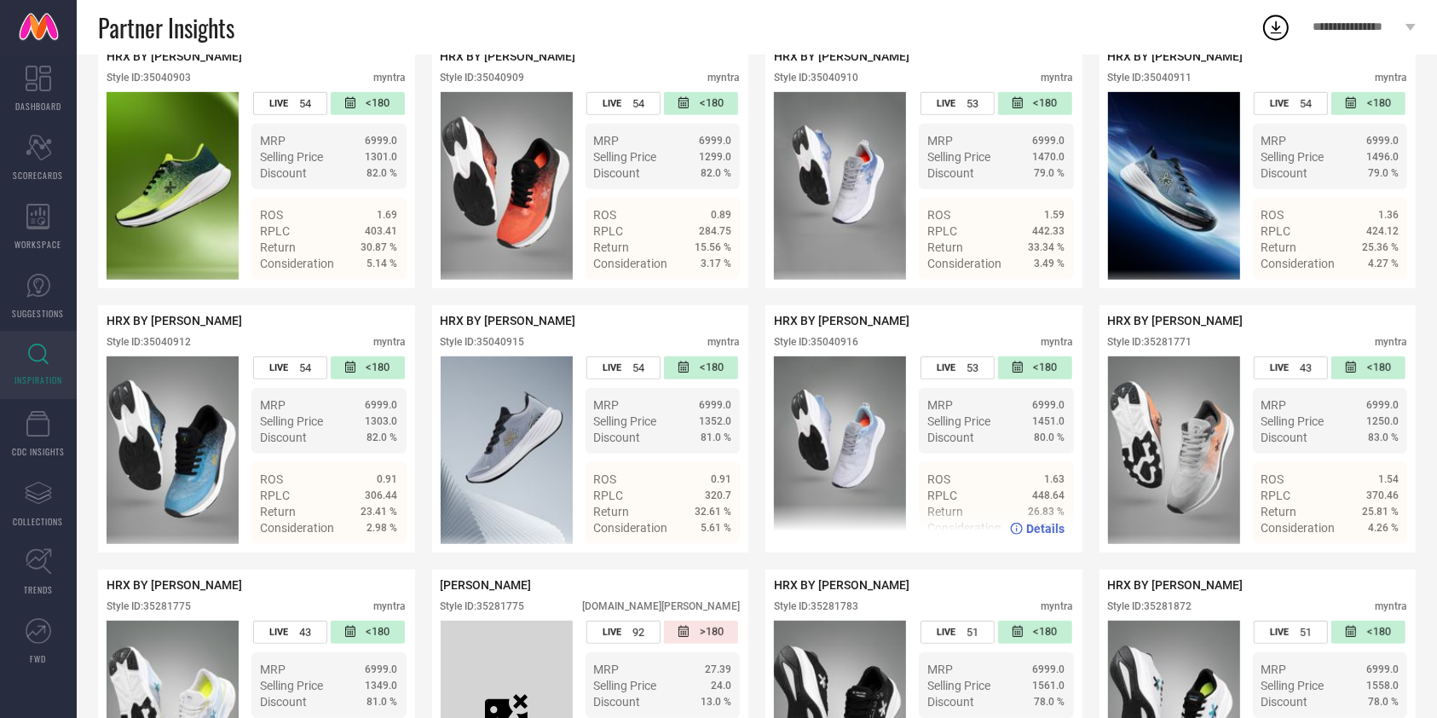
click at [811, 378] on img at bounding box center [840, 450] width 132 height 188
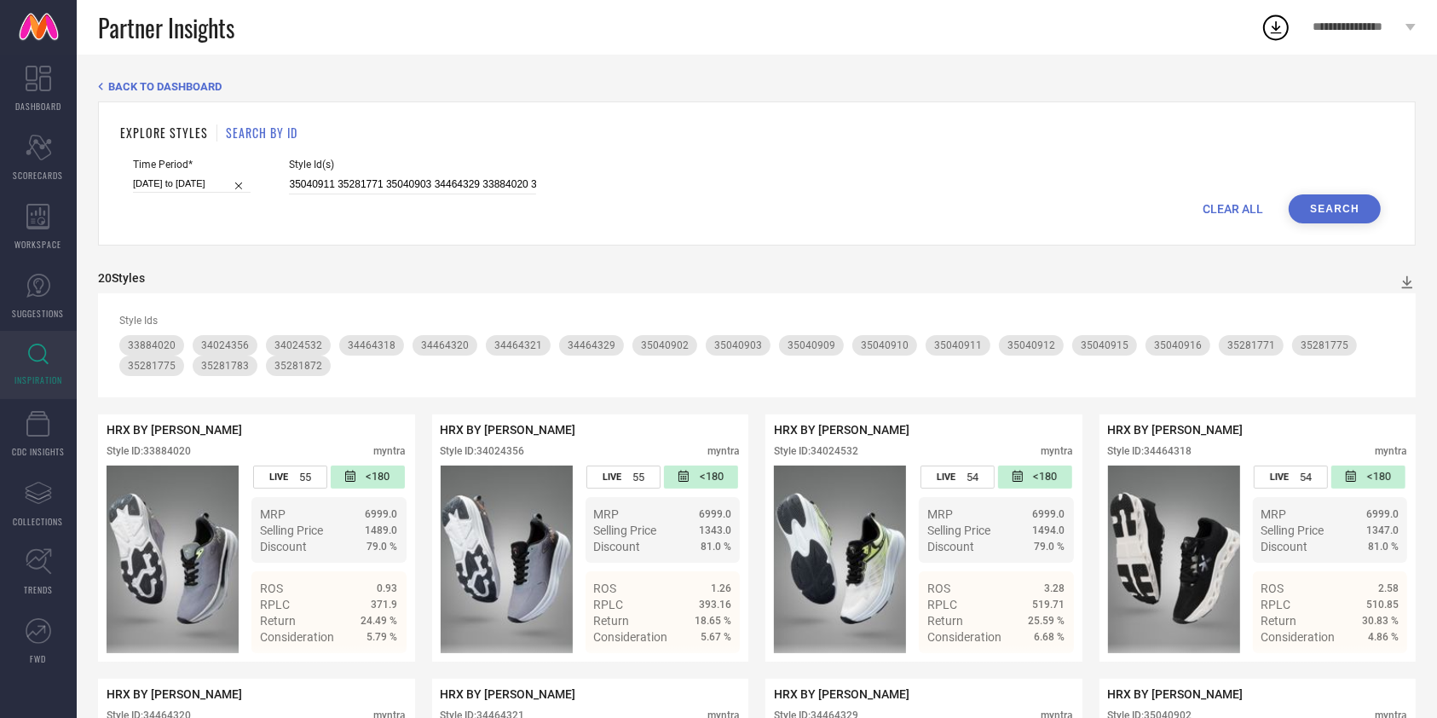
scroll to position [632, 0]
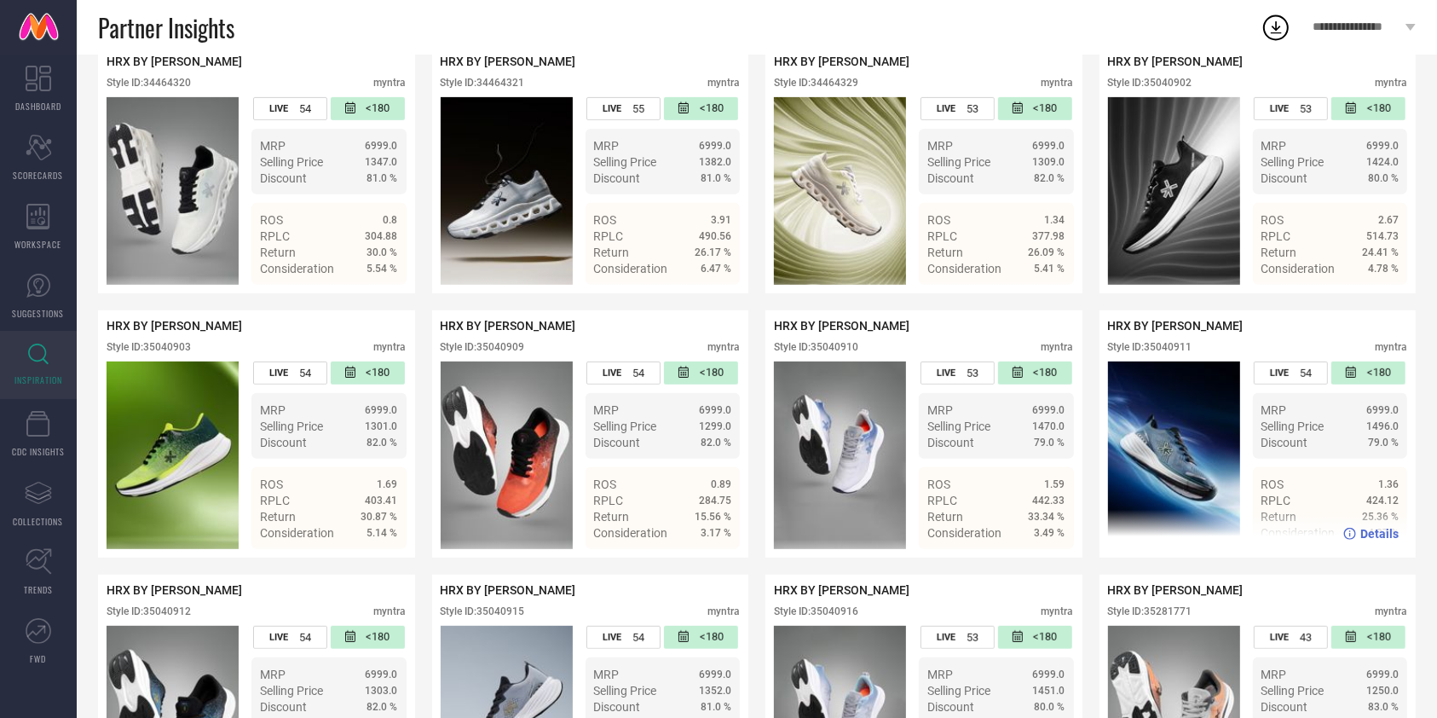
click at [1368, 540] on span "Details" at bounding box center [1379, 534] width 38 height 14
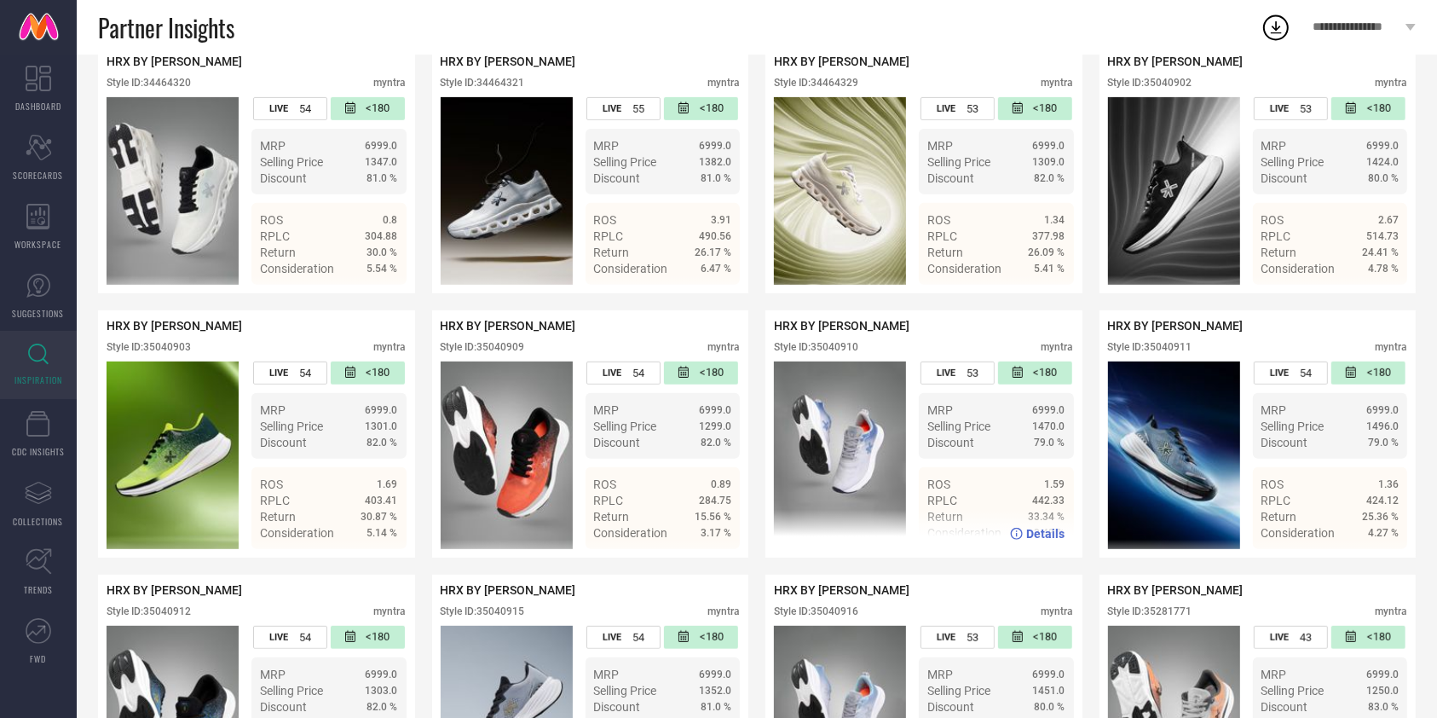
click at [1047, 540] on span "Details" at bounding box center [1046, 534] width 38 height 14
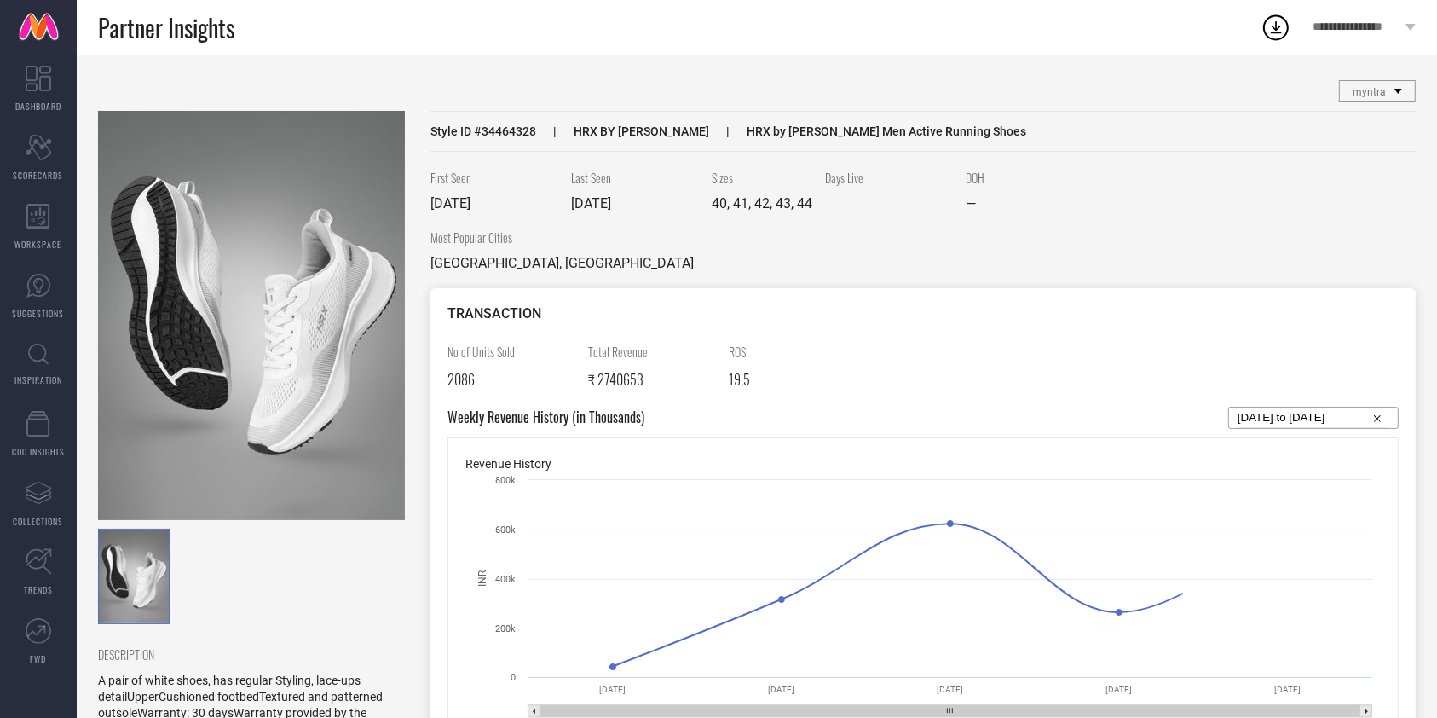
click at [297, 332] on img at bounding box center [251, 315] width 307 height 409
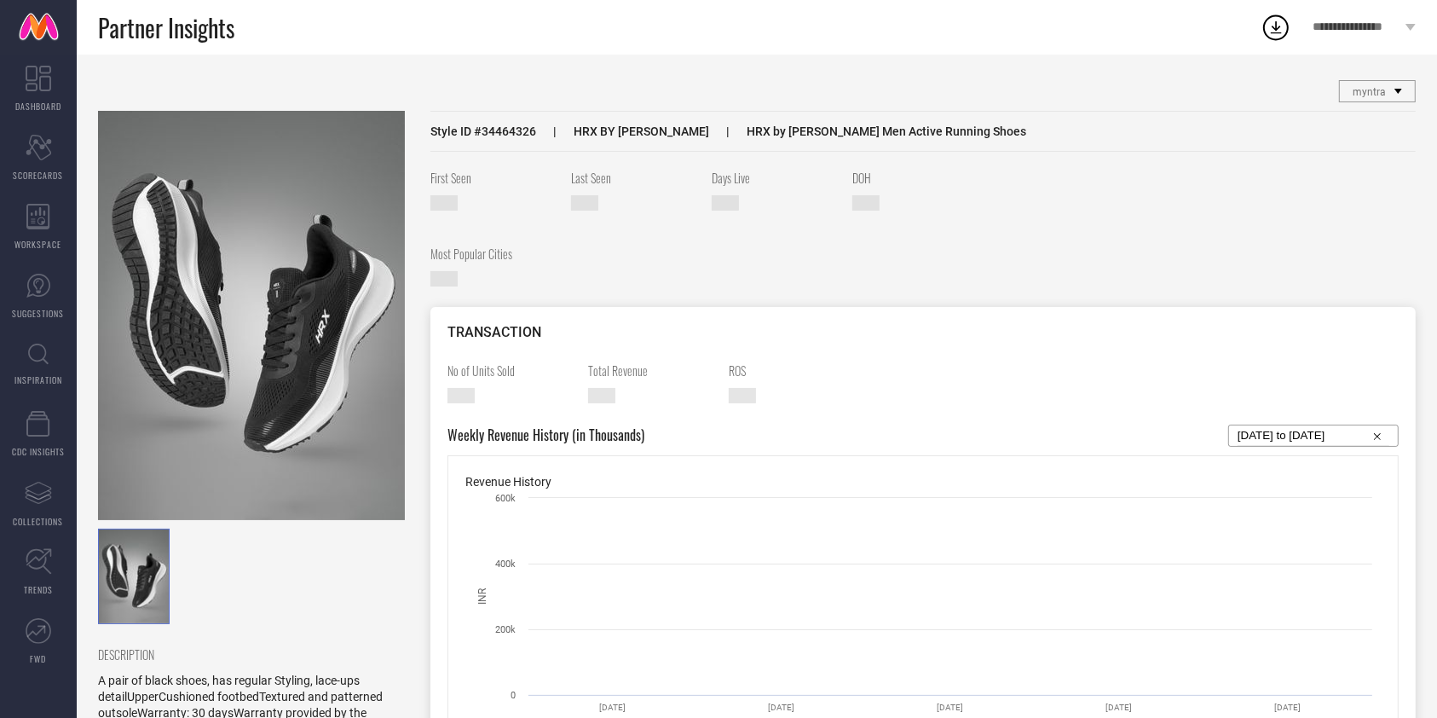
click at [259, 341] on img at bounding box center [251, 315] width 307 height 409
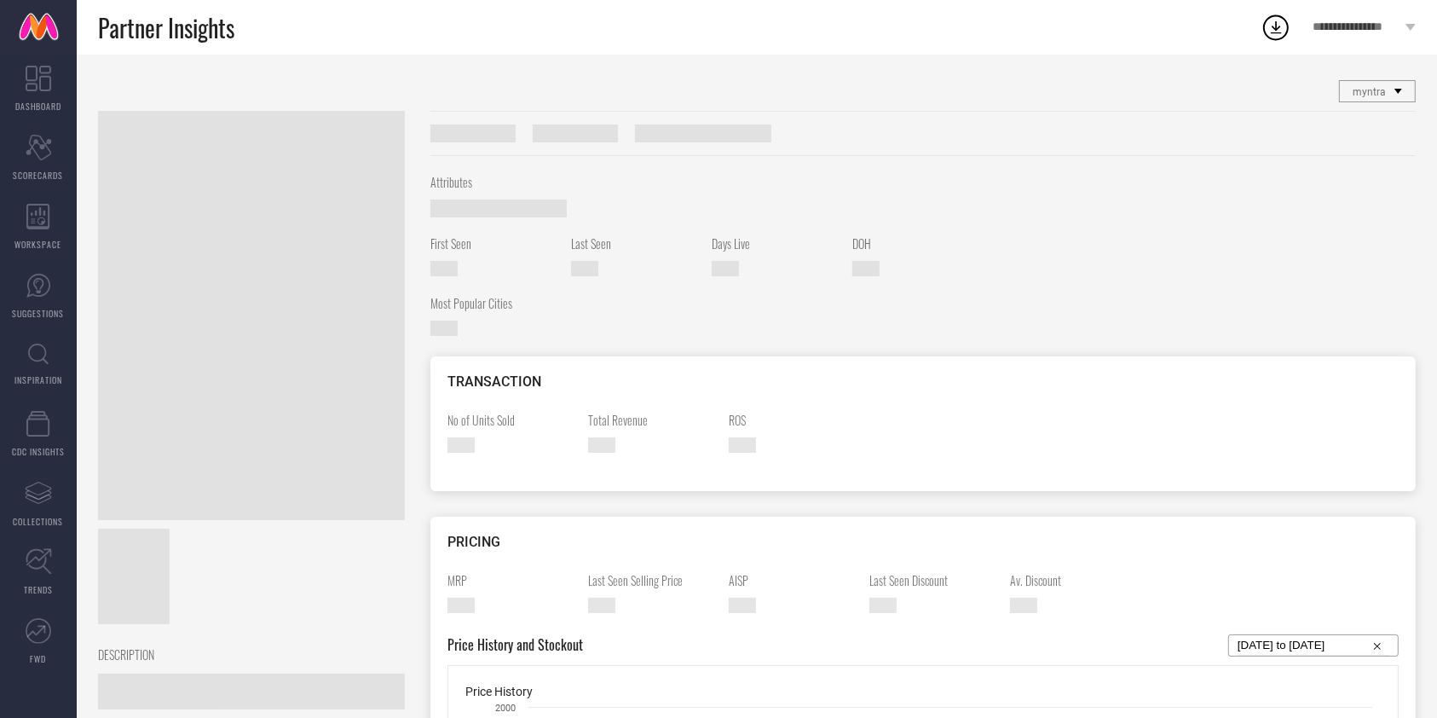
click at [332, 331] on div at bounding box center [251, 315] width 307 height 409
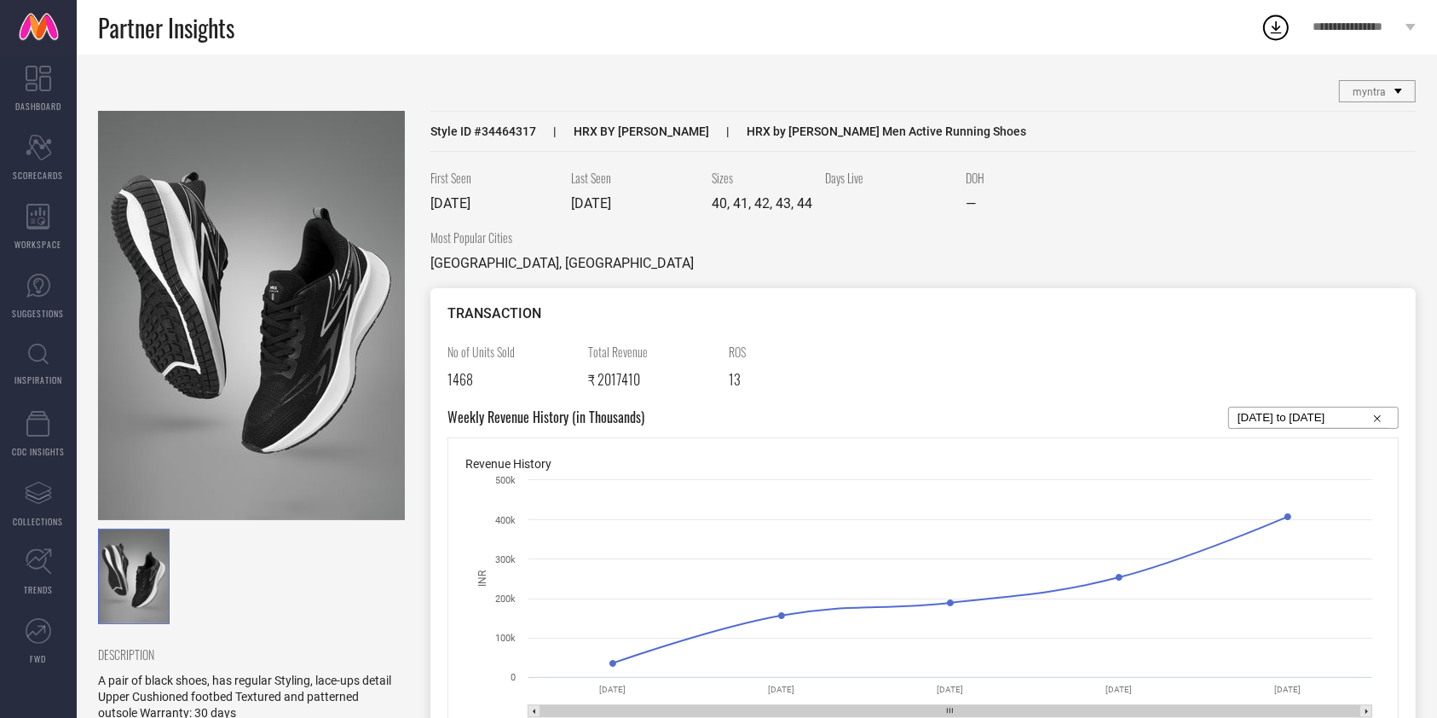
click at [341, 330] on img at bounding box center [251, 315] width 307 height 409
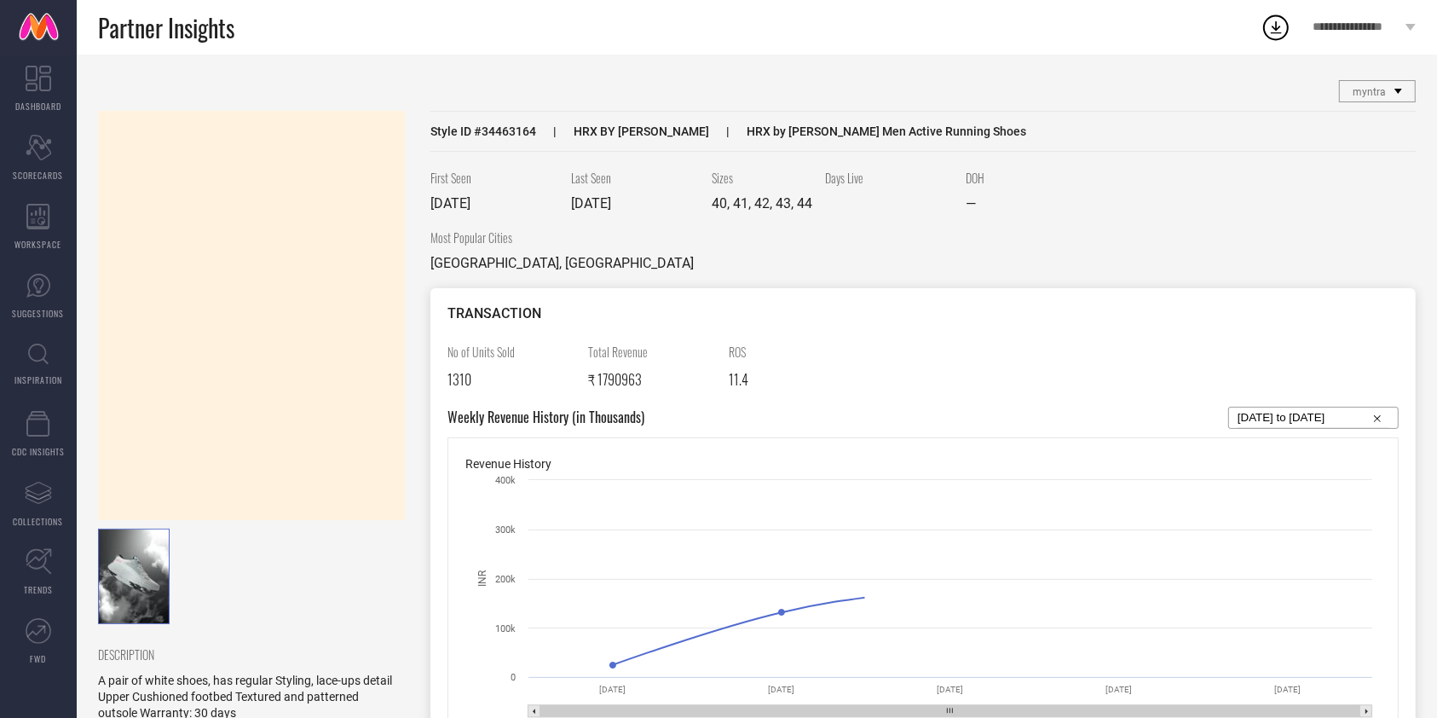
click at [287, 305] on div at bounding box center [251, 315] width 307 height 409
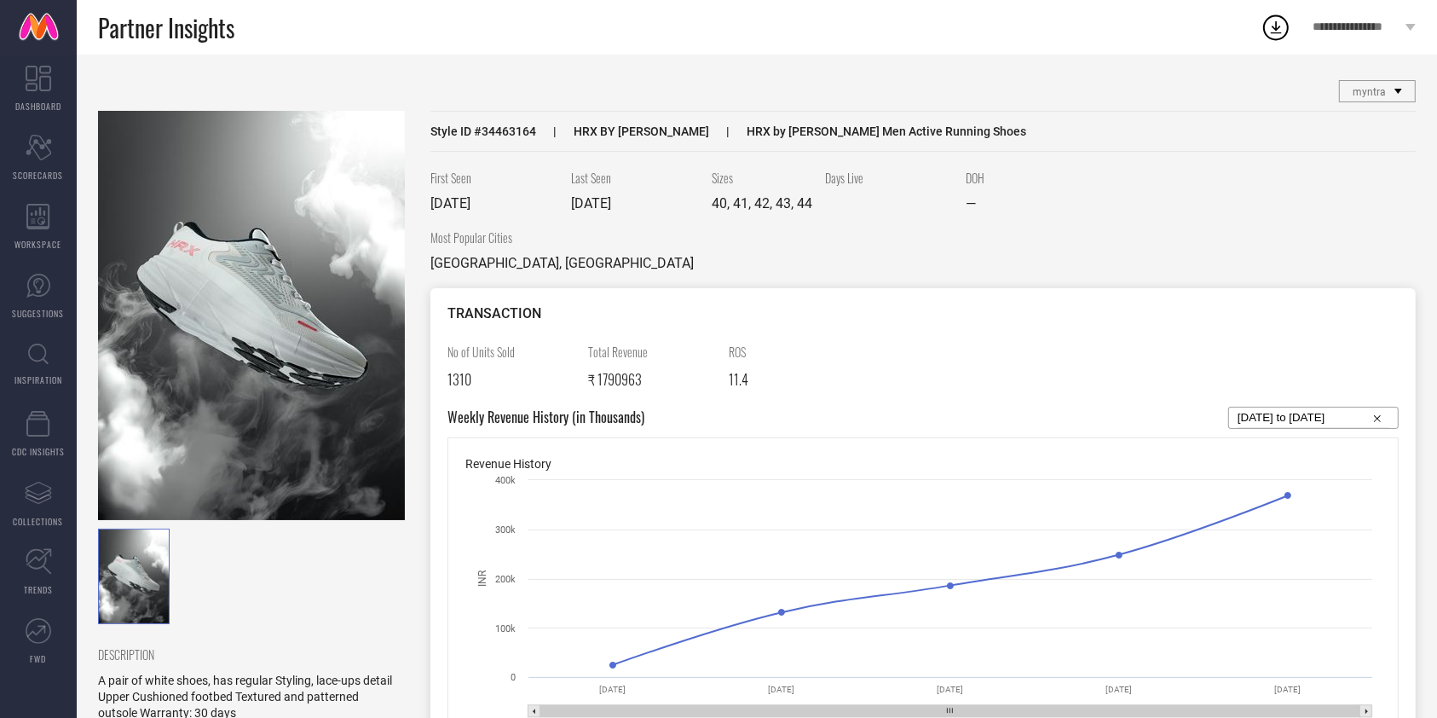
click at [287, 305] on img at bounding box center [251, 315] width 307 height 409
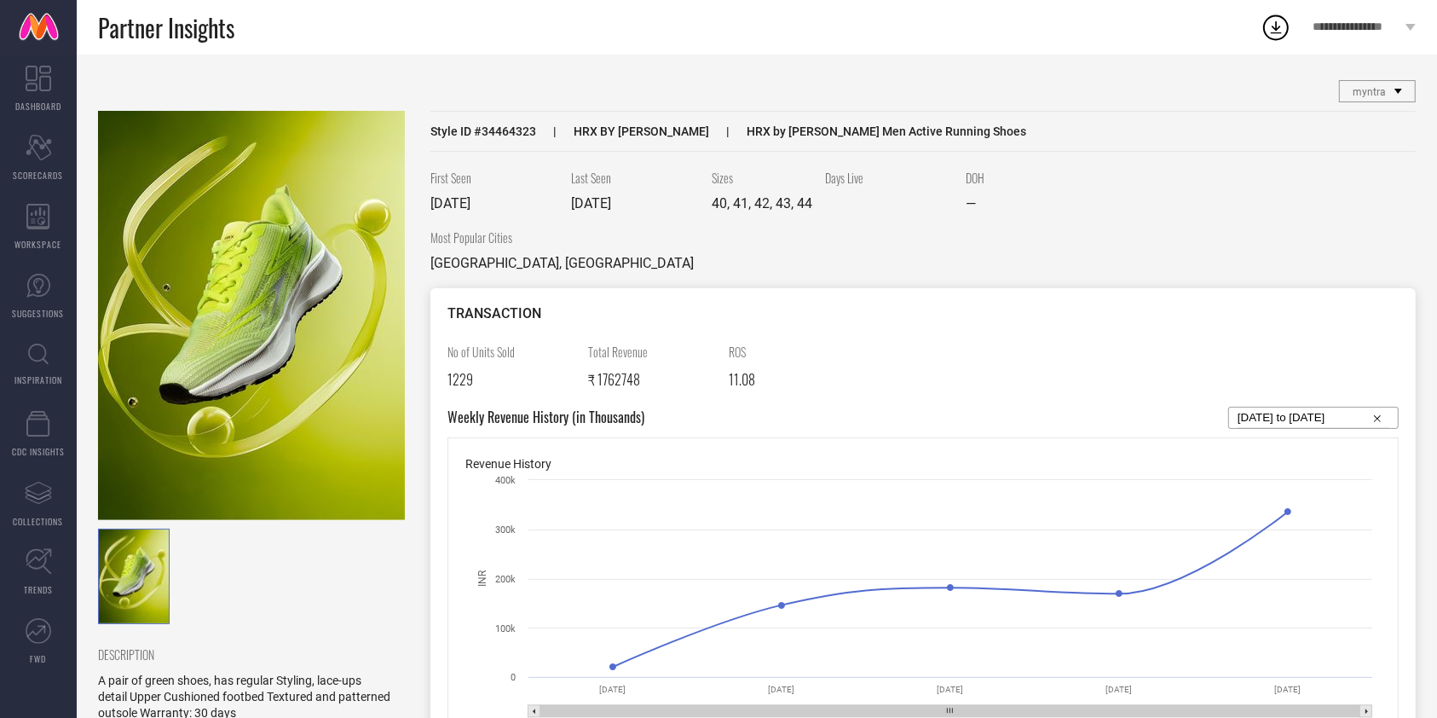
click at [301, 309] on img at bounding box center [251, 315] width 307 height 409
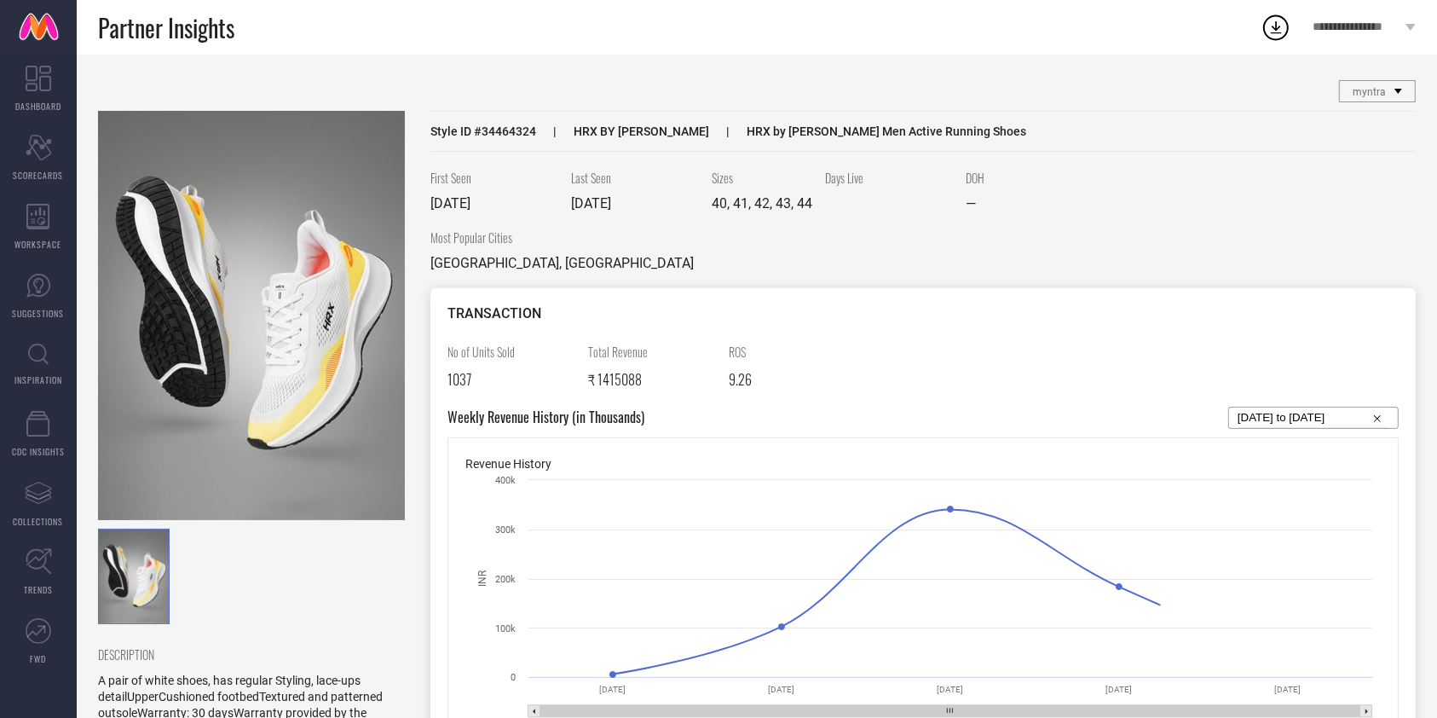
click at [281, 313] on img at bounding box center [251, 315] width 307 height 409
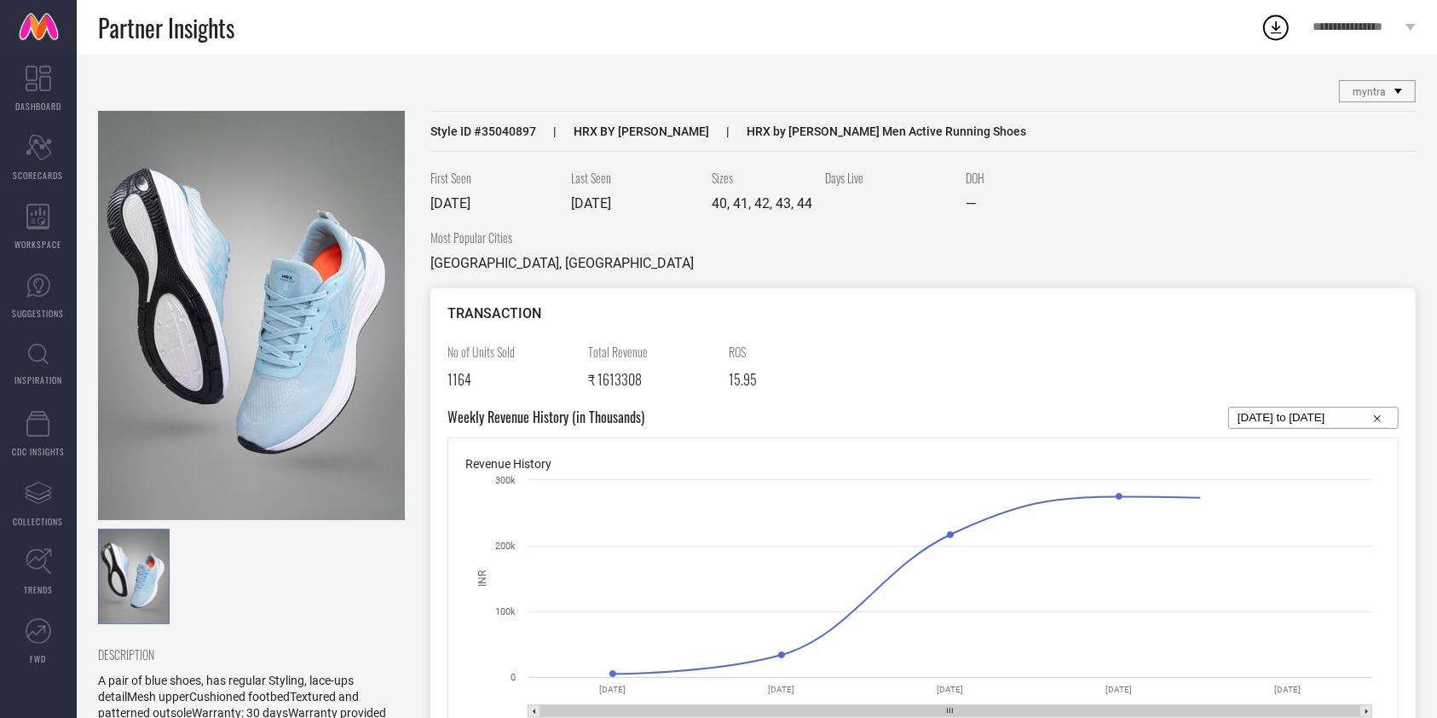
click at [263, 310] on img at bounding box center [251, 315] width 307 height 409
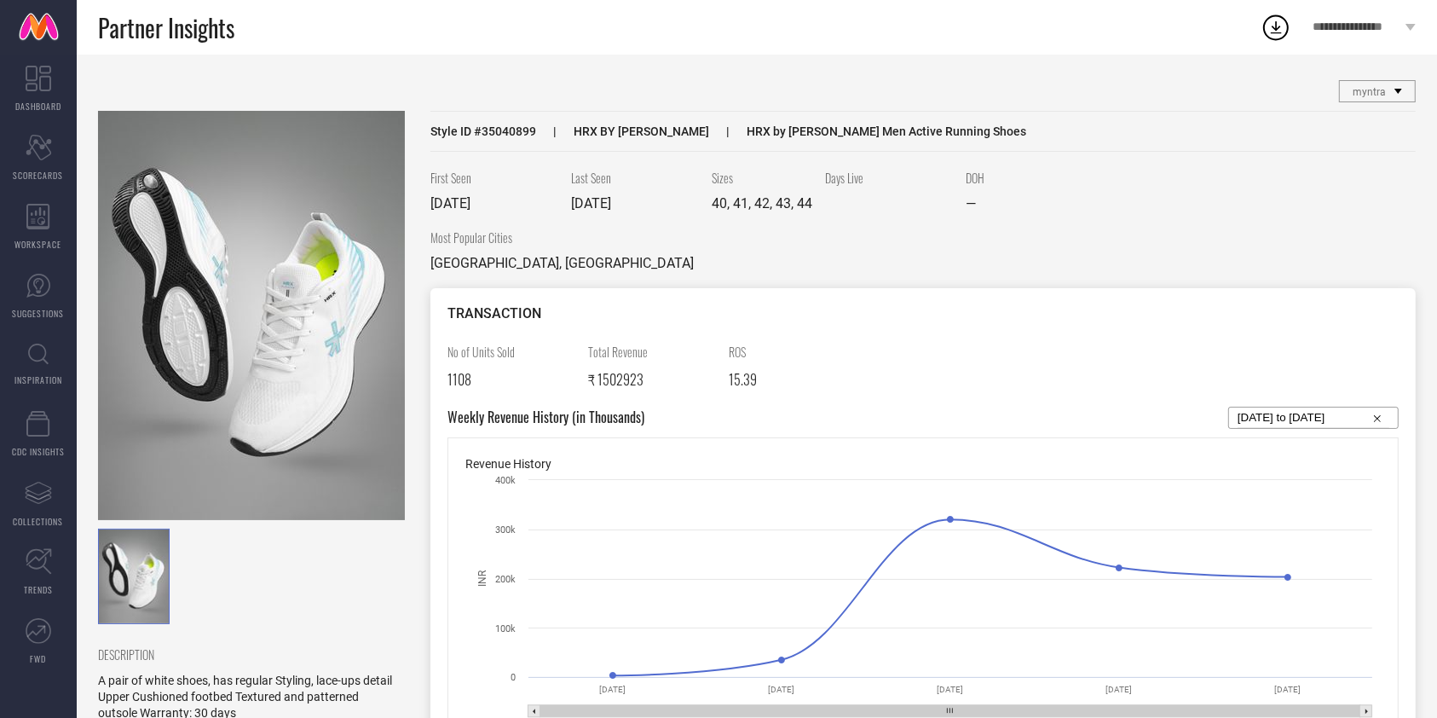
click at [302, 328] on img at bounding box center [251, 315] width 307 height 409
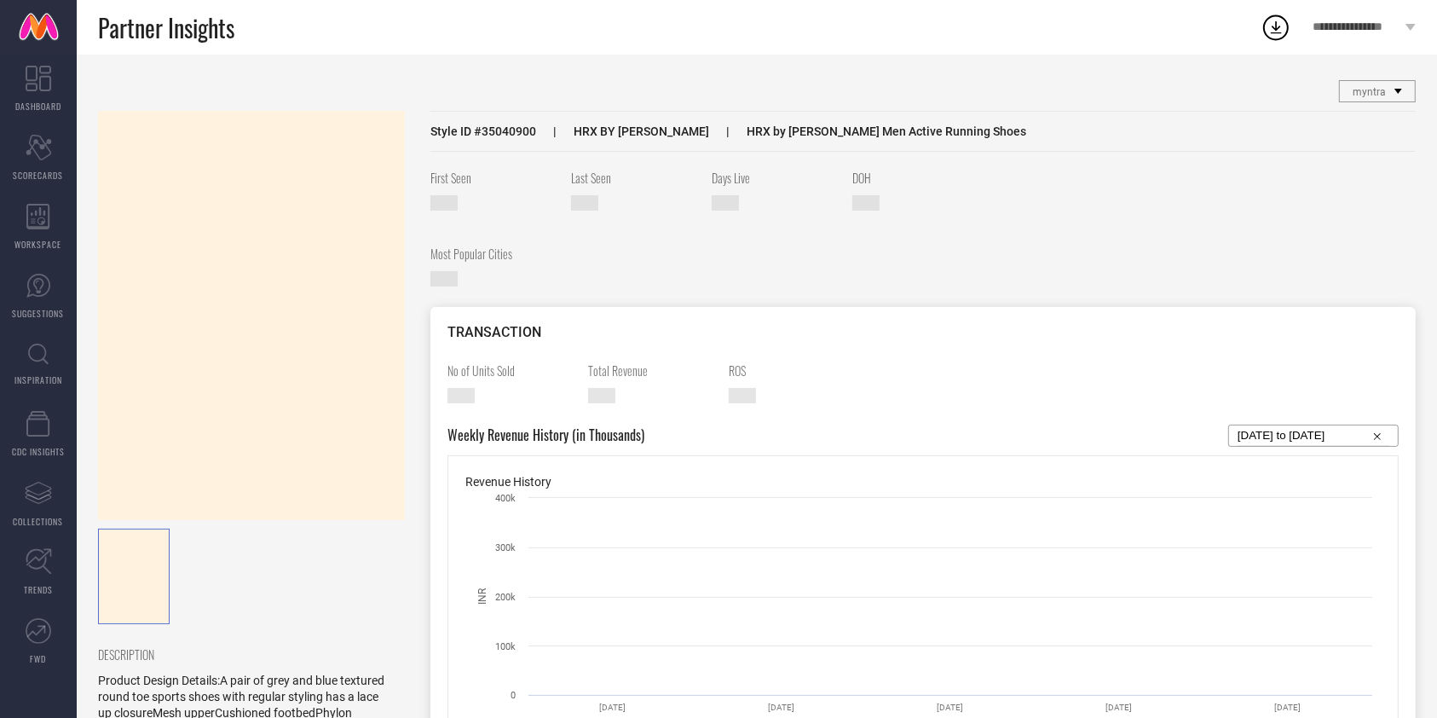
click at [0, 0] on img at bounding box center [0, 0] width 0 height 0
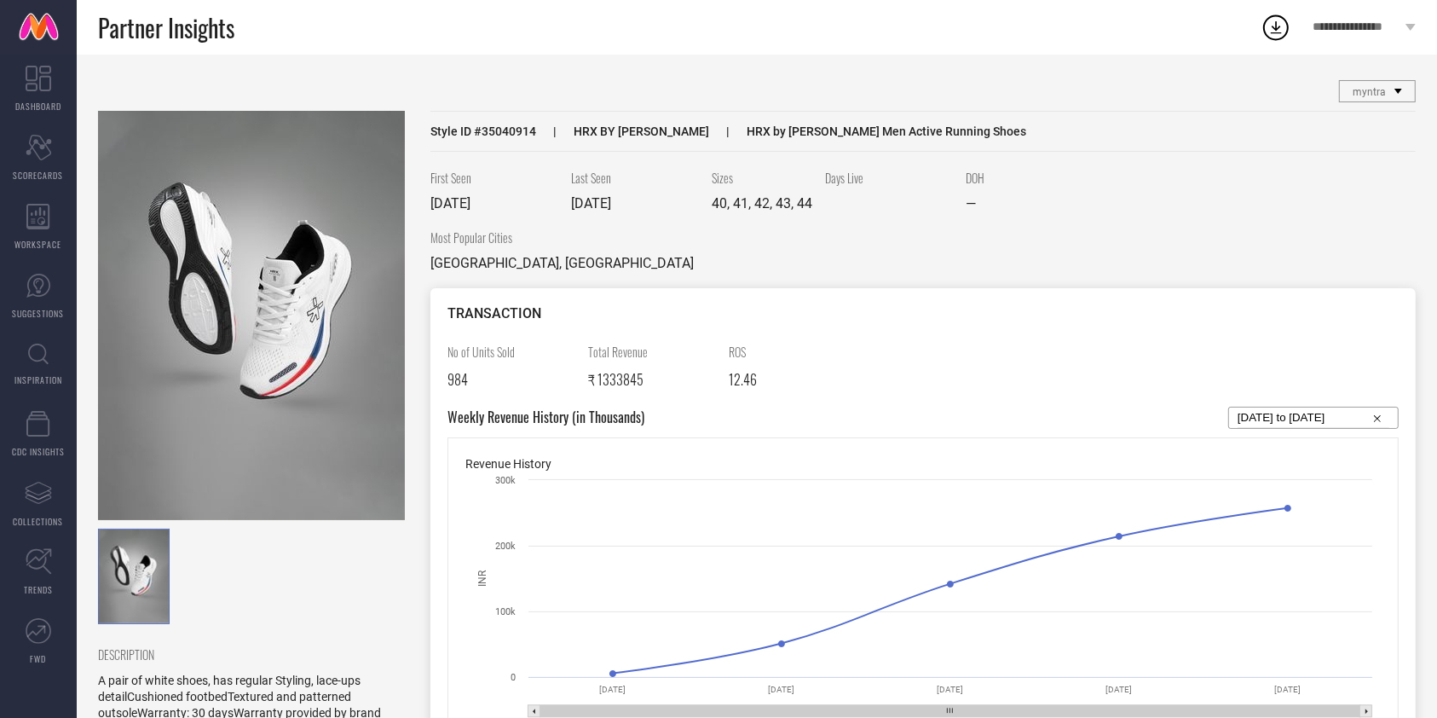
click at [297, 308] on img at bounding box center [251, 315] width 307 height 409
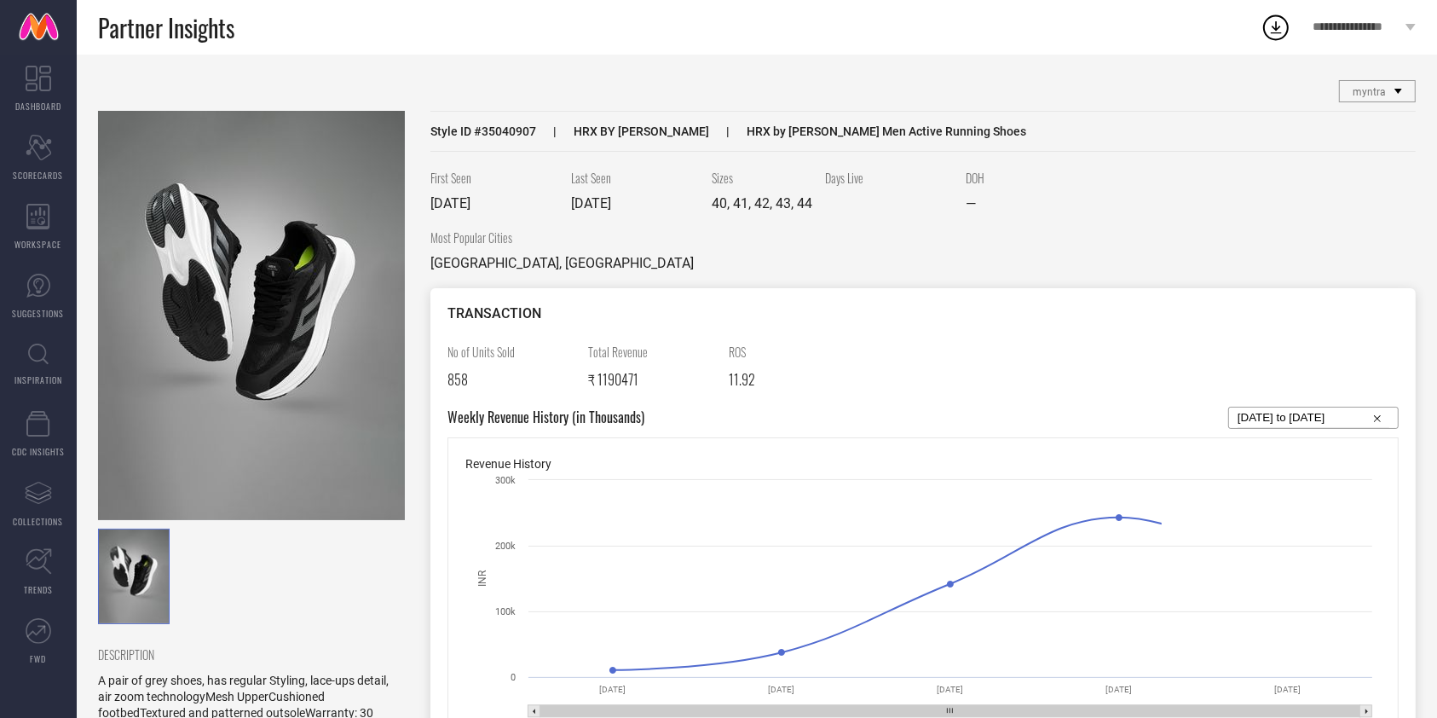
click at [338, 310] on img at bounding box center [251, 315] width 307 height 409
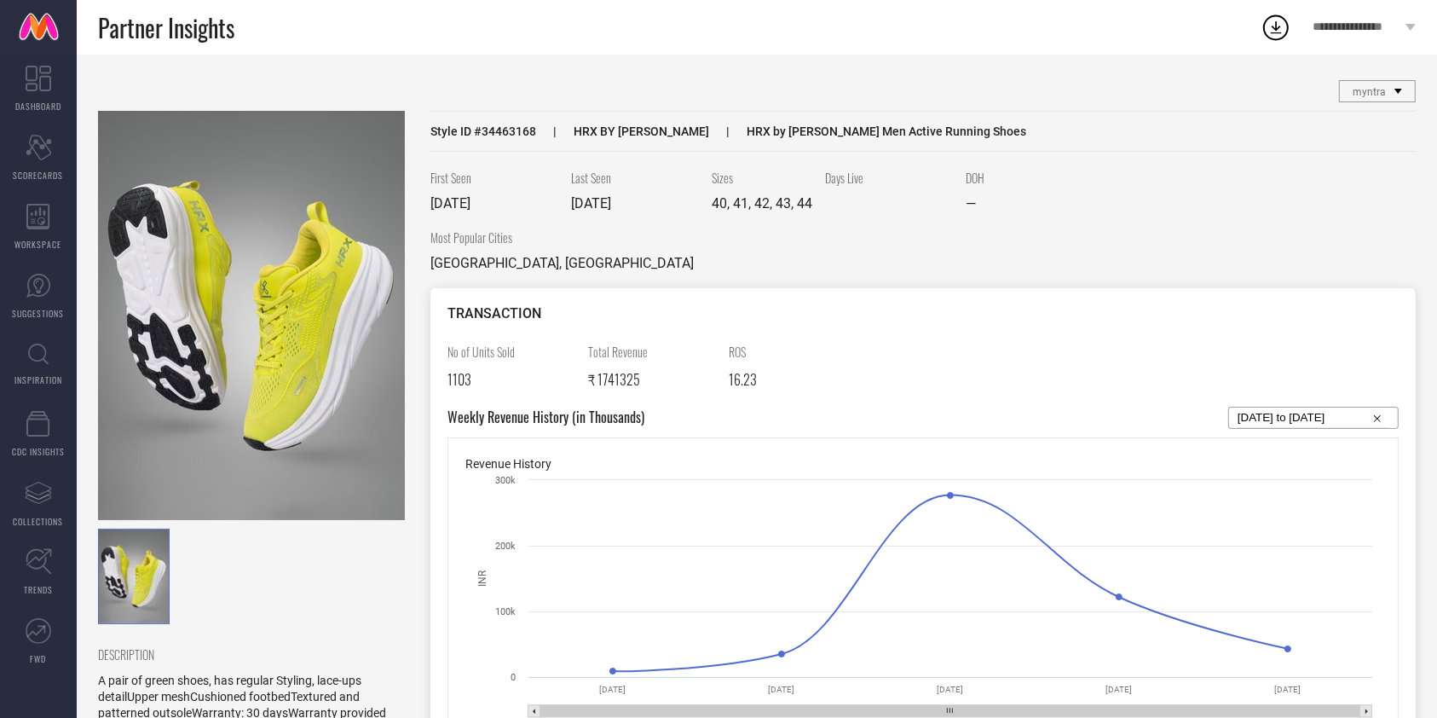
click at [268, 304] on img at bounding box center [251, 315] width 307 height 409
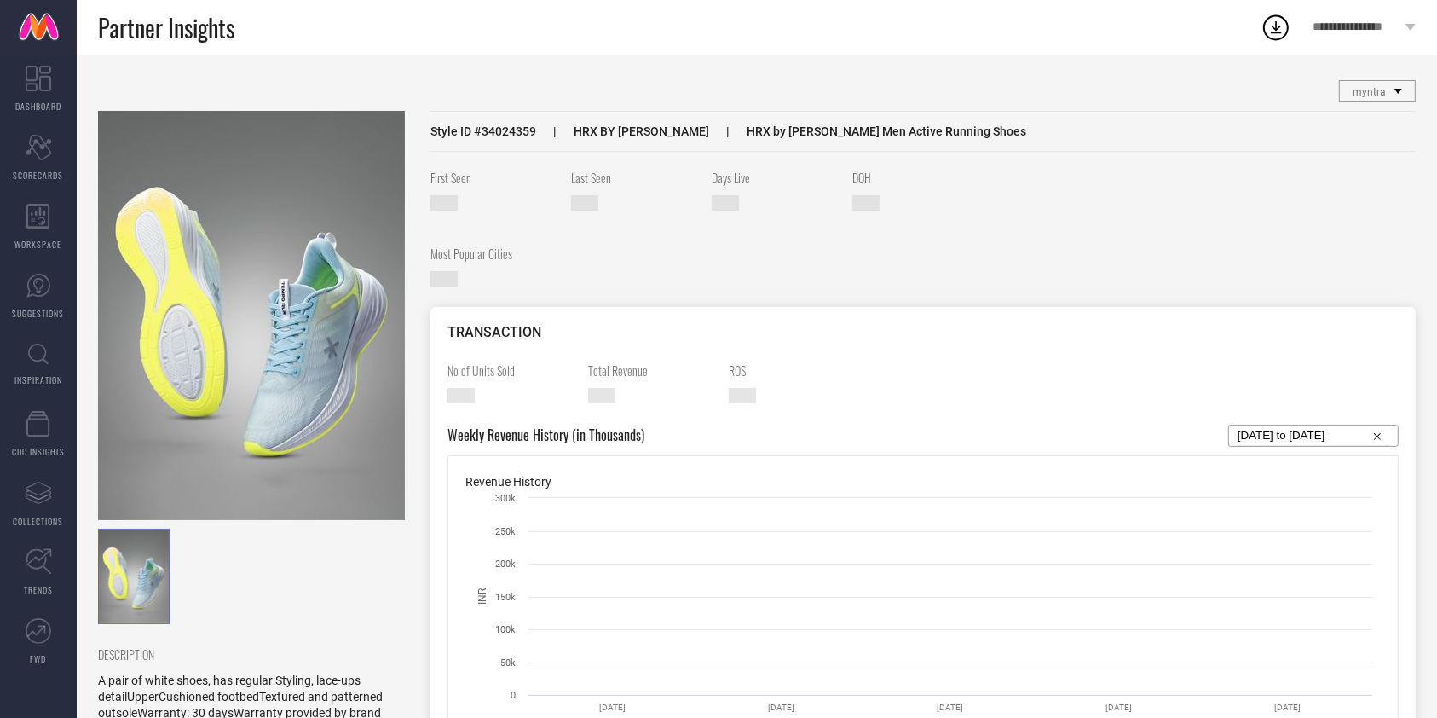
click at [227, 279] on img at bounding box center [251, 315] width 307 height 409
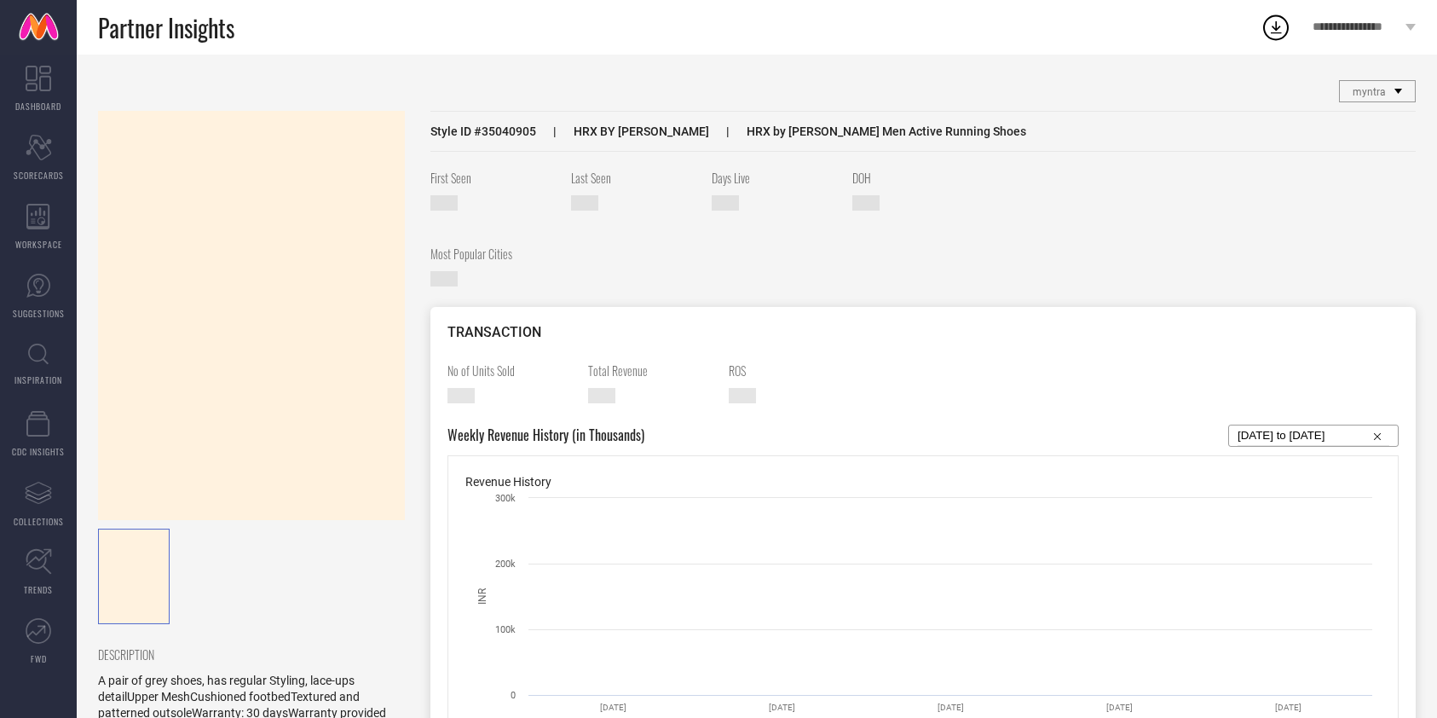
click at [295, 309] on div at bounding box center [251, 315] width 307 height 409
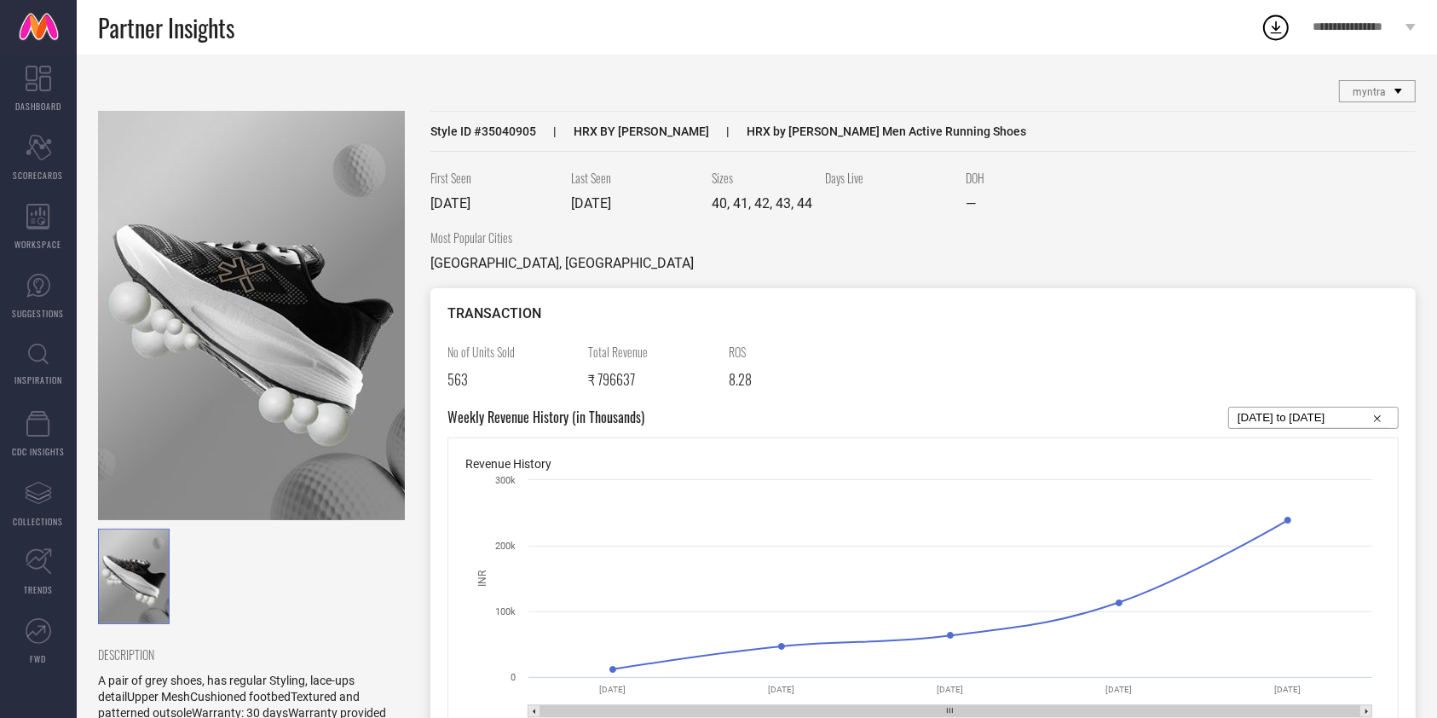
click at [295, 309] on img at bounding box center [251, 315] width 307 height 409
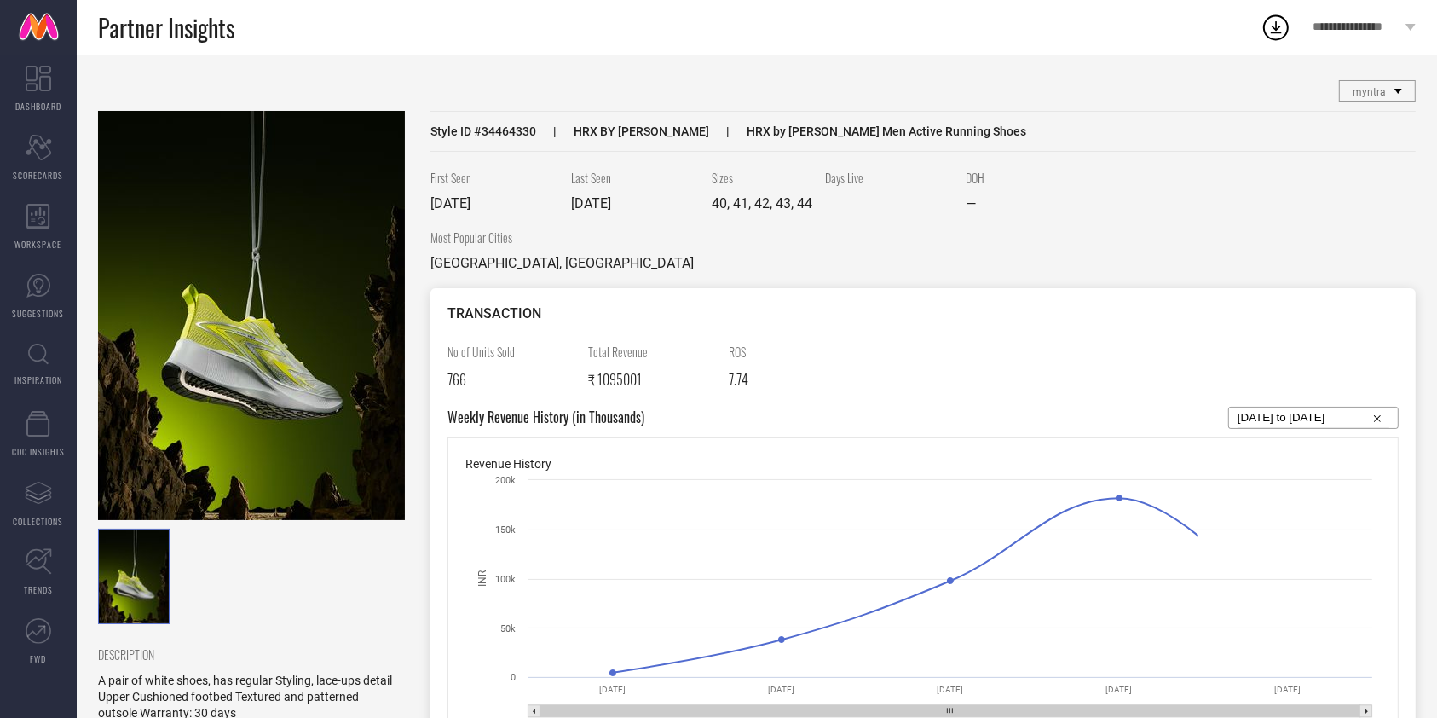
click at [301, 334] on img at bounding box center [251, 315] width 307 height 409
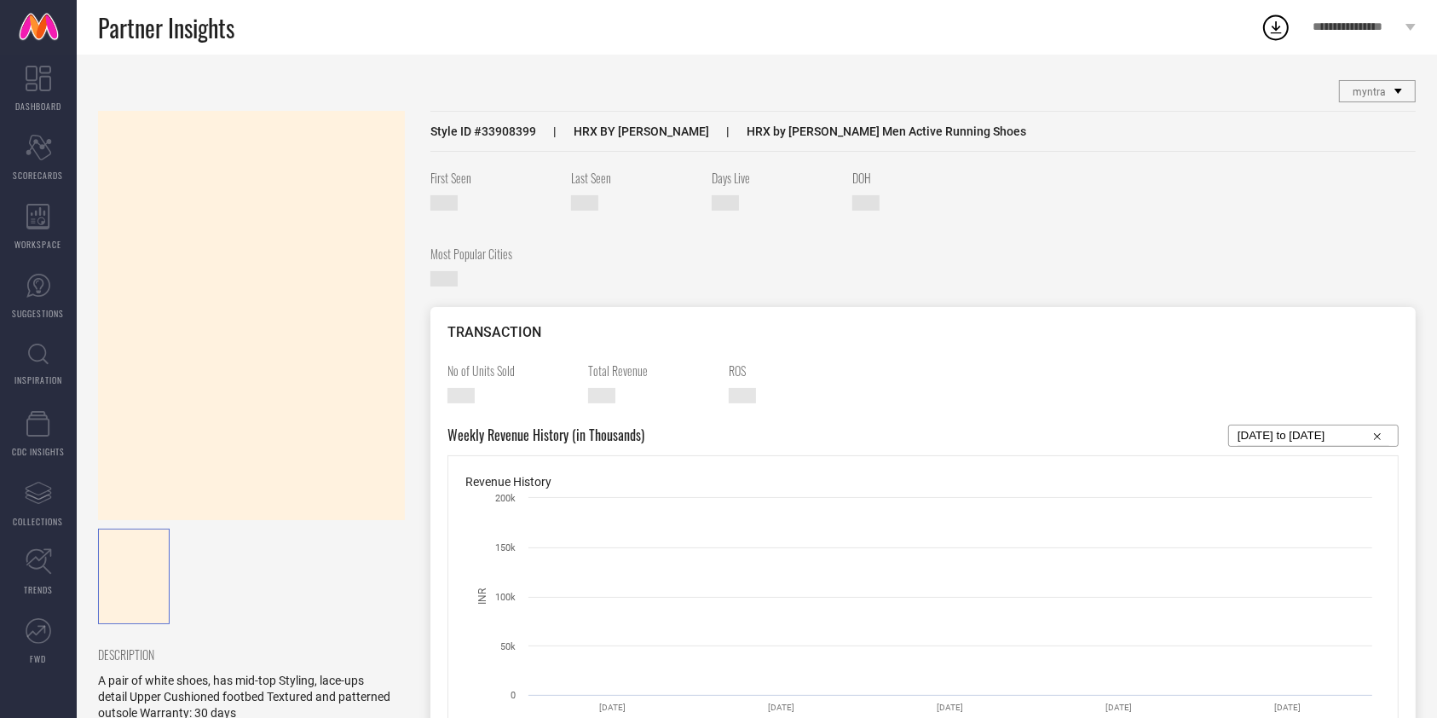
click at [0, 0] on img at bounding box center [0, 0] width 0 height 0
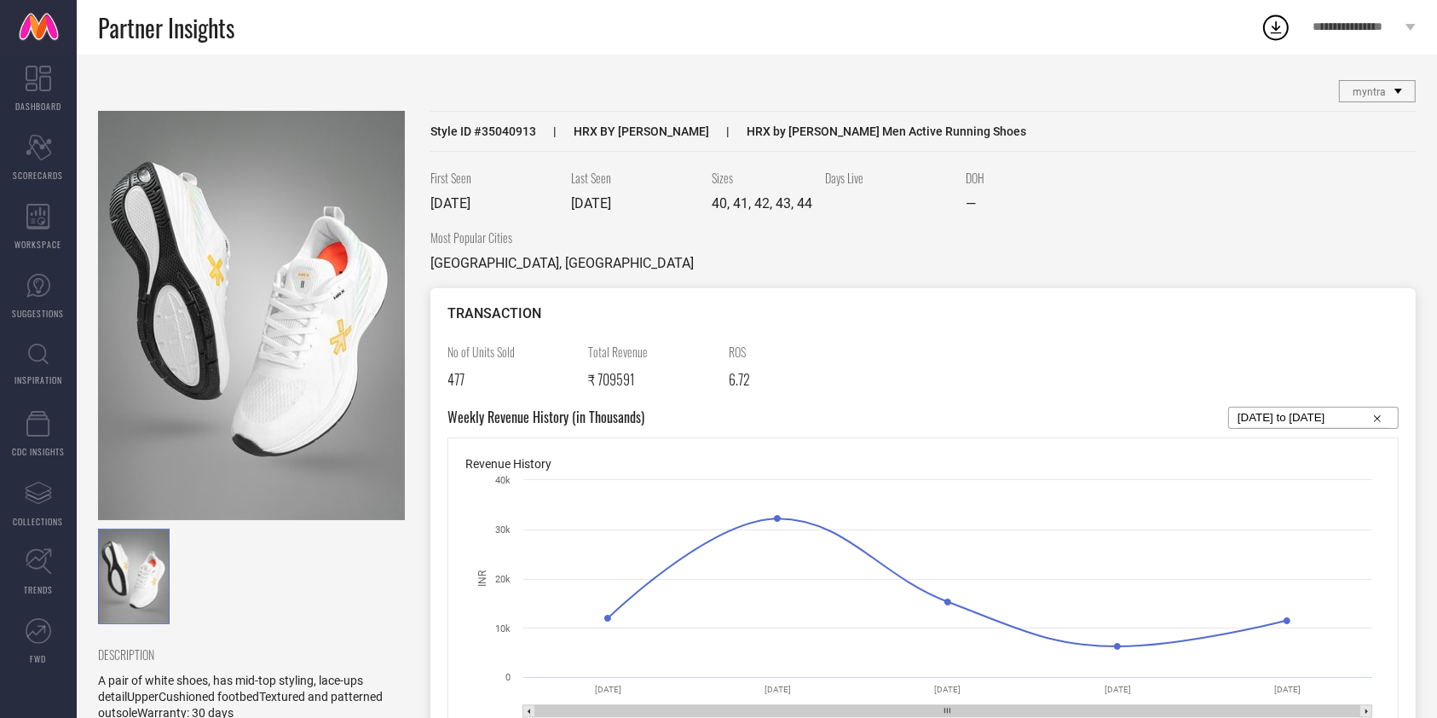
click at [300, 272] on img at bounding box center [251, 315] width 307 height 409
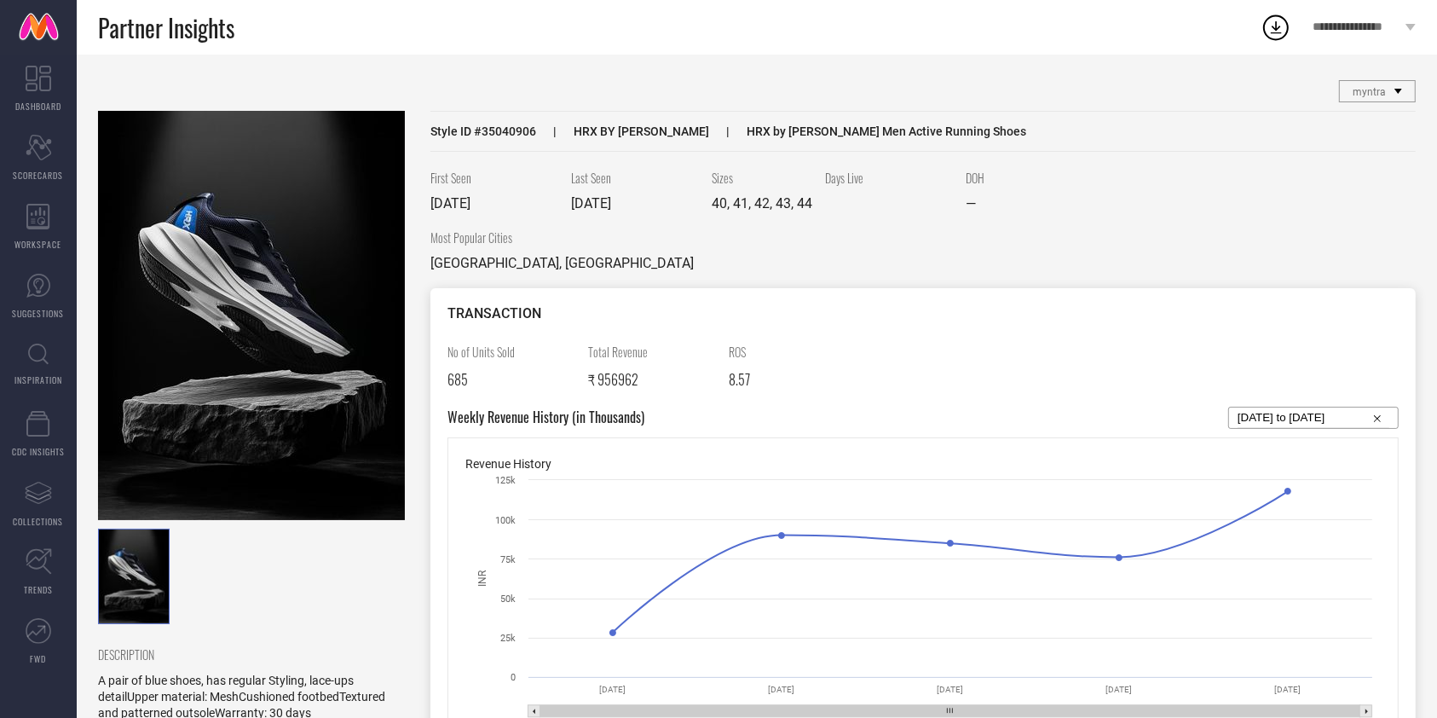
click at [207, 368] on img at bounding box center [251, 315] width 307 height 409
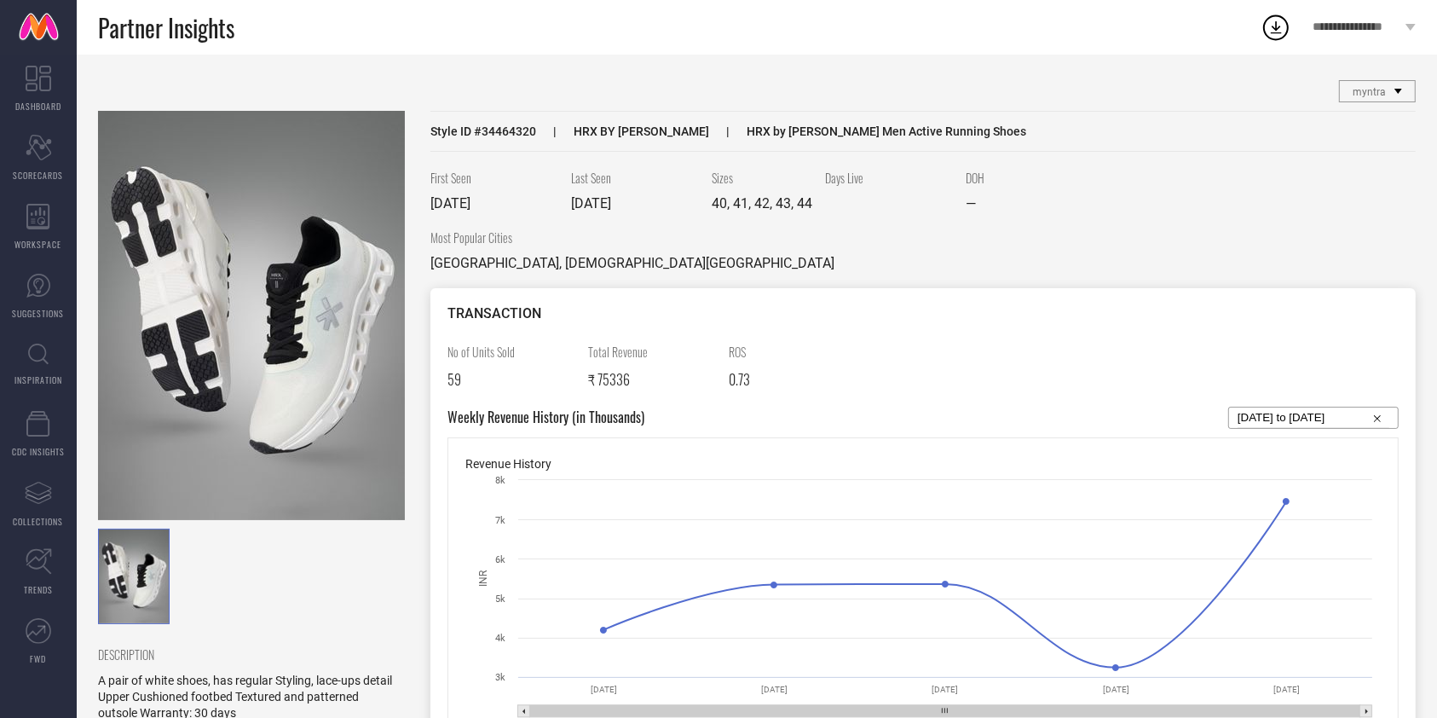
click at [241, 328] on img at bounding box center [251, 315] width 307 height 409
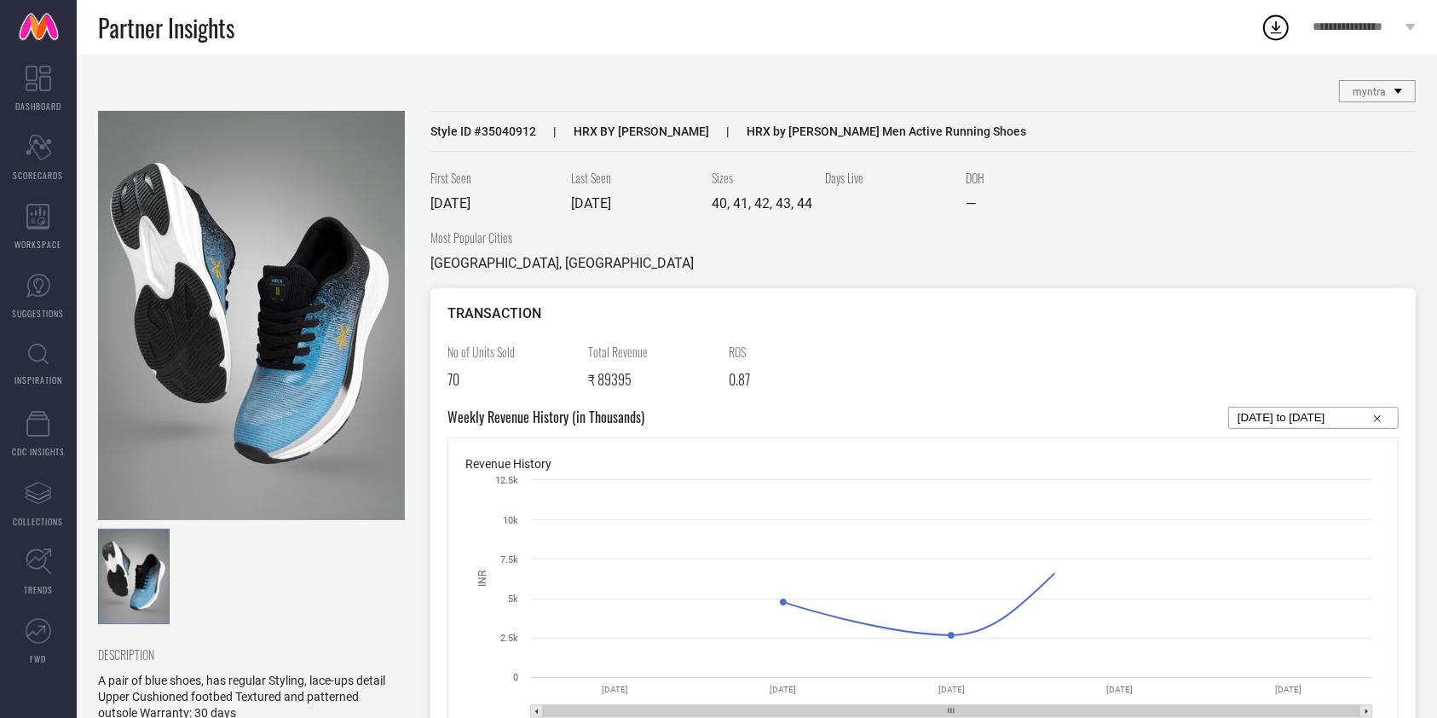
click at [314, 361] on img at bounding box center [251, 315] width 307 height 409
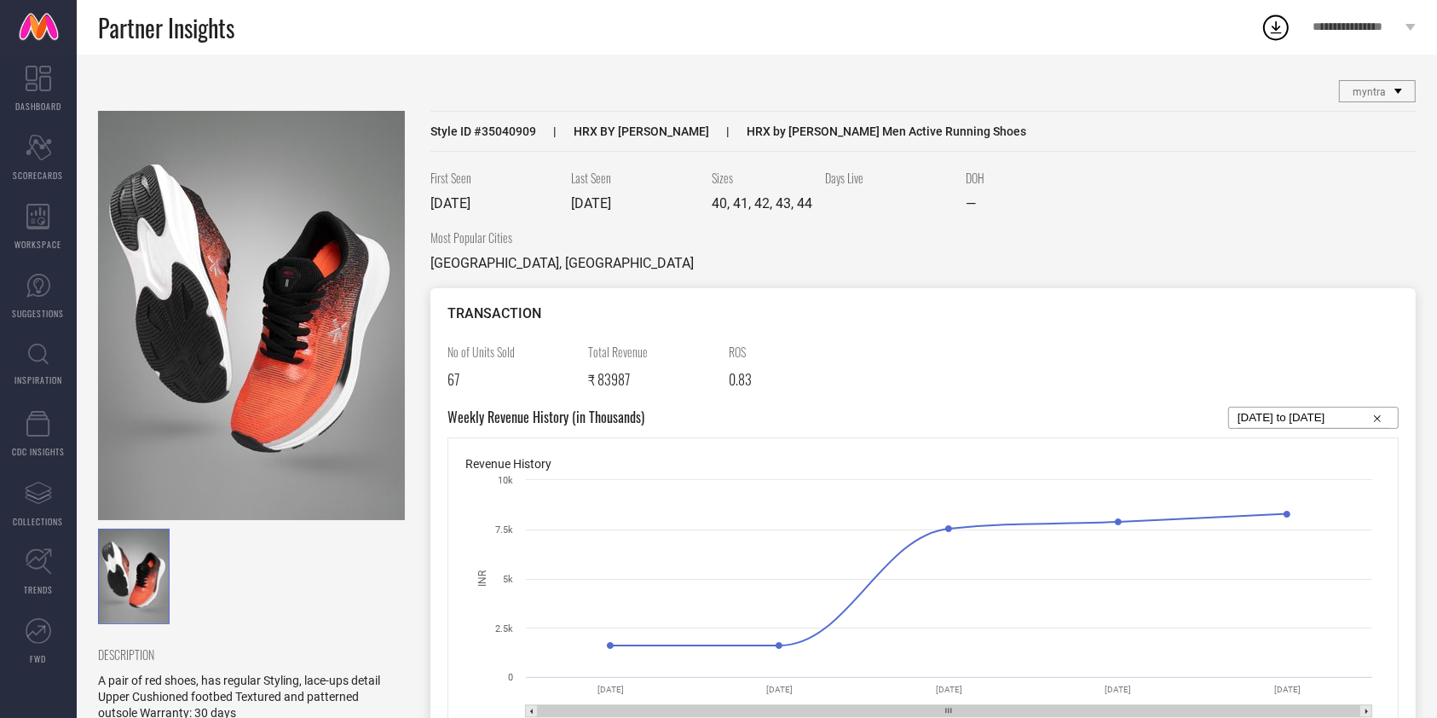
click at [314, 386] on img at bounding box center [251, 315] width 307 height 409
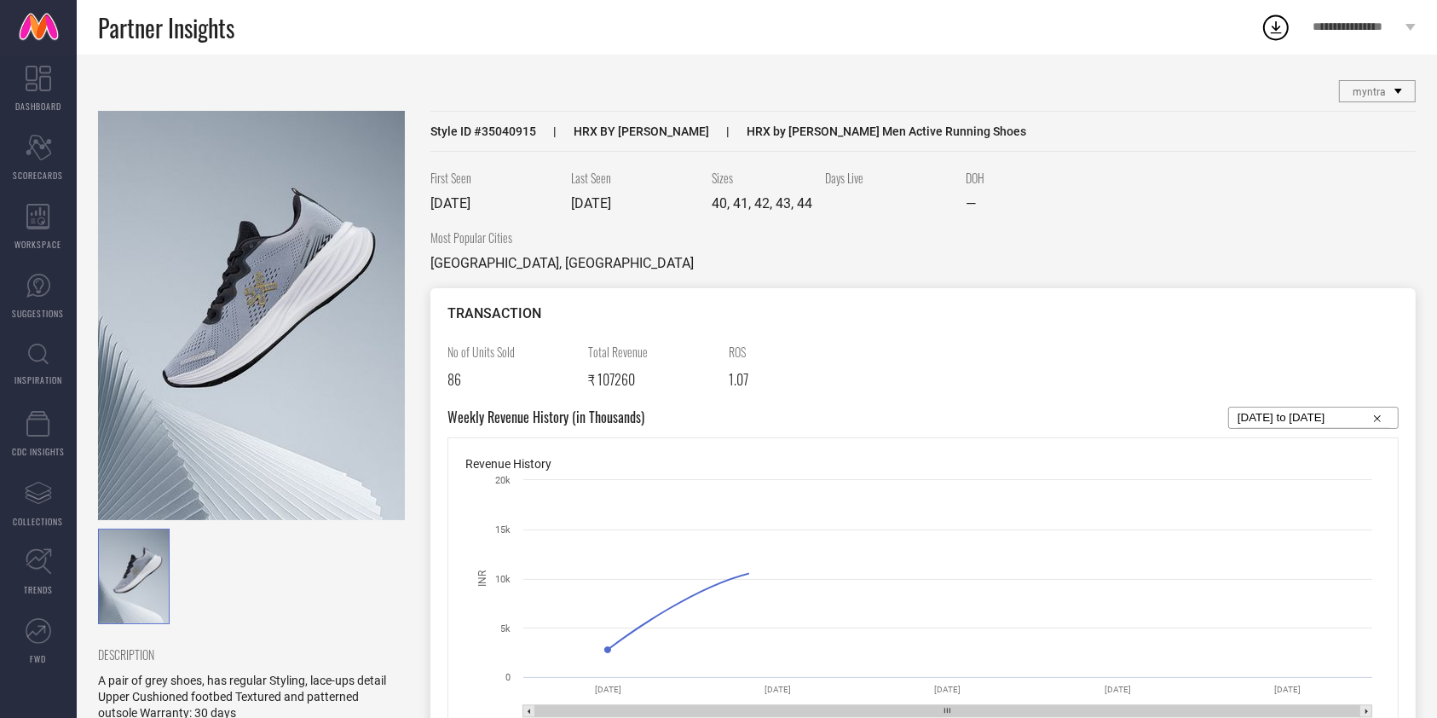
click at [300, 263] on img at bounding box center [251, 315] width 307 height 409
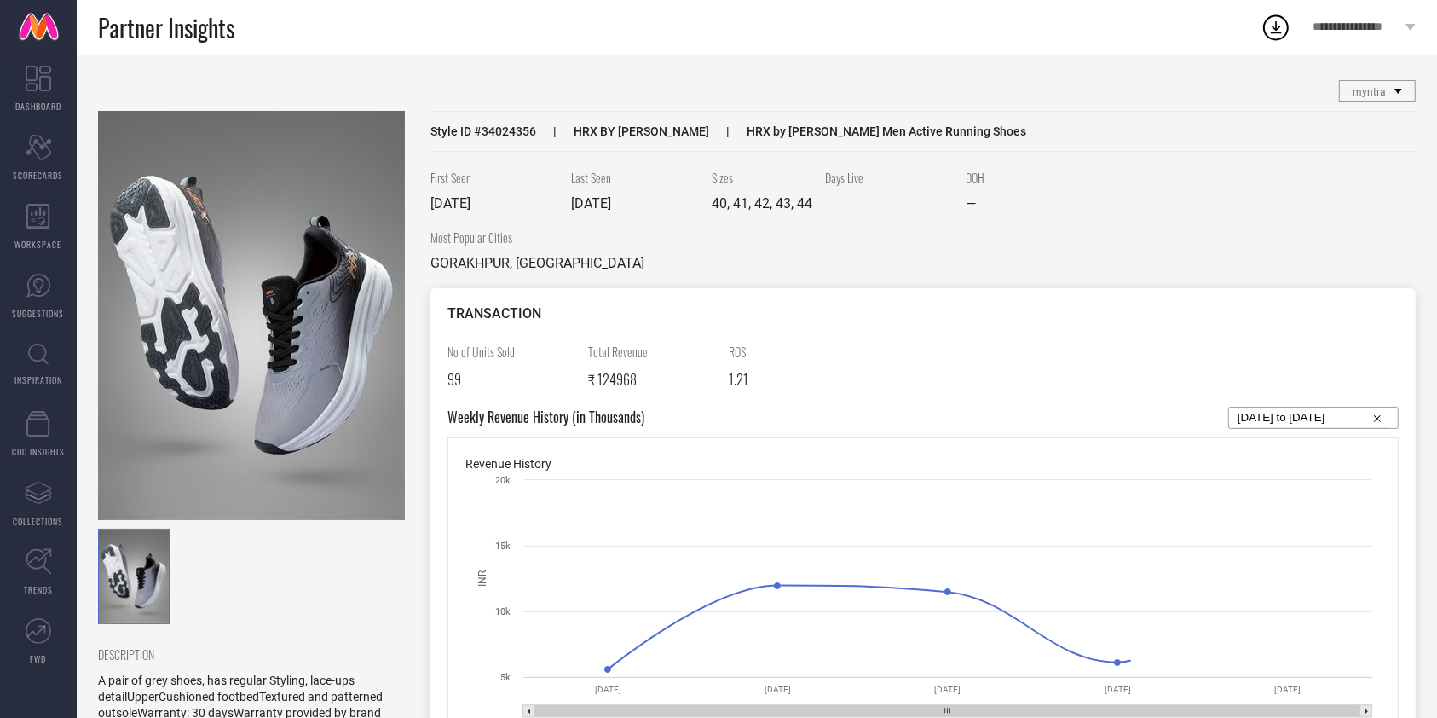
click at [364, 338] on img at bounding box center [251, 315] width 307 height 409
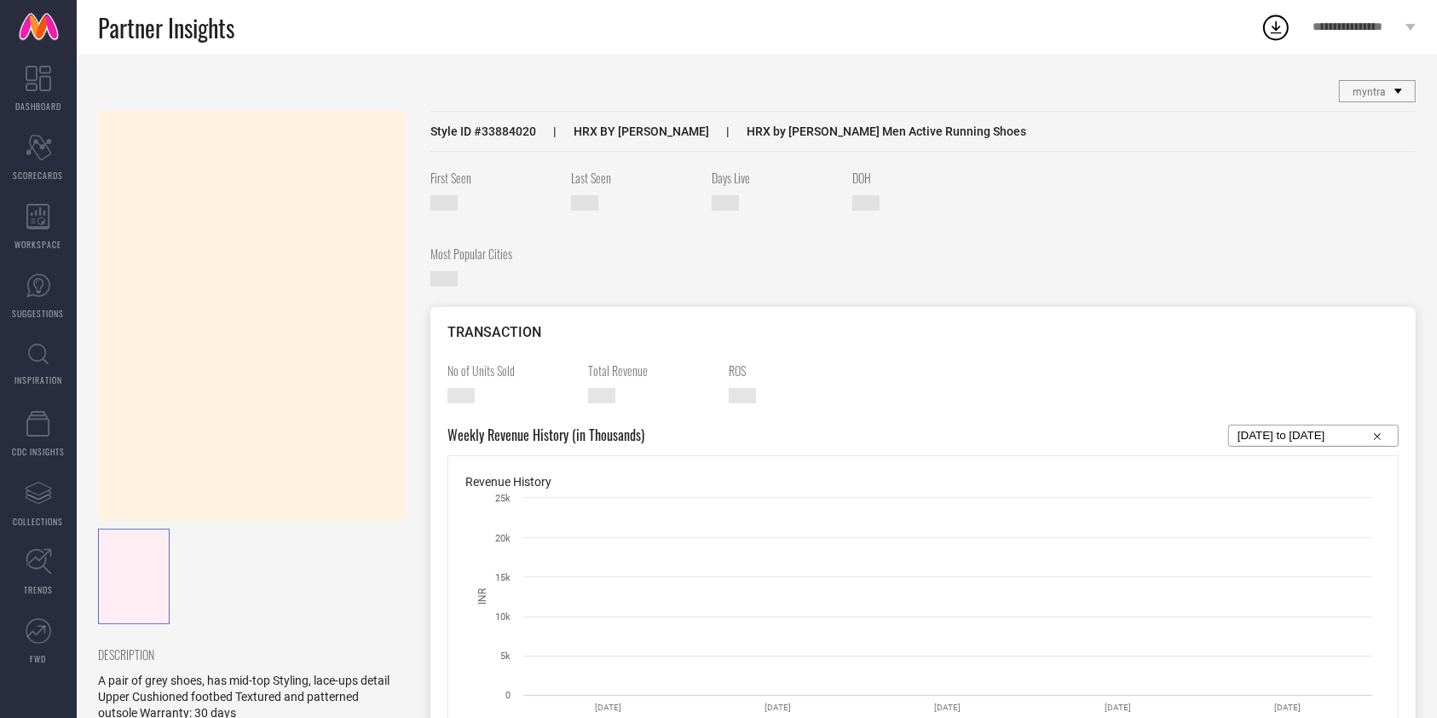
click at [0, 0] on img at bounding box center [0, 0] width 0 height 0
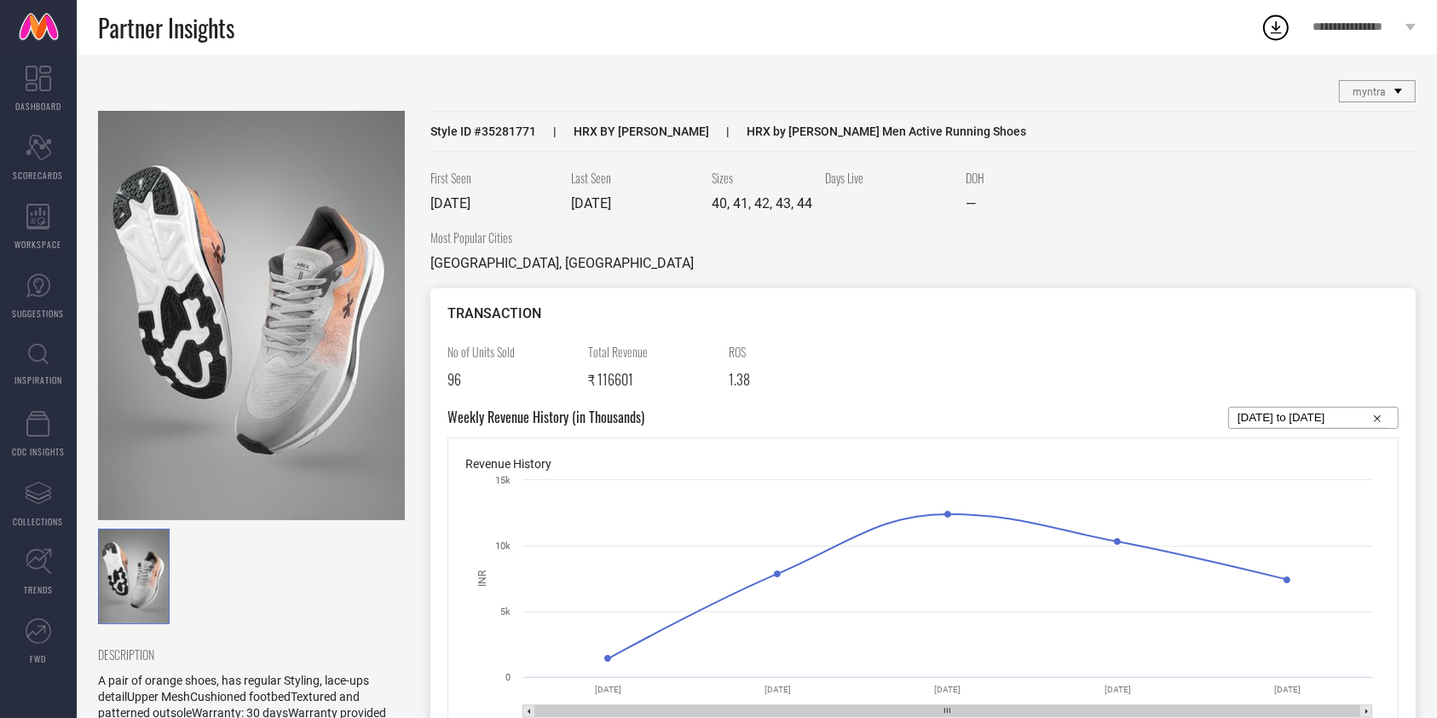
click at [143, 245] on img at bounding box center [251, 315] width 307 height 409
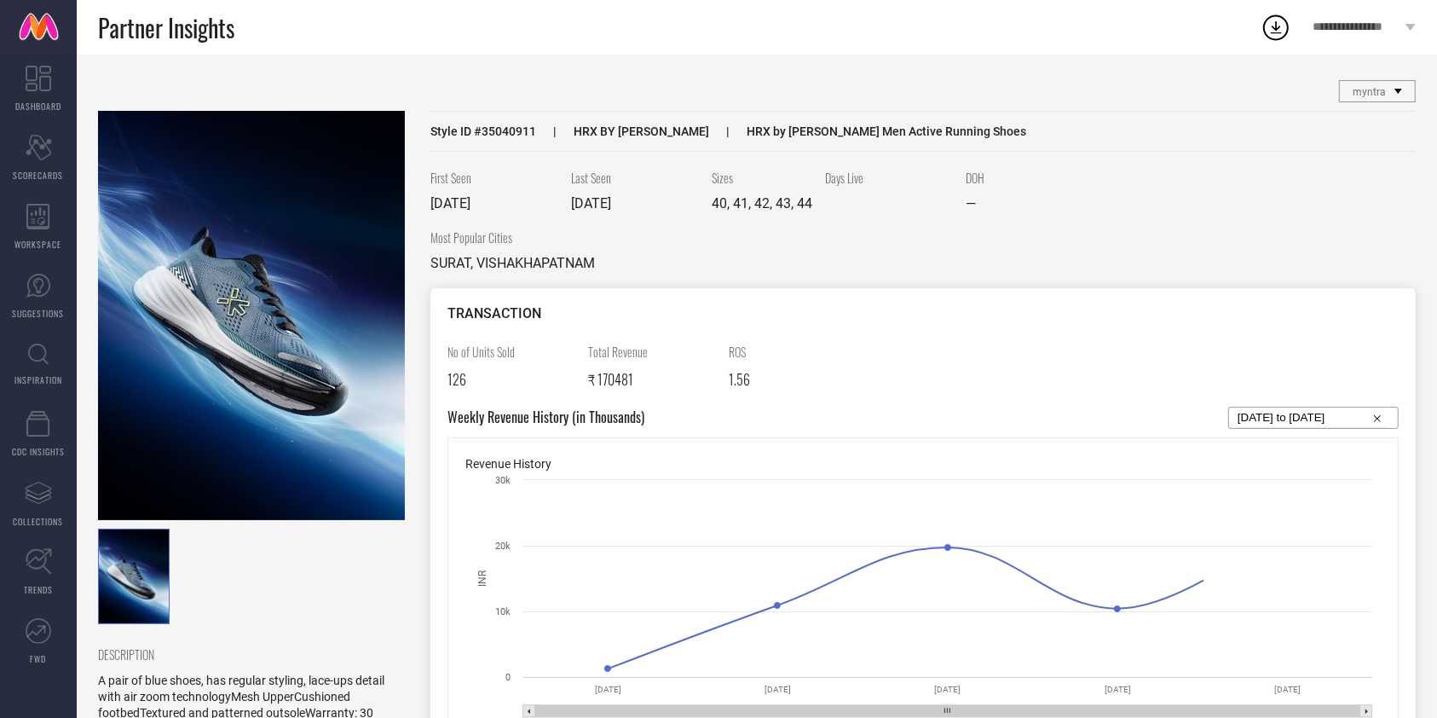
click at [355, 359] on img at bounding box center [251, 315] width 307 height 409
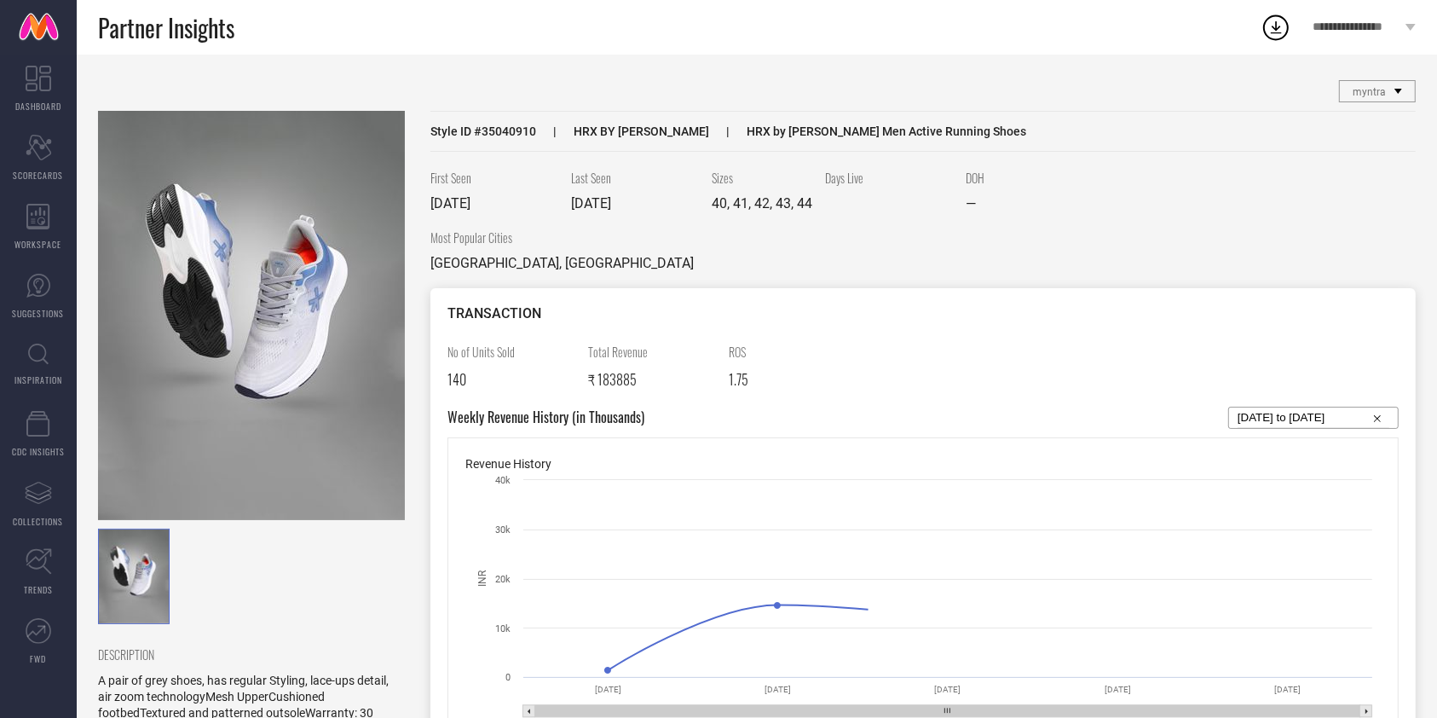
click at [263, 286] on img at bounding box center [251, 315] width 307 height 409
